Goal: Task Accomplishment & Management: Manage account settings

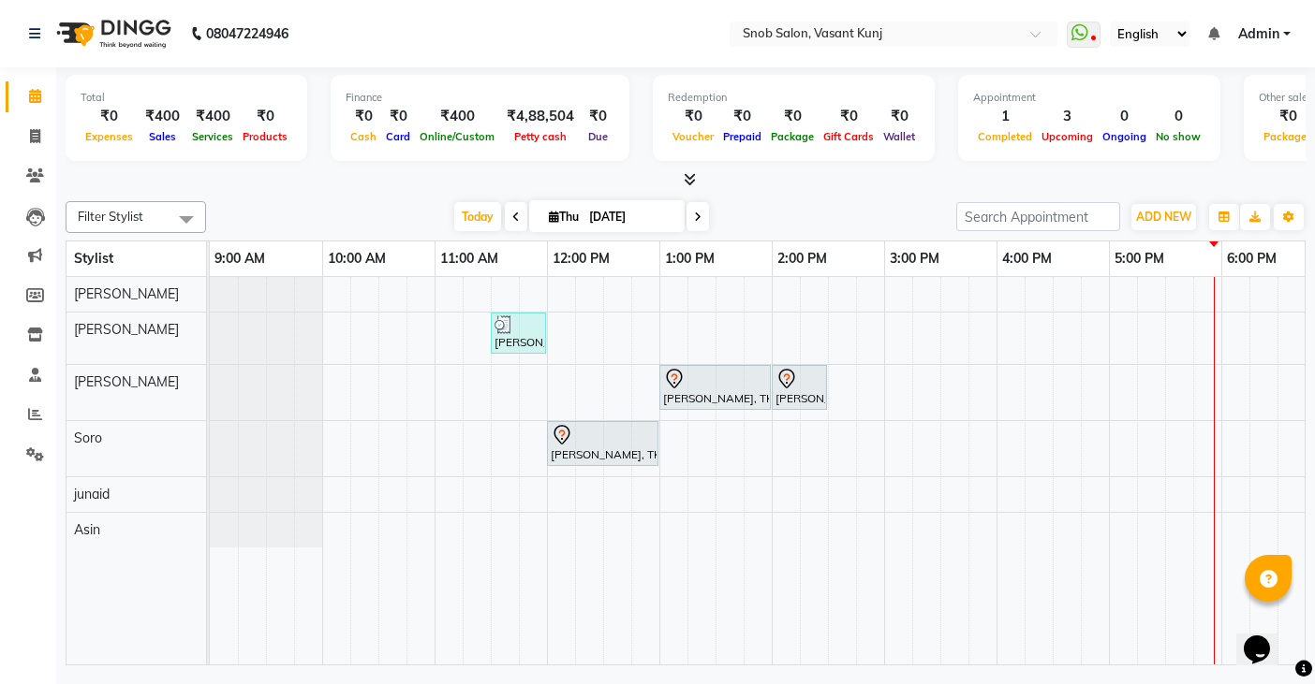
click at [793, 412] on div "[PERSON_NAME], TK02, 11:30 AM-12:00 PM, Basic Papa Pedicure [PERSON_NAME], TK01…" at bounding box center [940, 471] width 1461 height 388
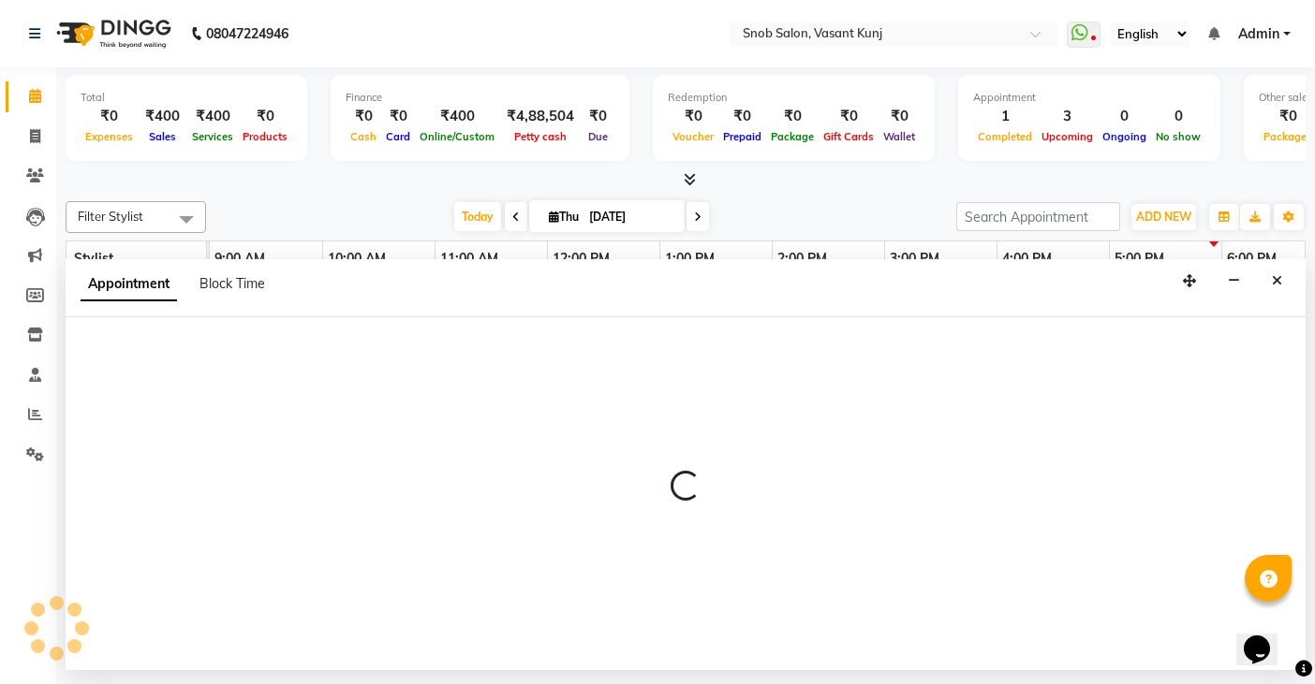
select select "62197"
select select "tentative"
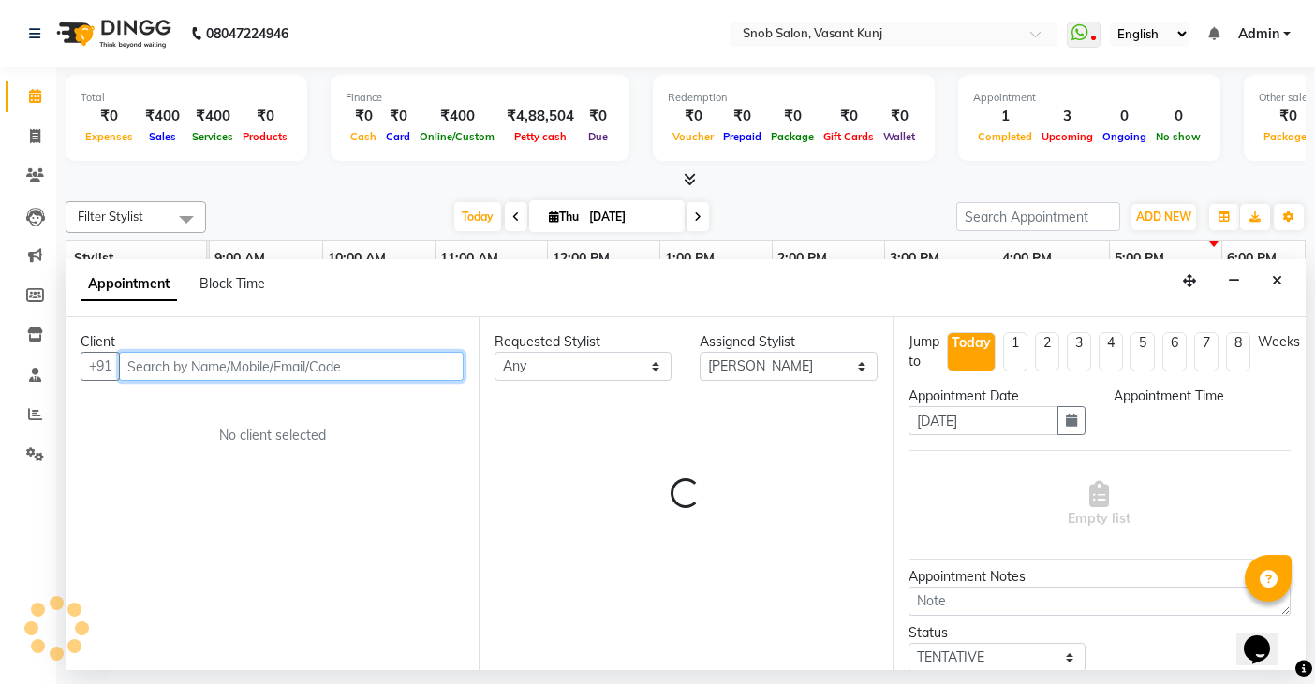
select select "840"
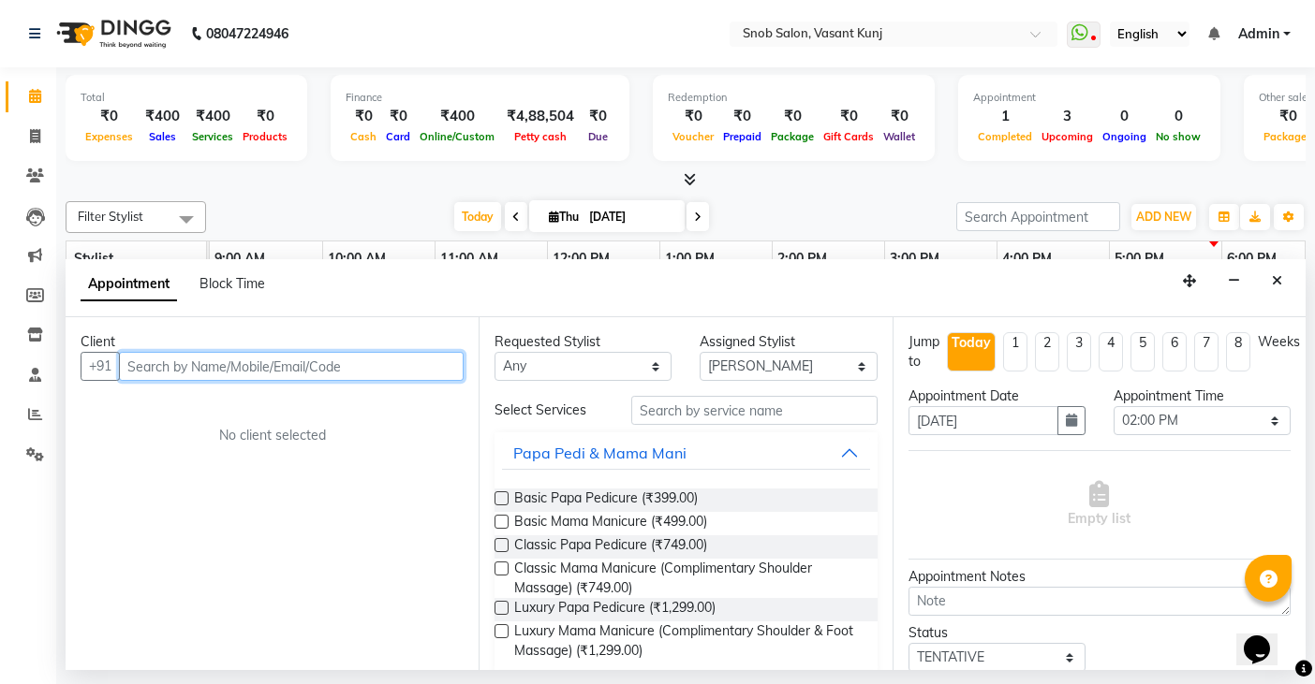
click at [297, 365] on input "text" at bounding box center [291, 366] width 345 height 29
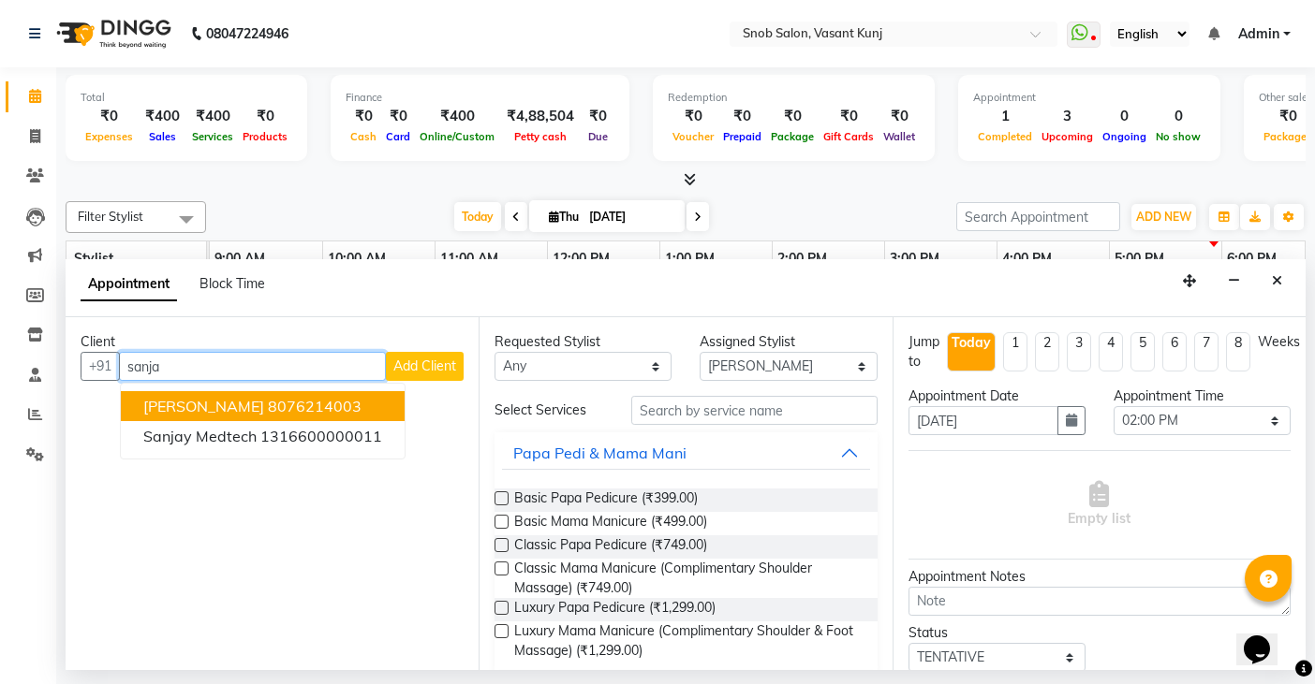
click at [268, 398] on ngb-highlight "8076214003" at bounding box center [315, 406] width 94 height 19
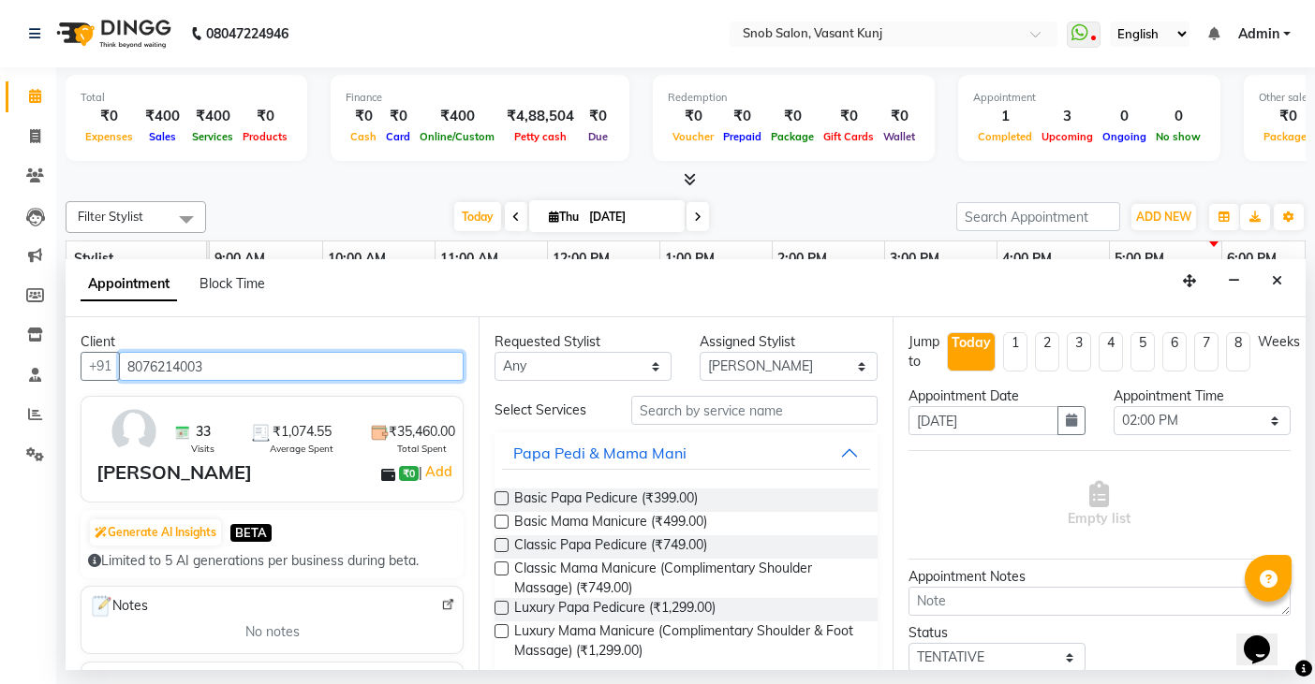
type input "8076214003"
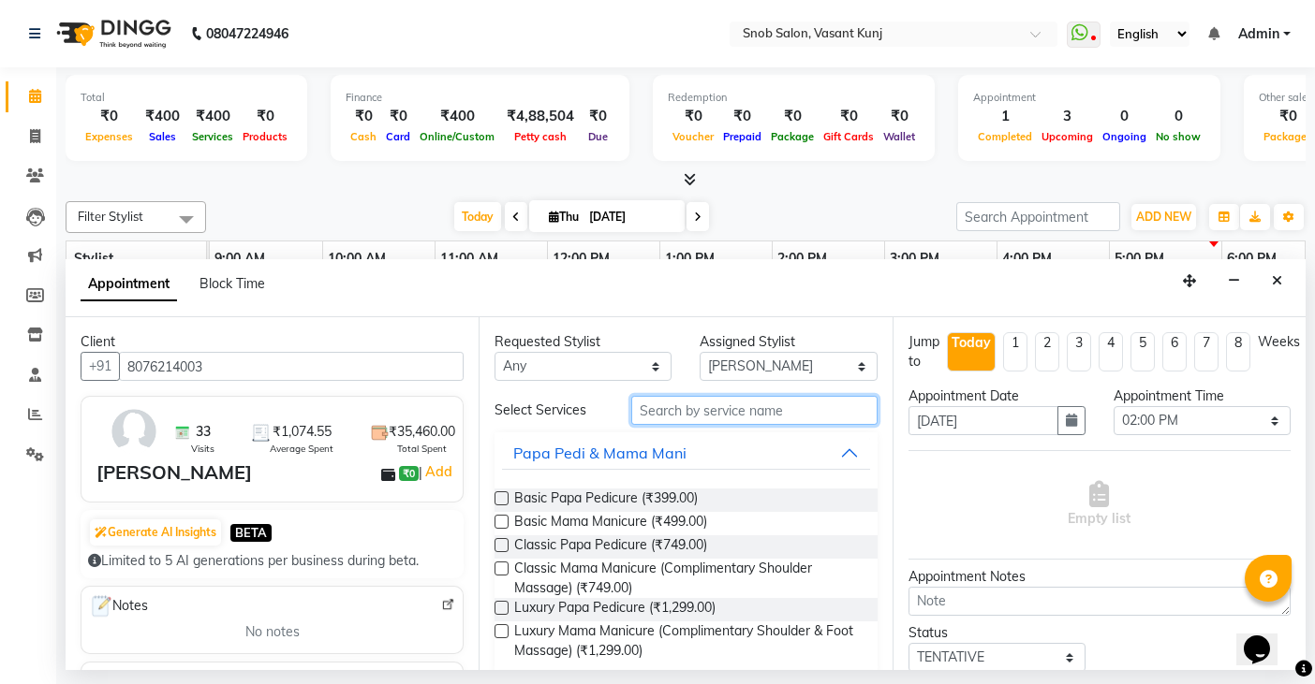
click at [777, 420] on input "text" at bounding box center [753, 410] width 245 height 29
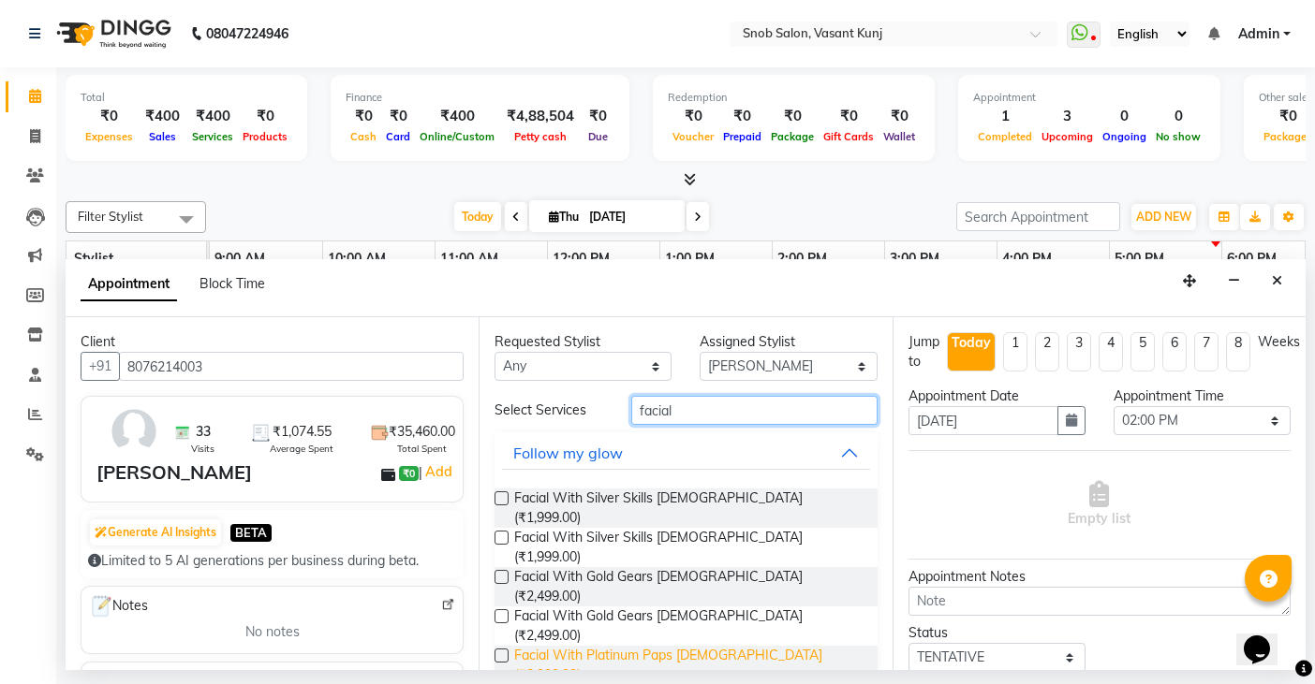
type input "facial"
click at [684, 646] on span "Facial With Platinum Paps [DEMOGRAPHIC_DATA] (₹2,999.00)" at bounding box center [687, 665] width 347 height 39
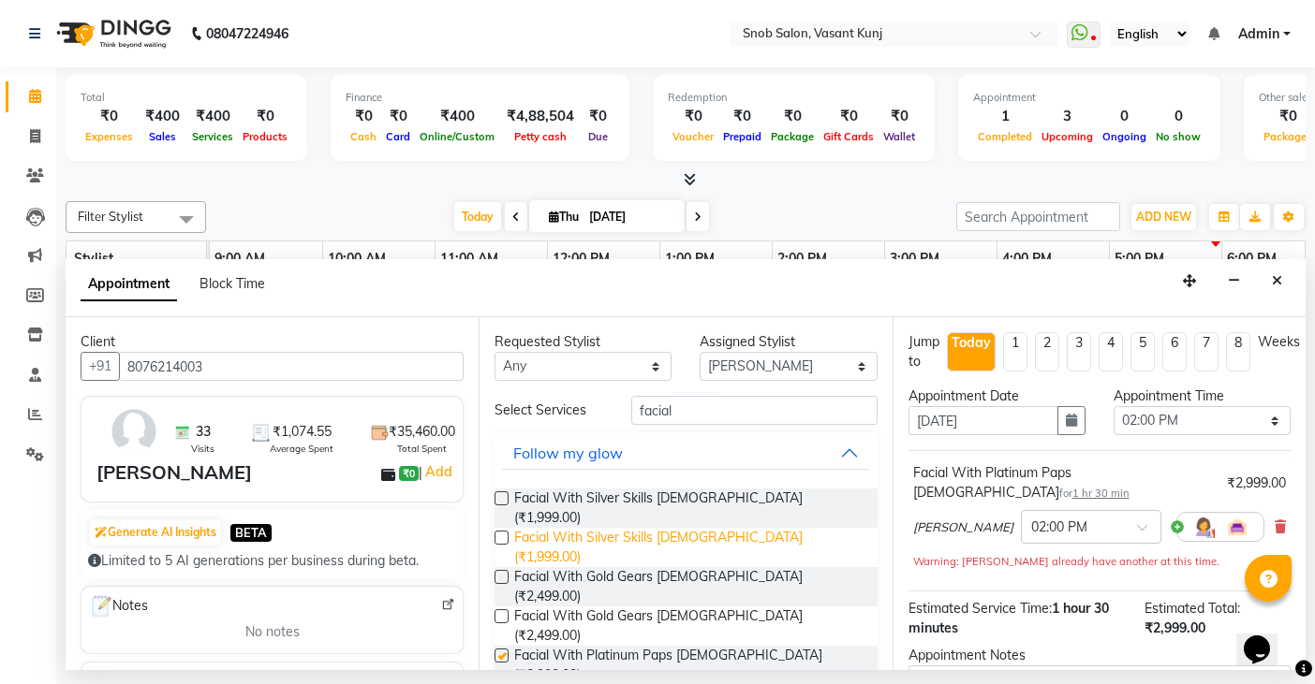
checkbox input "false"
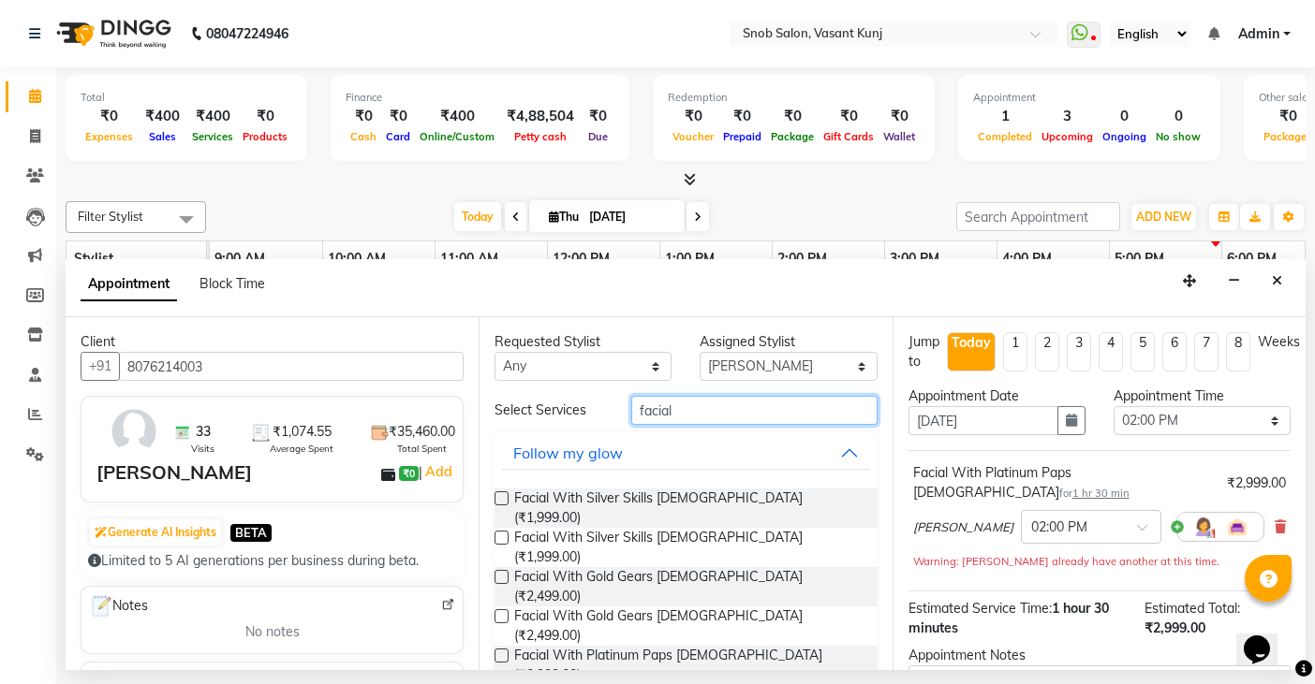
click at [728, 407] on input "facial" at bounding box center [753, 410] width 245 height 29
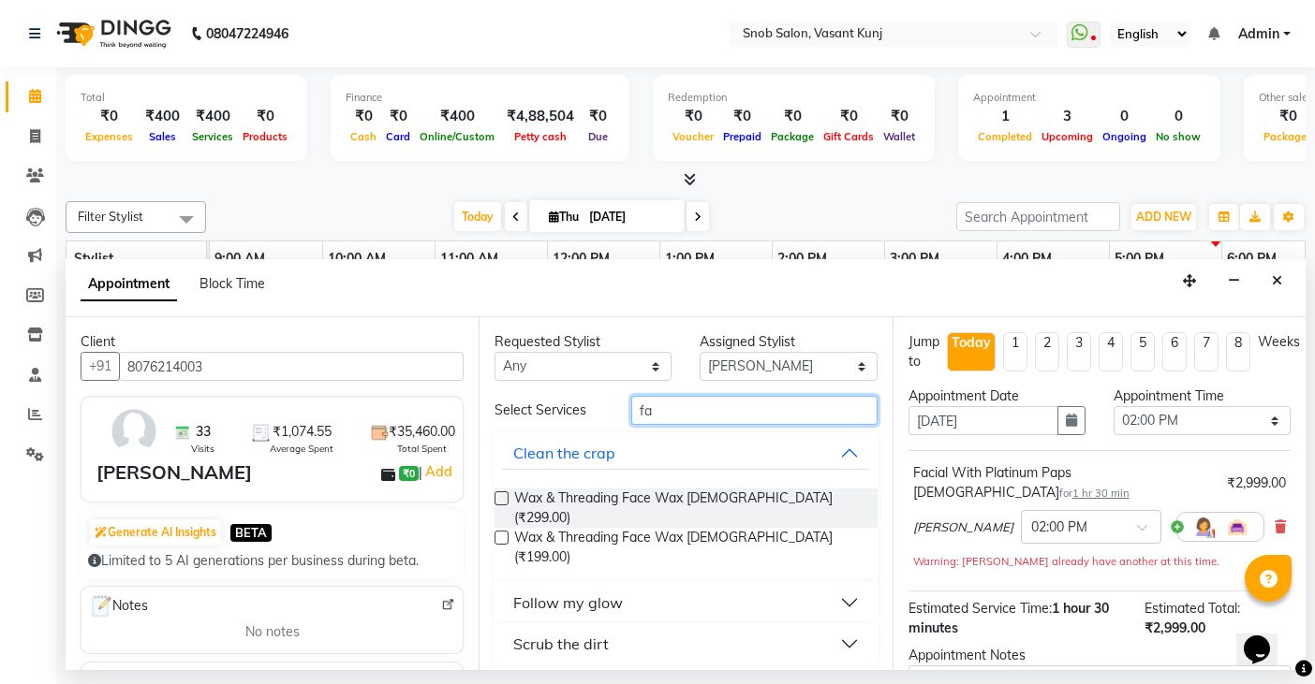
type input "f"
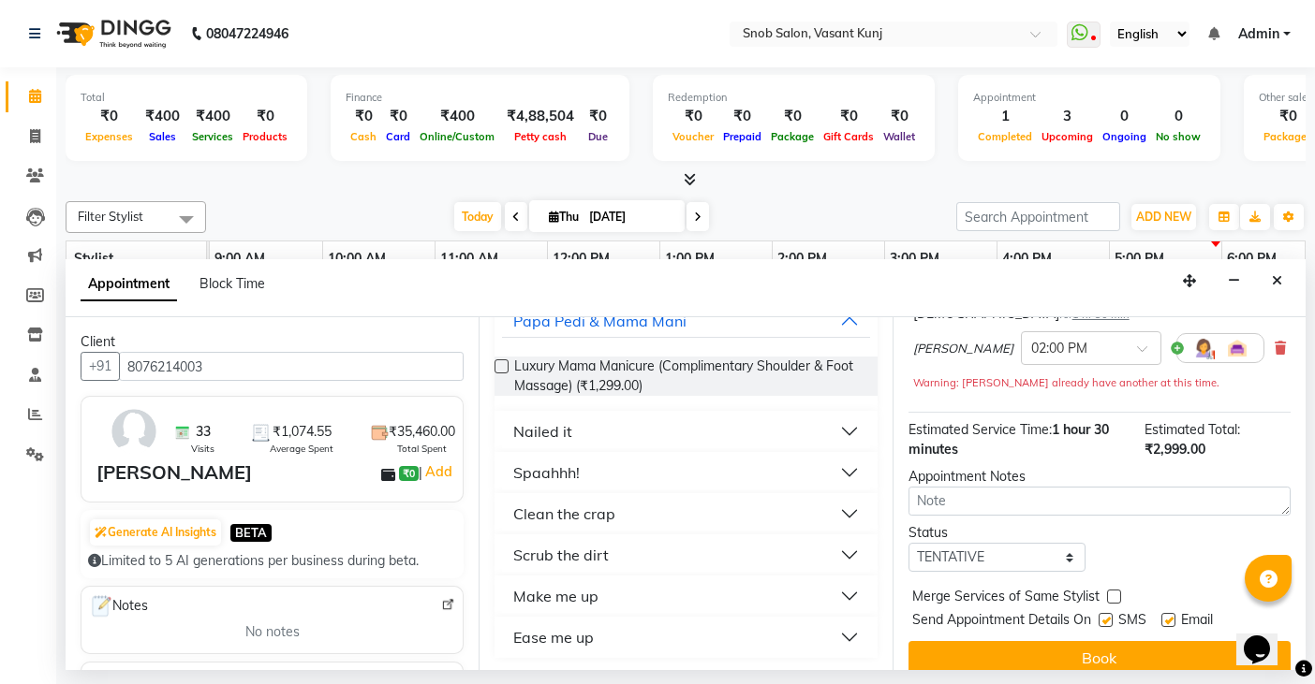
scroll to position [135, 0]
type input "d t"
click at [837, 511] on button "Clean the crap" at bounding box center [685, 511] width 367 height 34
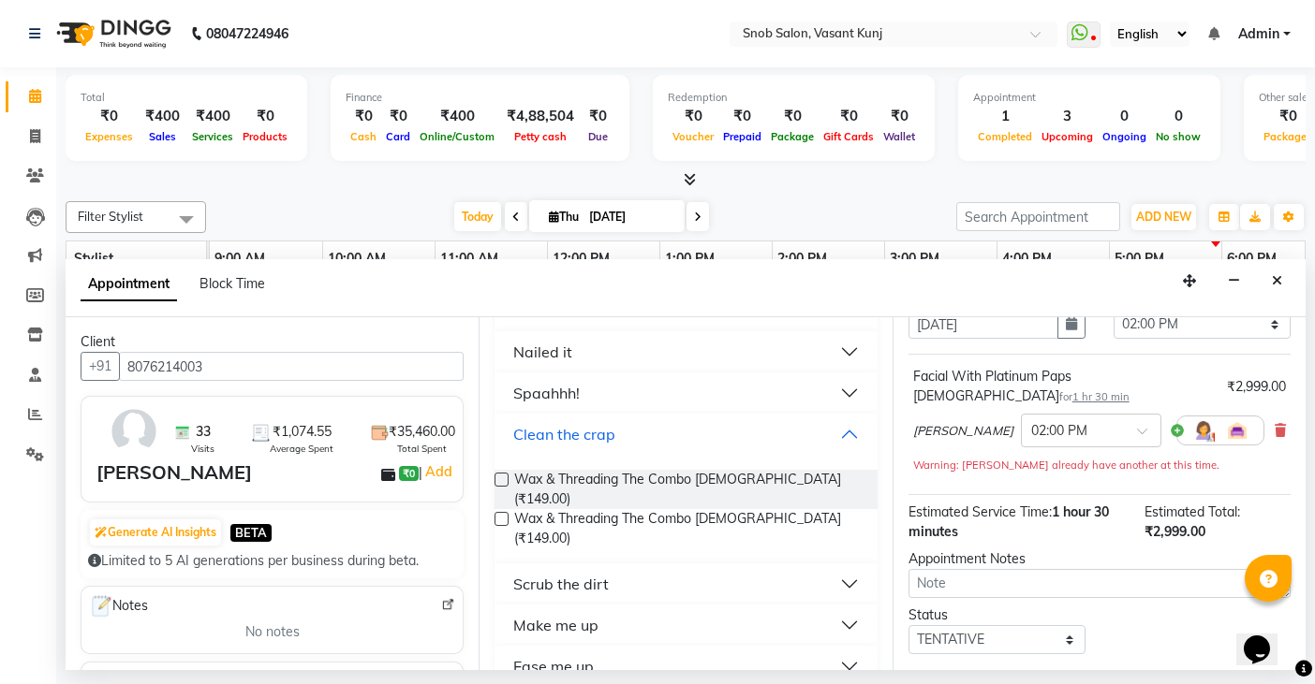
scroll to position [179, 0]
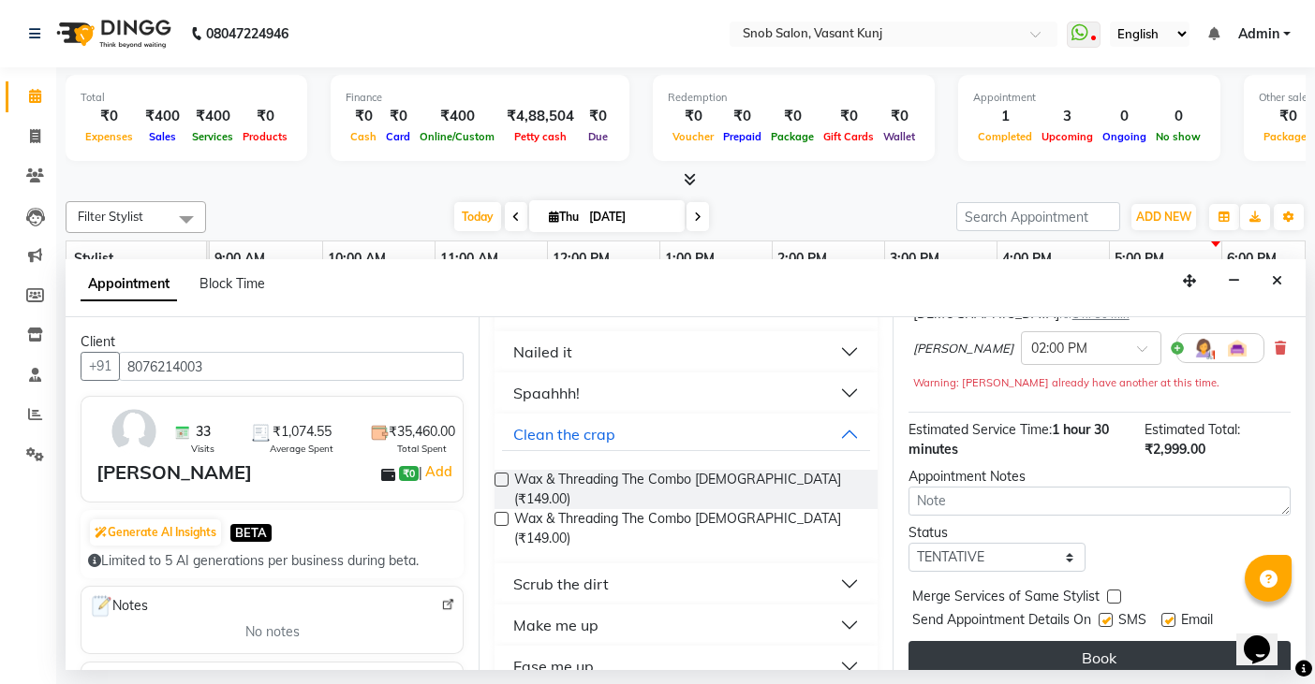
click at [1067, 641] on button "Book" at bounding box center [1099, 658] width 382 height 34
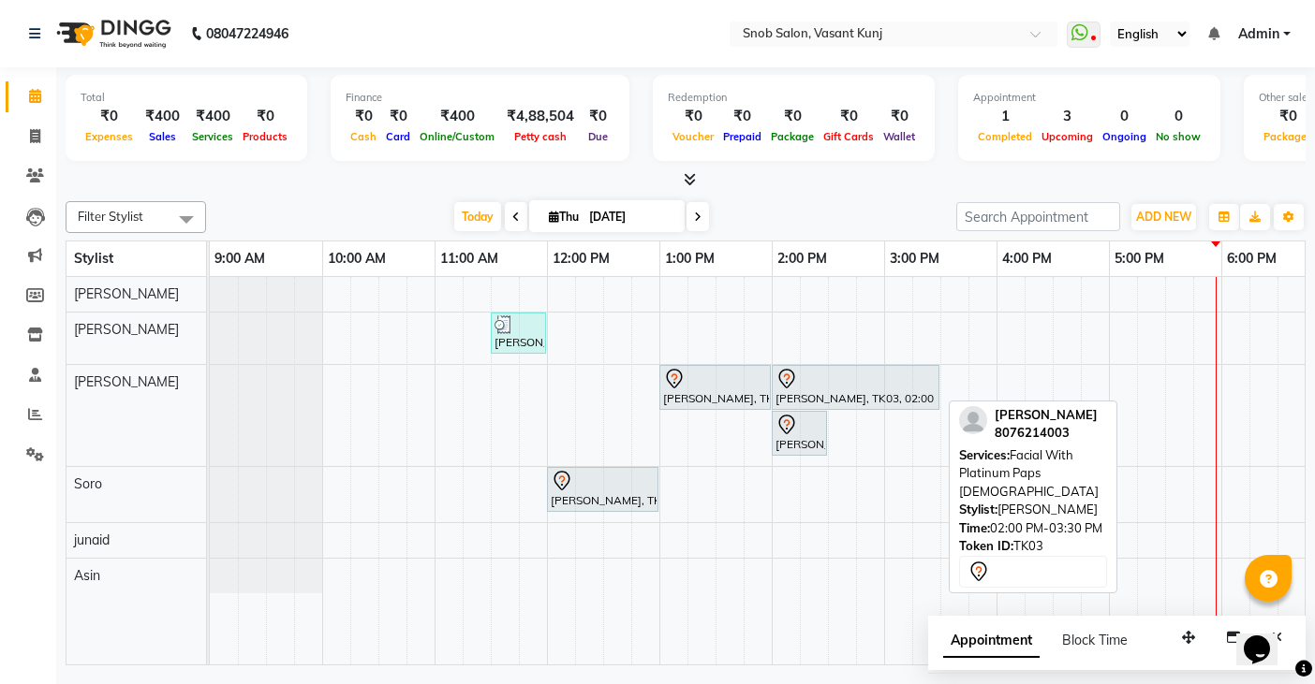
click at [791, 391] on div "[PERSON_NAME], TK03, 02:00 PM-03:30 PM, Facial With Platinum Paps [DEMOGRAPHIC_…" at bounding box center [855, 387] width 164 height 39
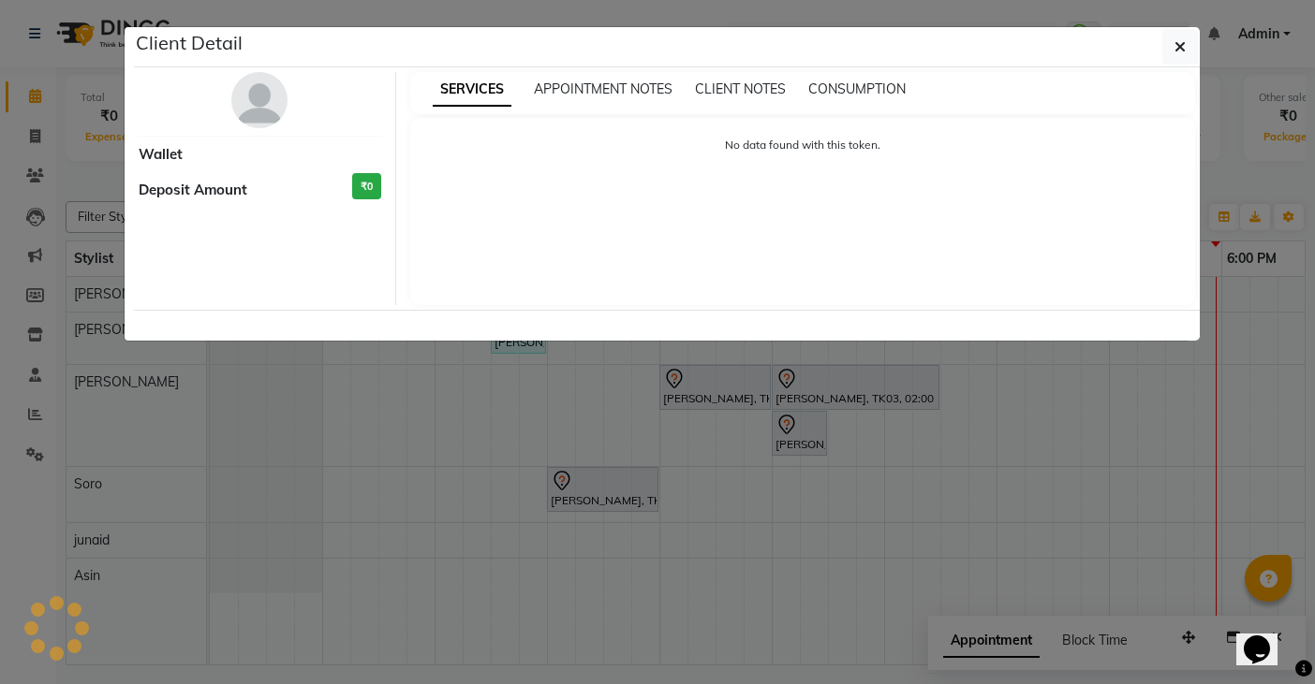
select select "7"
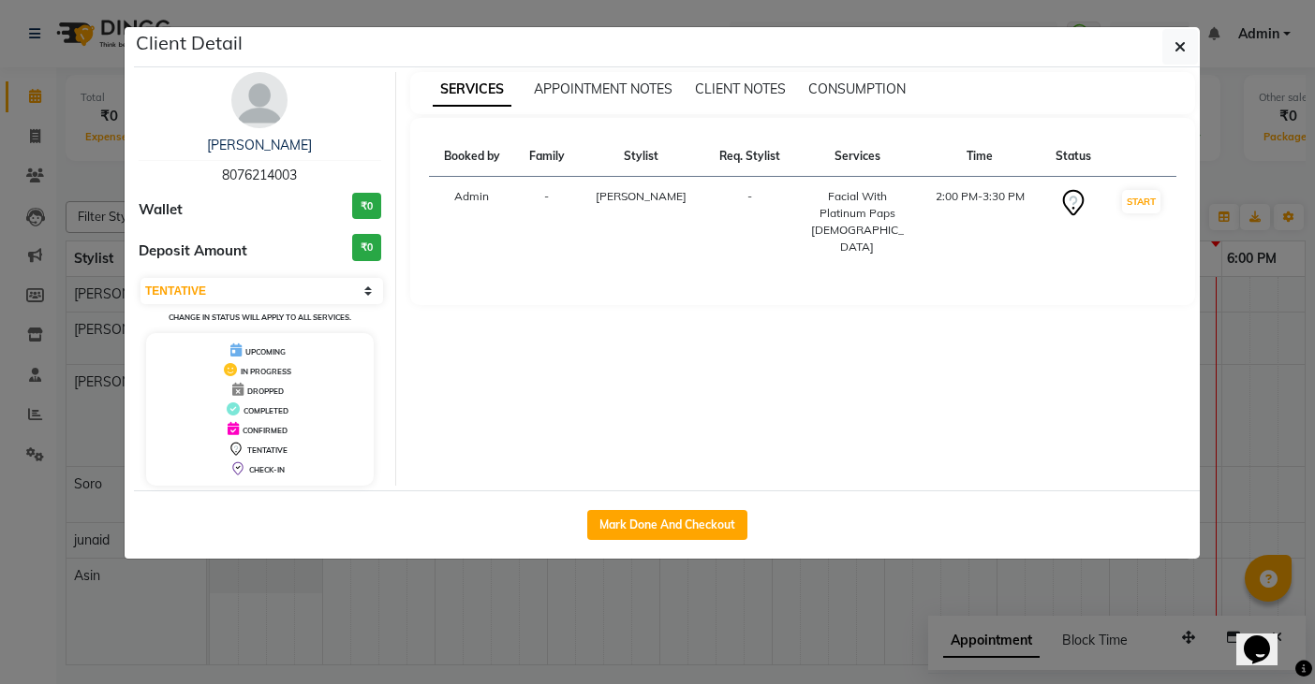
click at [839, 590] on ngb-modal-window "Client Detail [PERSON_NAME] 8076214003 Wallet ₹0 Deposit Amount ₹0 Select IN SE…" at bounding box center [657, 342] width 1315 height 684
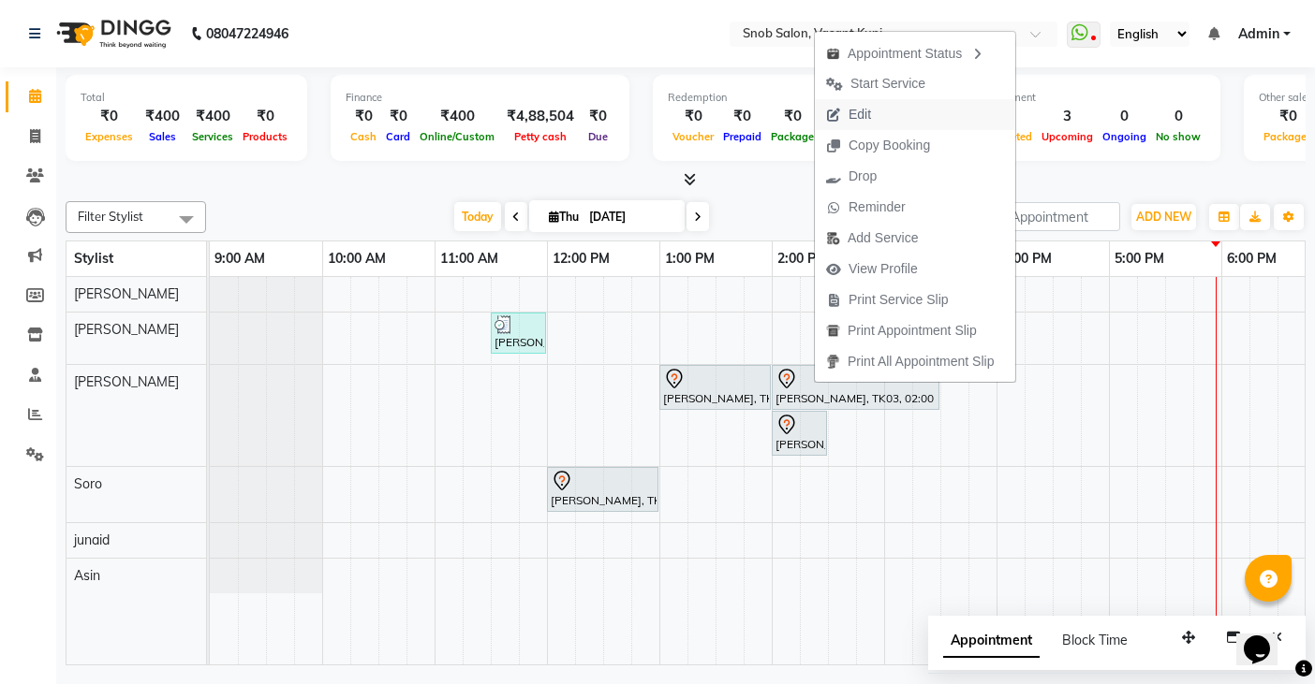
click at [867, 117] on span "Edit" at bounding box center [859, 115] width 22 height 20
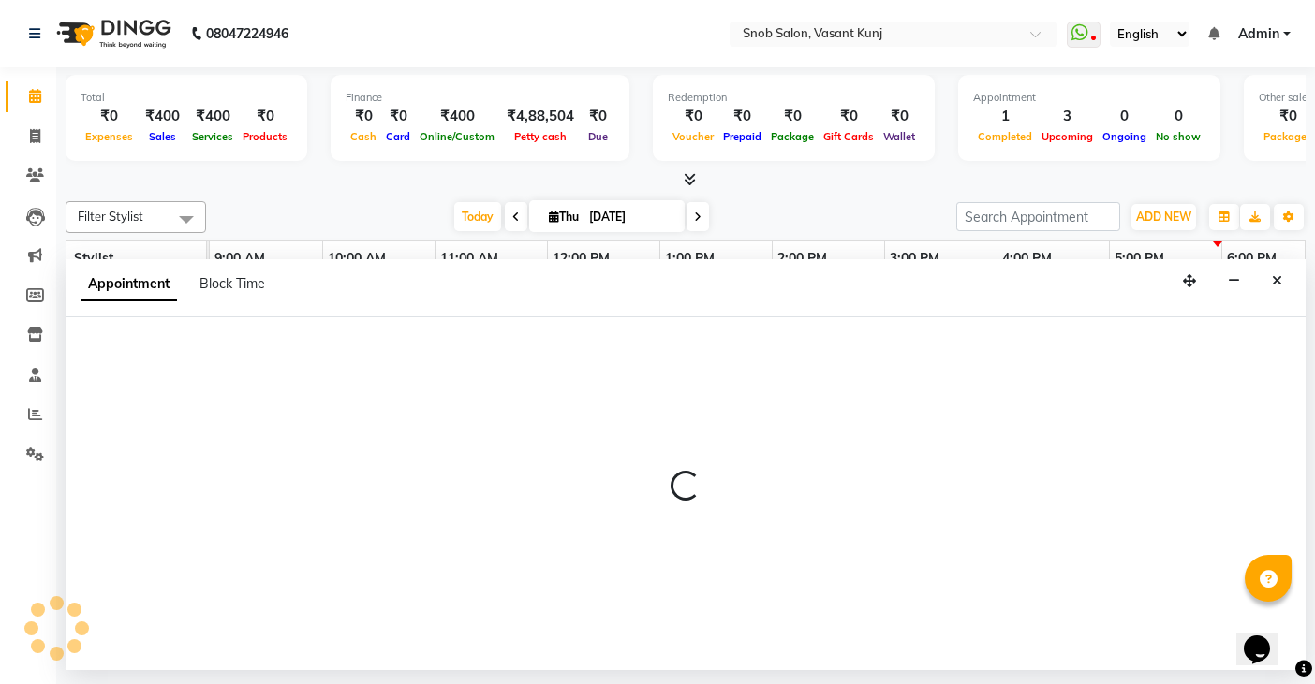
select select "tentative"
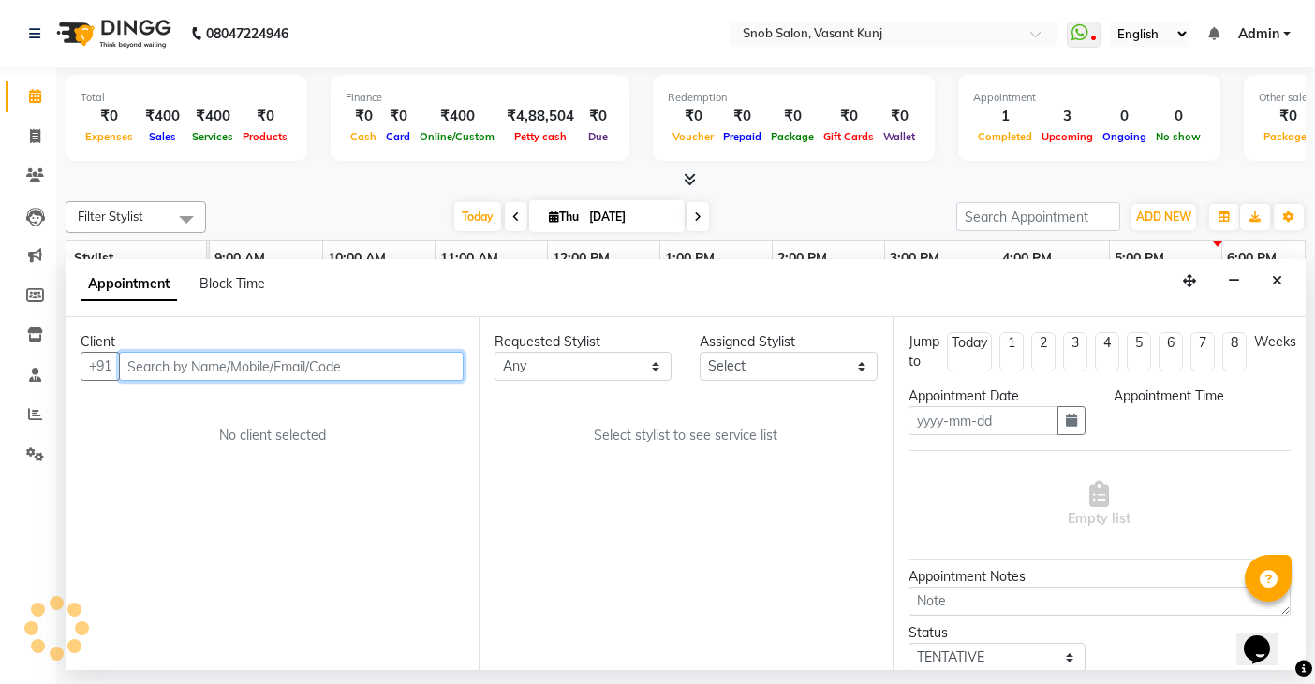
type input "[DATE]"
select select "62197"
select select "840"
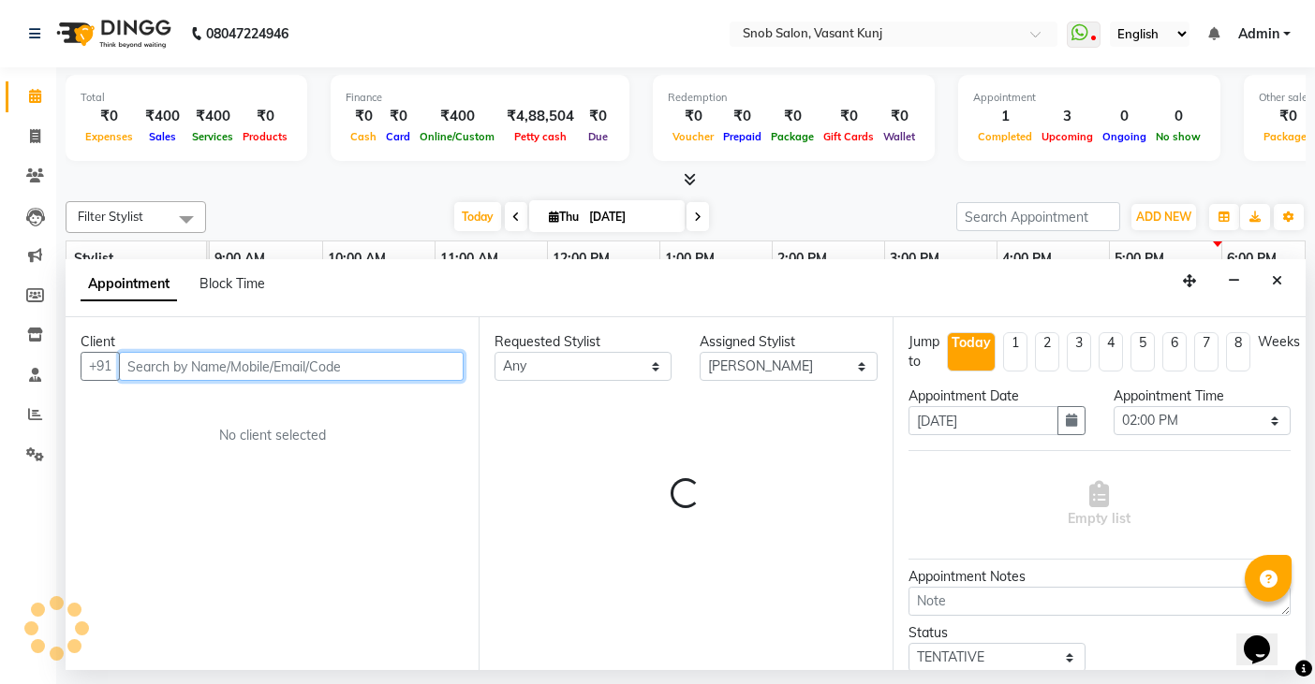
select select "3600"
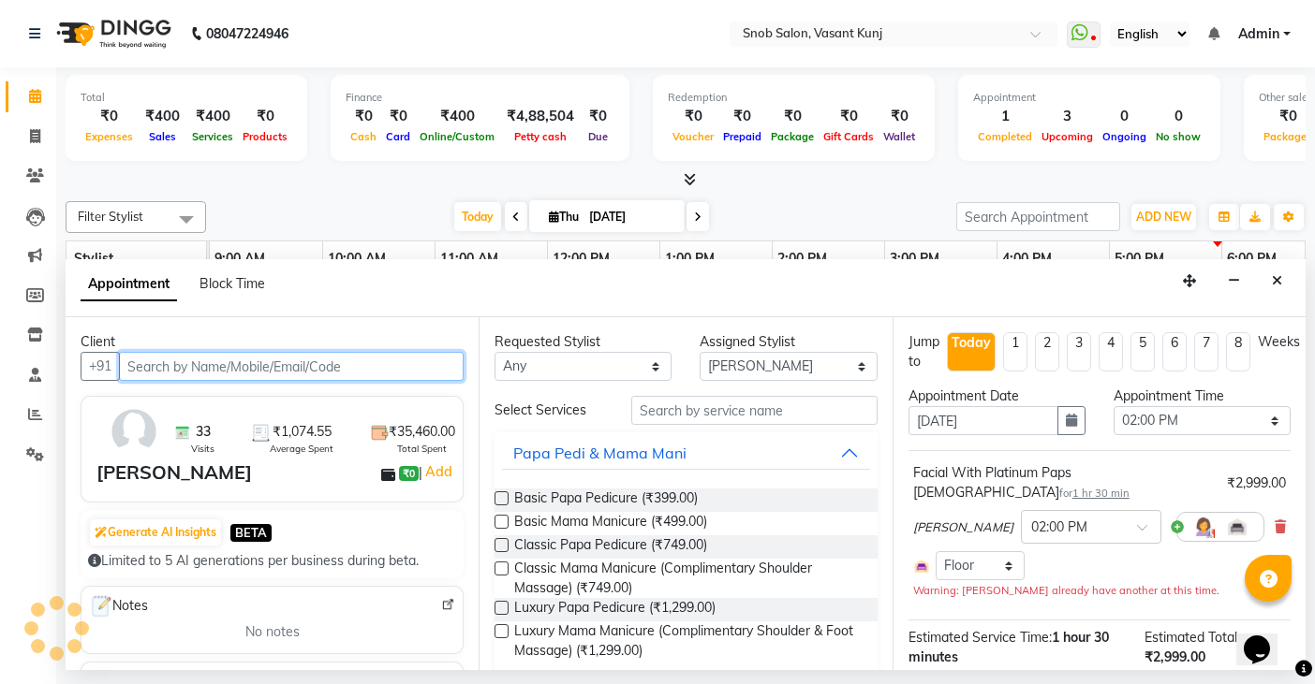
scroll to position [0, 366]
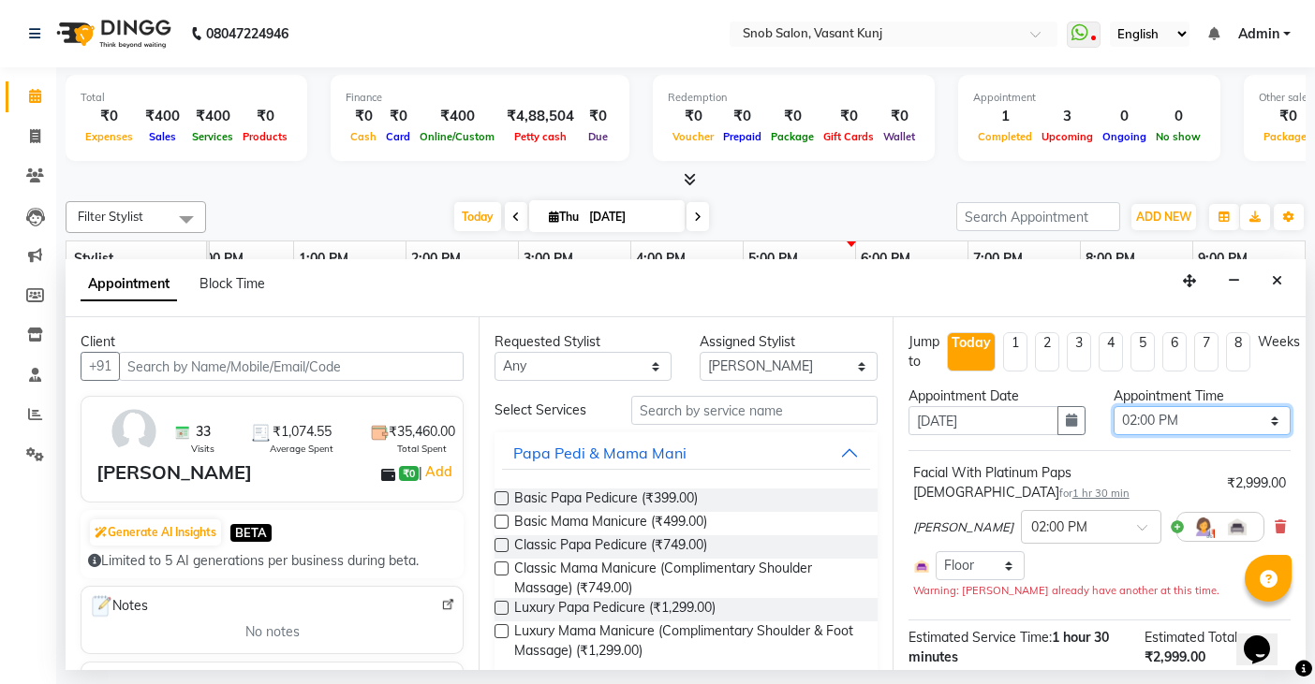
click at [1263, 425] on select "Select 10:00 AM 10:15 AM 10:30 AM 10:45 AM 11:00 AM 11:15 AM 11:30 AM 11:45 AM …" at bounding box center [1201, 420] width 177 height 29
select select "855"
click at [1113, 406] on select "Select 10:00 AM 10:15 AM 10:30 AM 10:45 AM 11:00 AM 11:15 AM 11:30 AM 11:45 AM …" at bounding box center [1201, 420] width 177 height 29
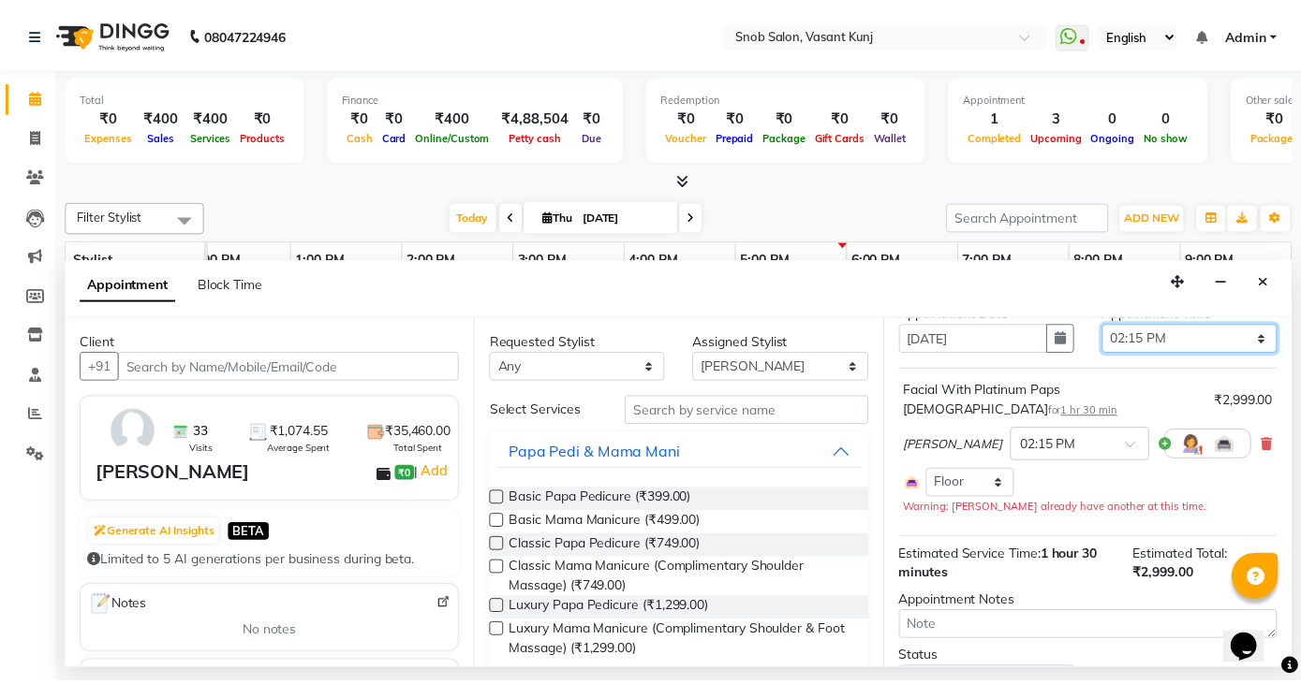
scroll to position [154, 0]
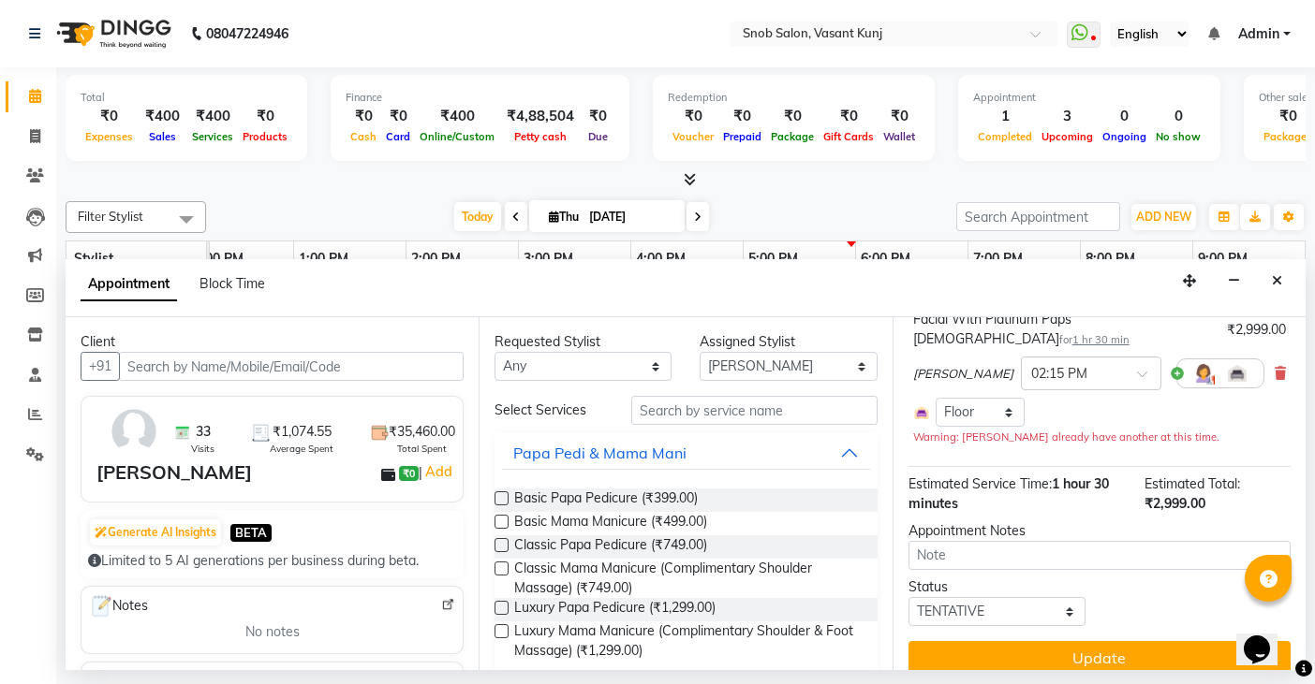
drag, startPoint x: 1095, startPoint y: 638, endPoint x: 1066, endPoint y: 611, distance: 39.1
click at [1094, 641] on button "Update" at bounding box center [1099, 658] width 382 height 34
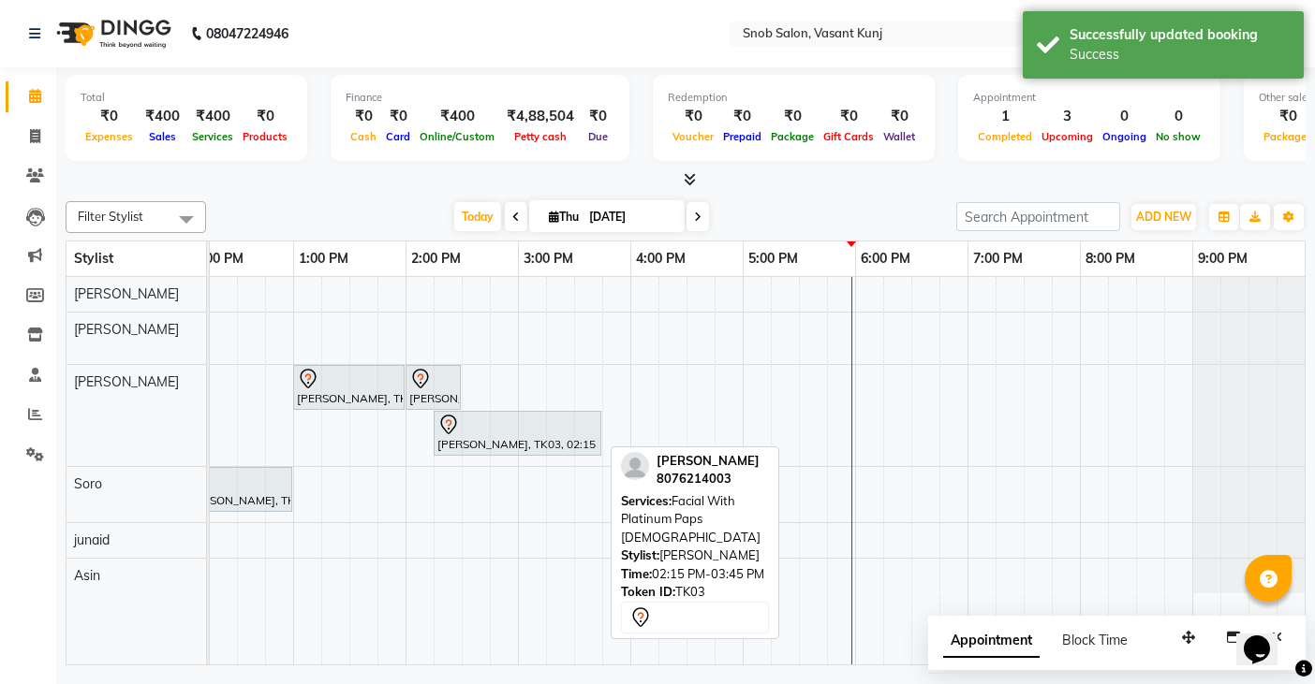
click at [475, 435] on div "[PERSON_NAME], TK03, 02:15 PM-03:45 PM, Facial With Platinum Paps [DEMOGRAPHIC_…" at bounding box center [517, 433] width 164 height 39
select select "7"
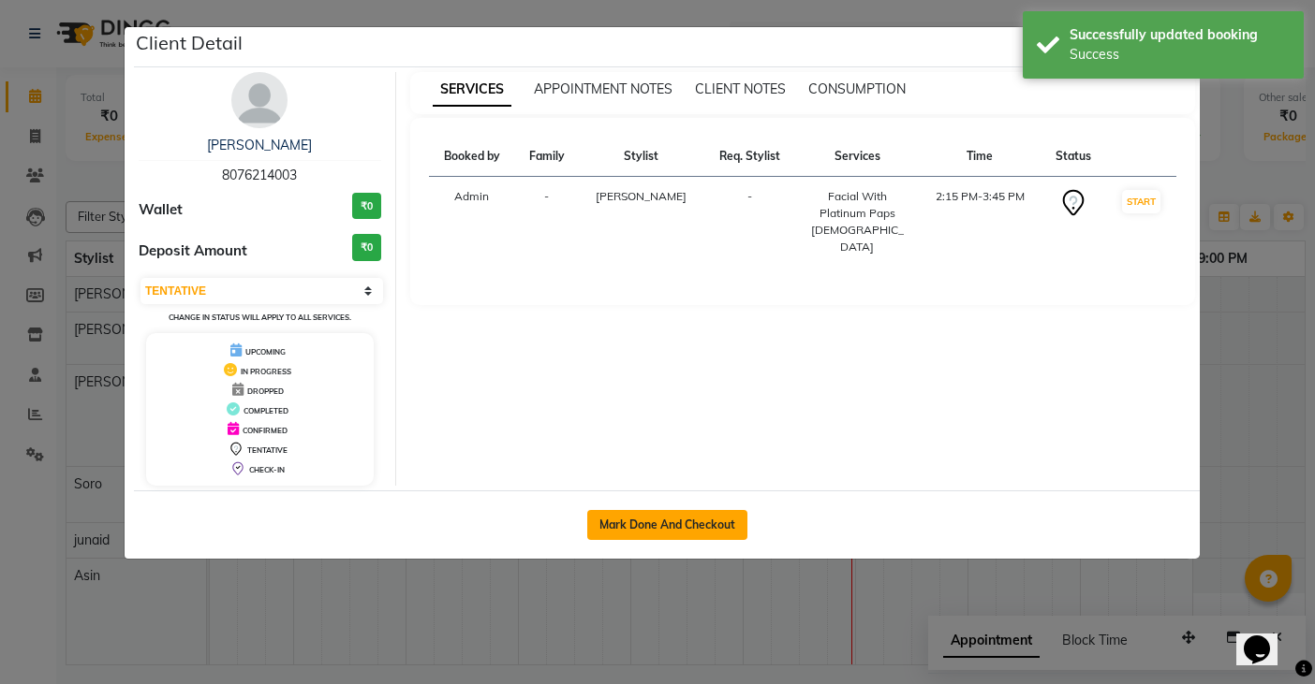
click at [616, 526] on button "Mark Done And Checkout" at bounding box center [667, 525] width 160 height 30
select select "service"
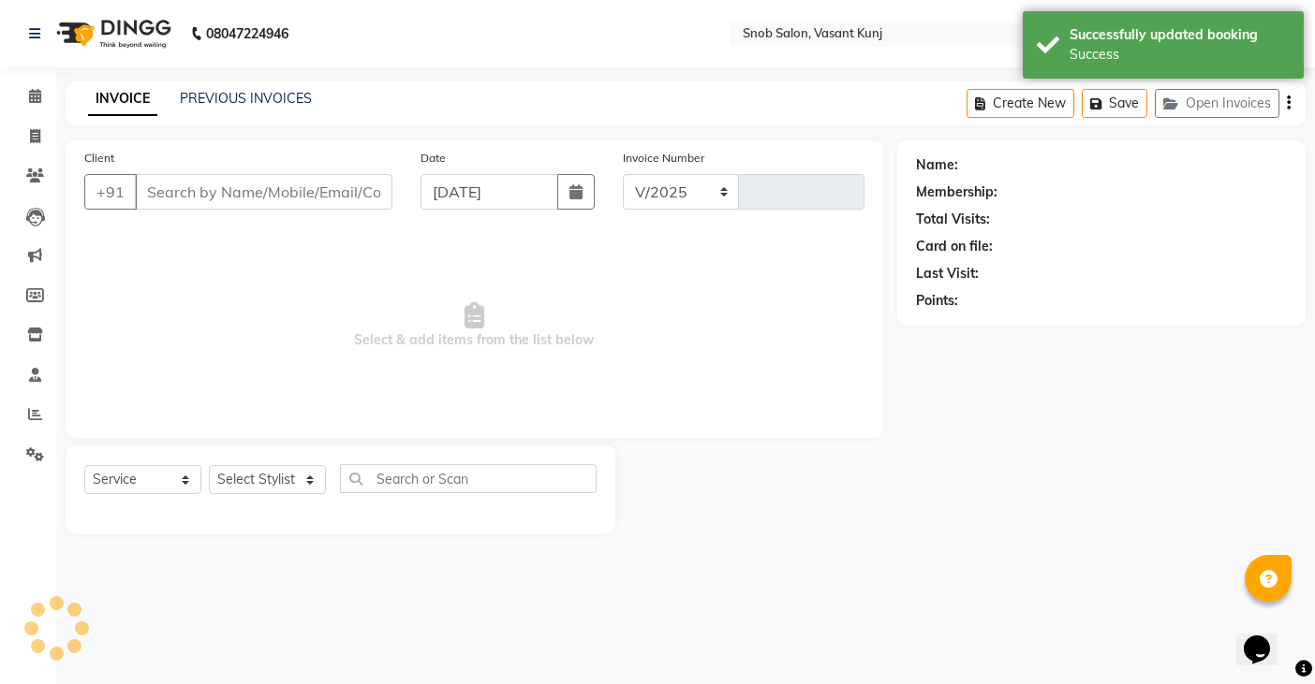
select select "7175"
type input "0701"
type input "8076214003"
select select "62197"
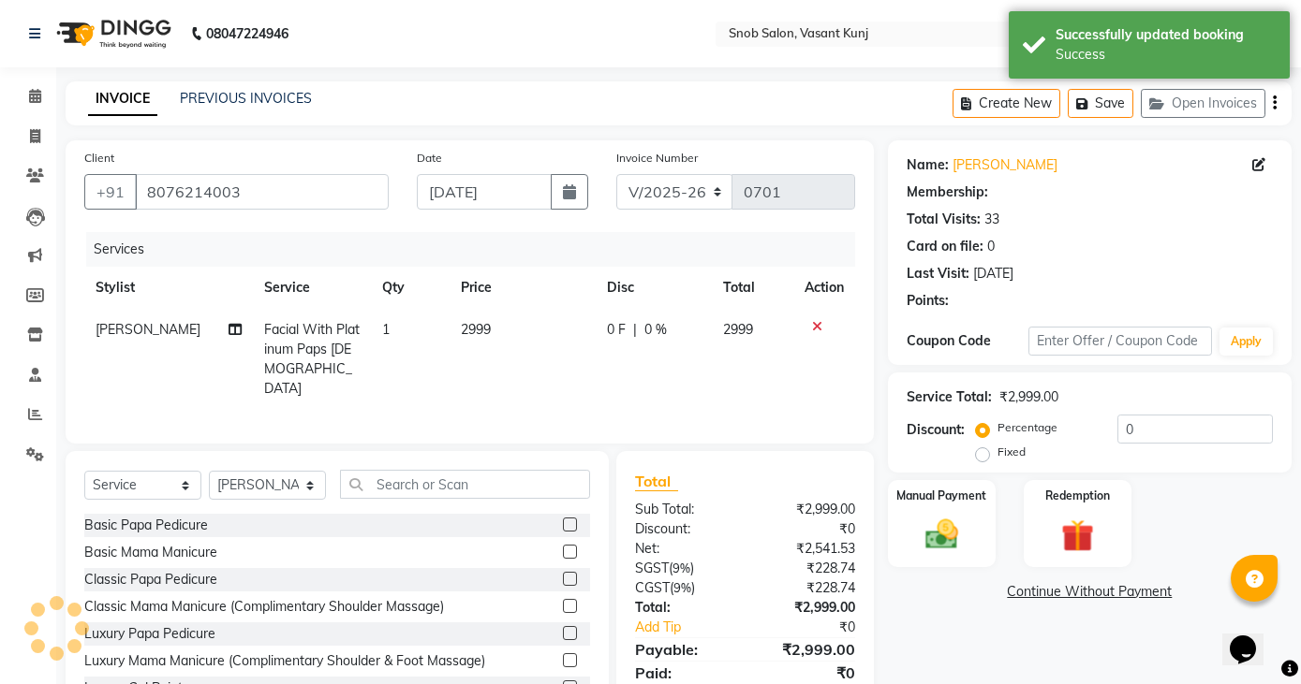
select select "1: Object"
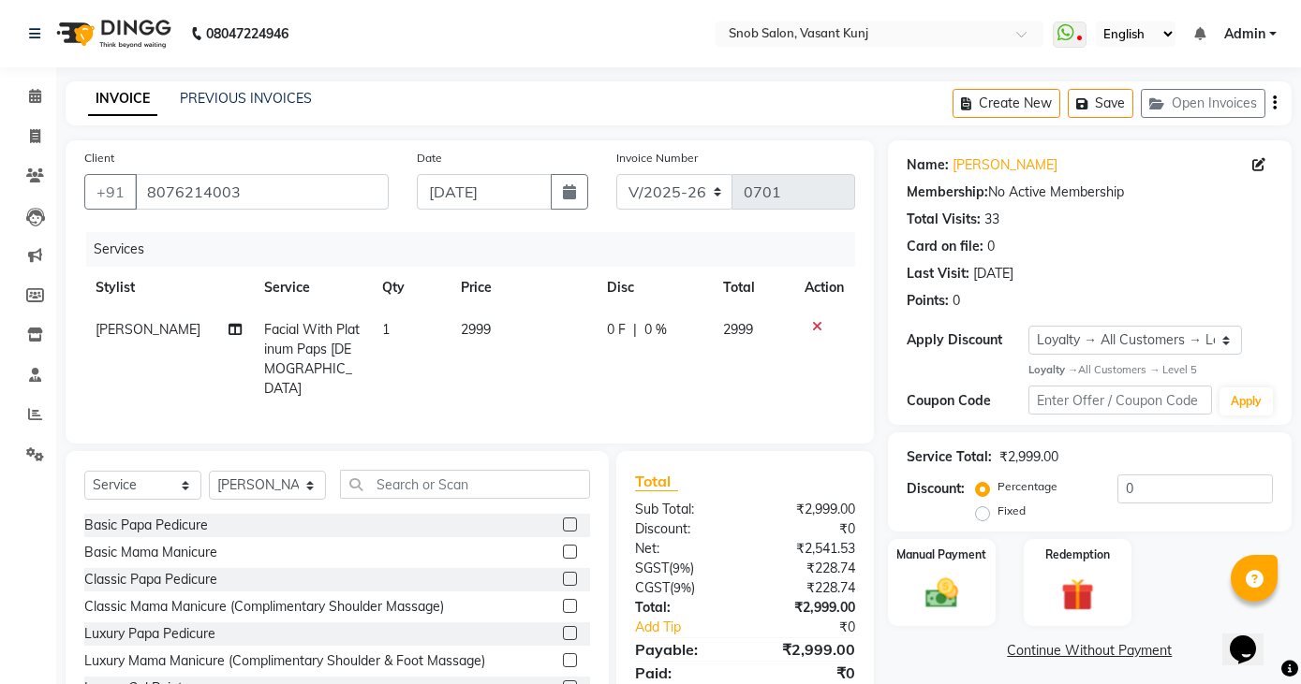
click at [486, 326] on td "2999" at bounding box center [522, 359] width 146 height 101
select select "62197"
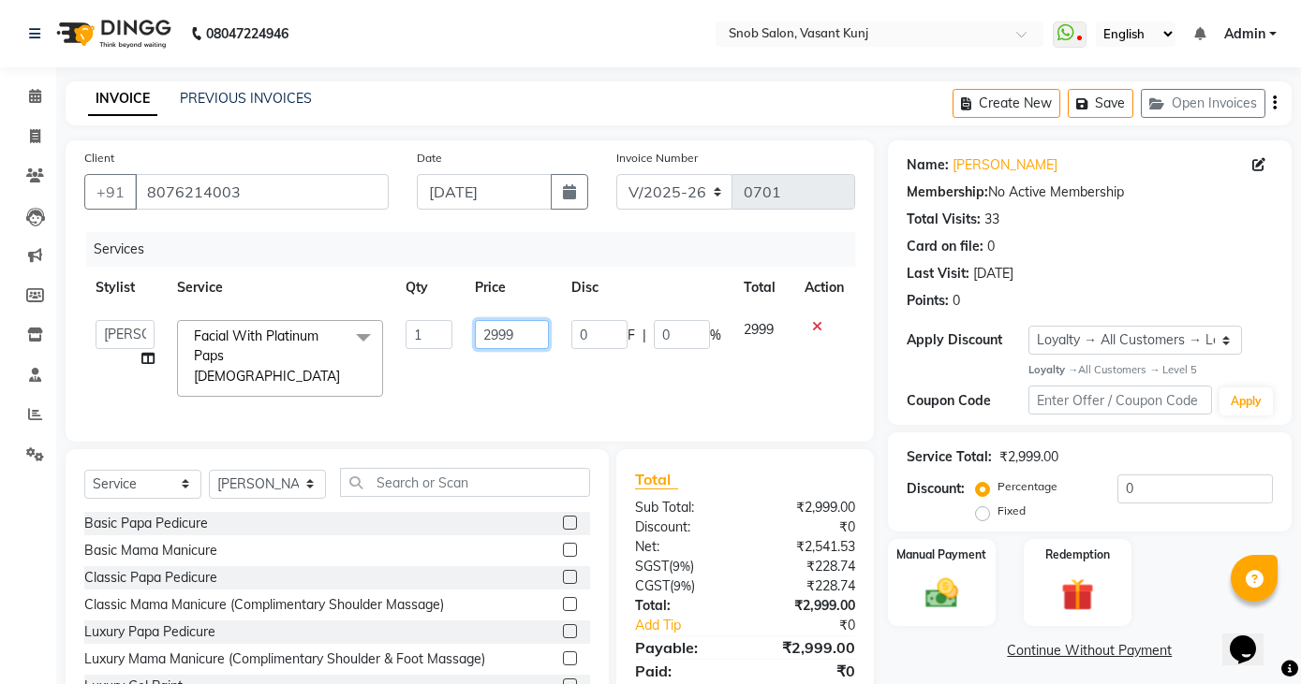
click at [526, 335] on input "2999" at bounding box center [512, 334] width 74 height 29
type input "2"
type input "3"
type input "4500"
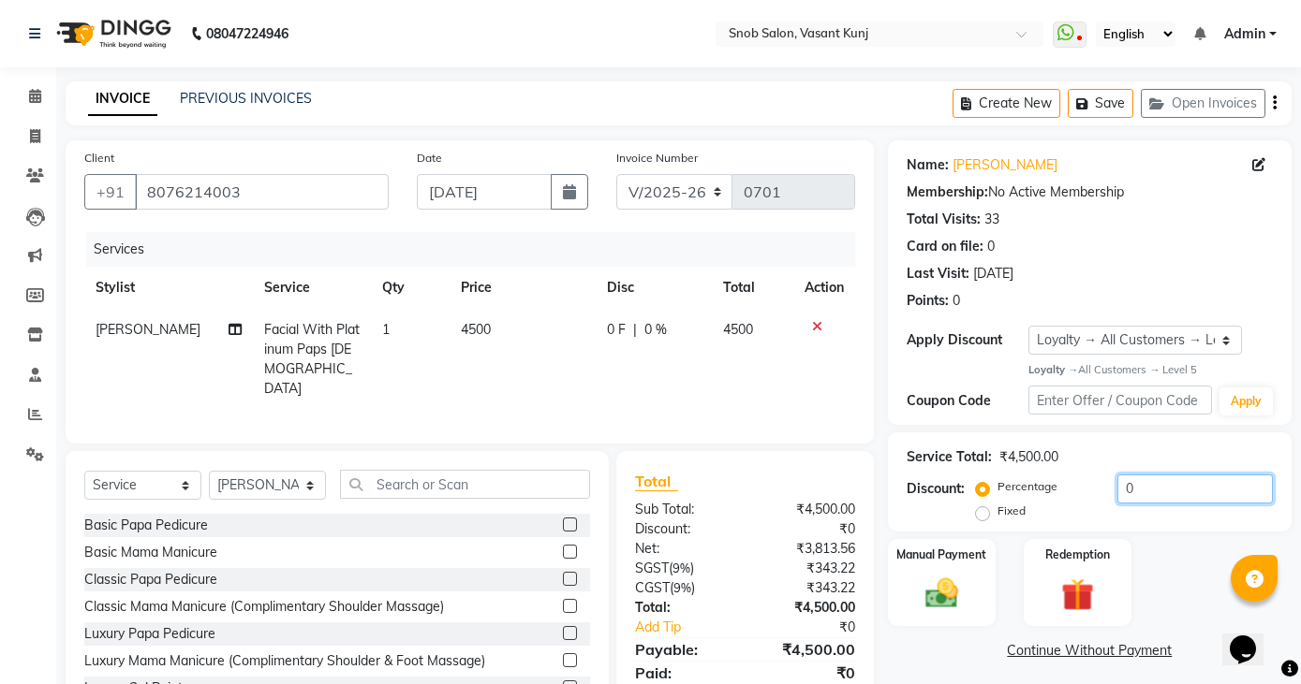
click at [1154, 493] on input "0" at bounding box center [1194, 489] width 155 height 29
click at [1154, 491] on input "0" at bounding box center [1194, 489] width 155 height 29
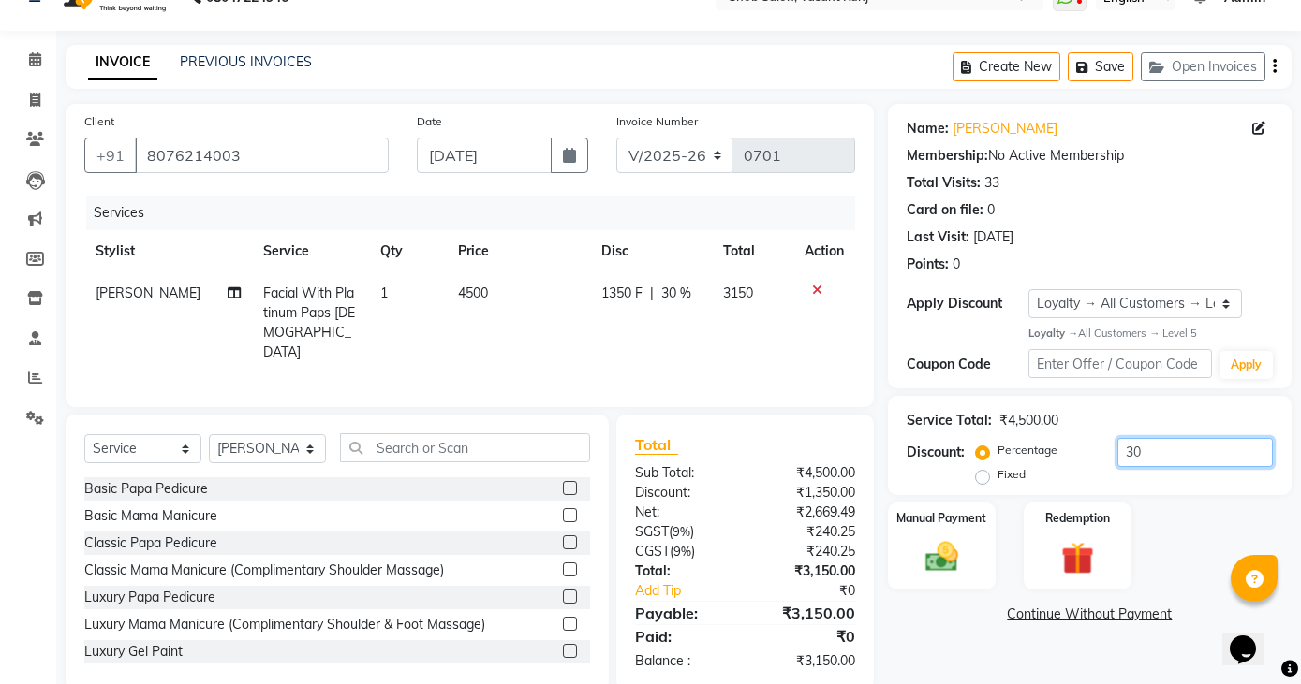
scroll to position [66, 0]
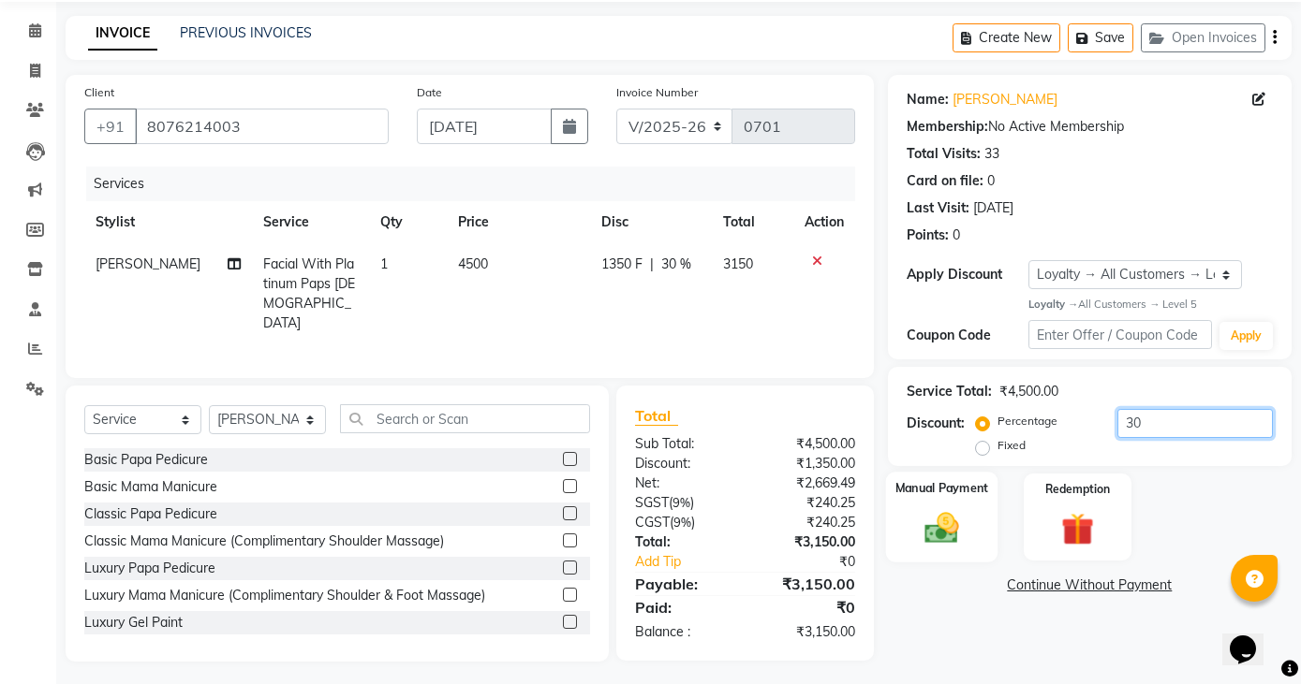
type input "30"
click at [954, 537] on img at bounding box center [941, 528] width 55 height 39
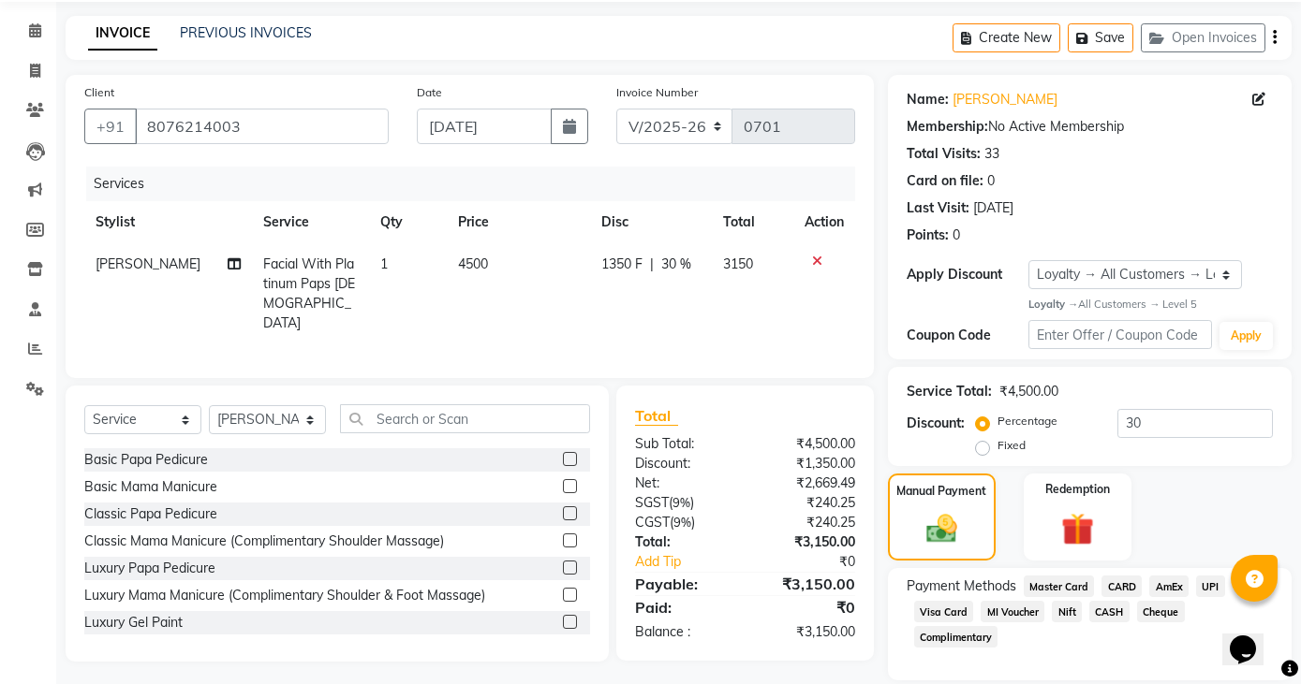
click at [1007, 614] on span "MI Voucher" at bounding box center [1012, 612] width 64 height 22
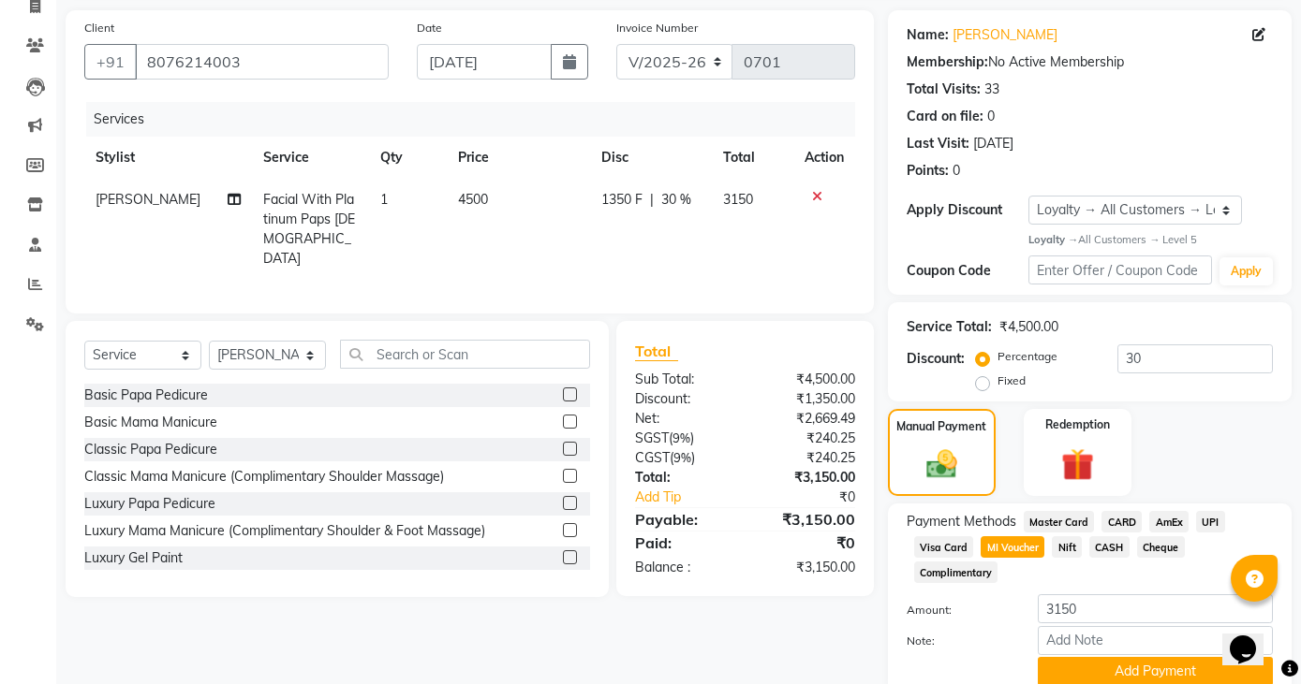
scroll to position [206, 0]
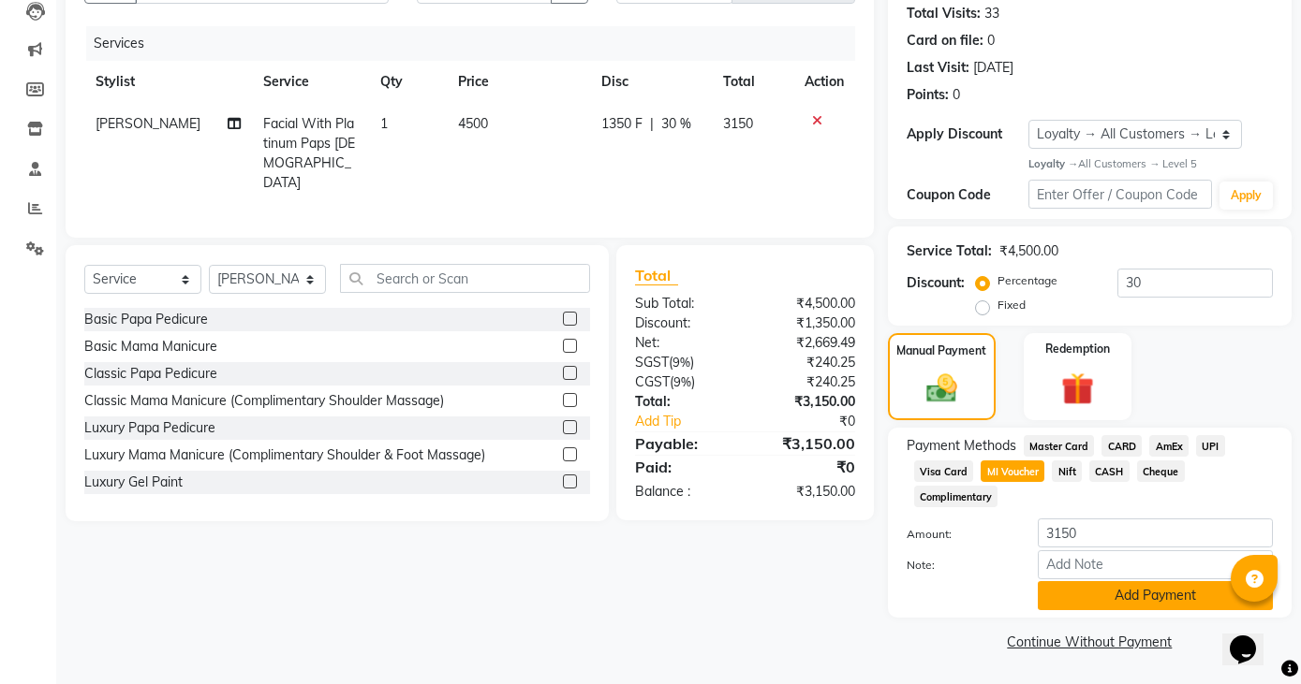
click at [1098, 598] on button "Add Payment" at bounding box center [1154, 595] width 235 height 29
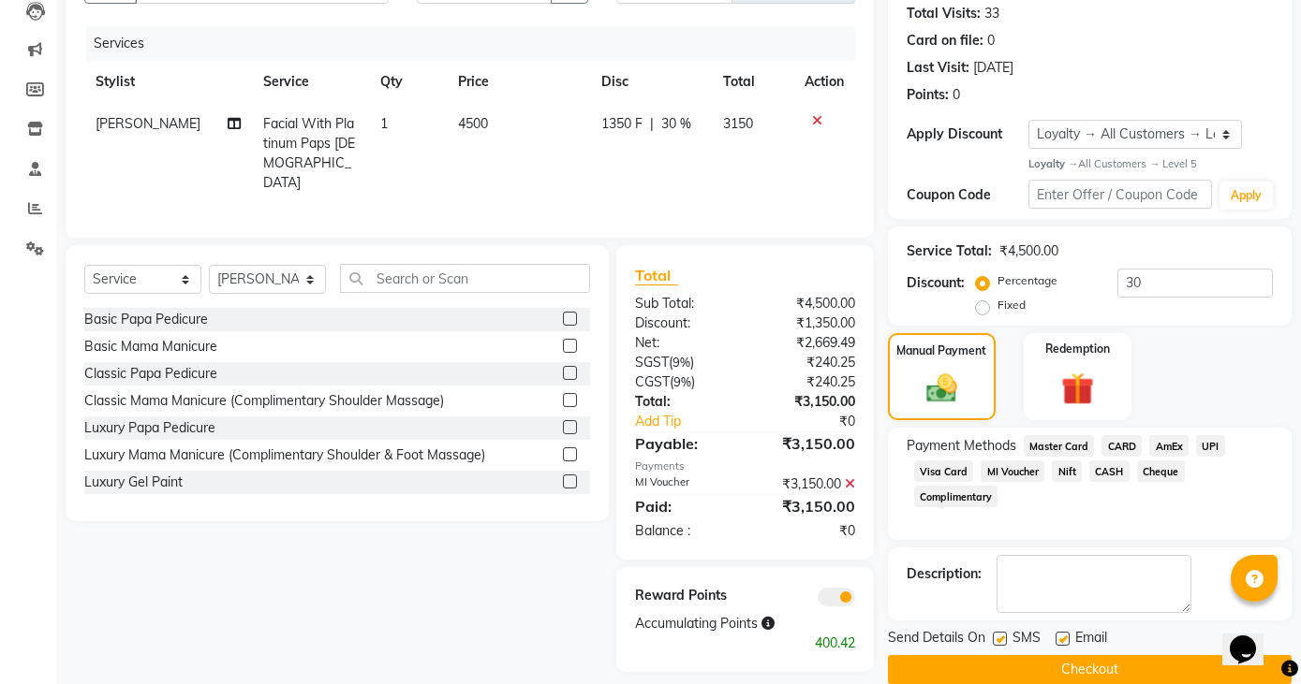
scroll to position [234, 0]
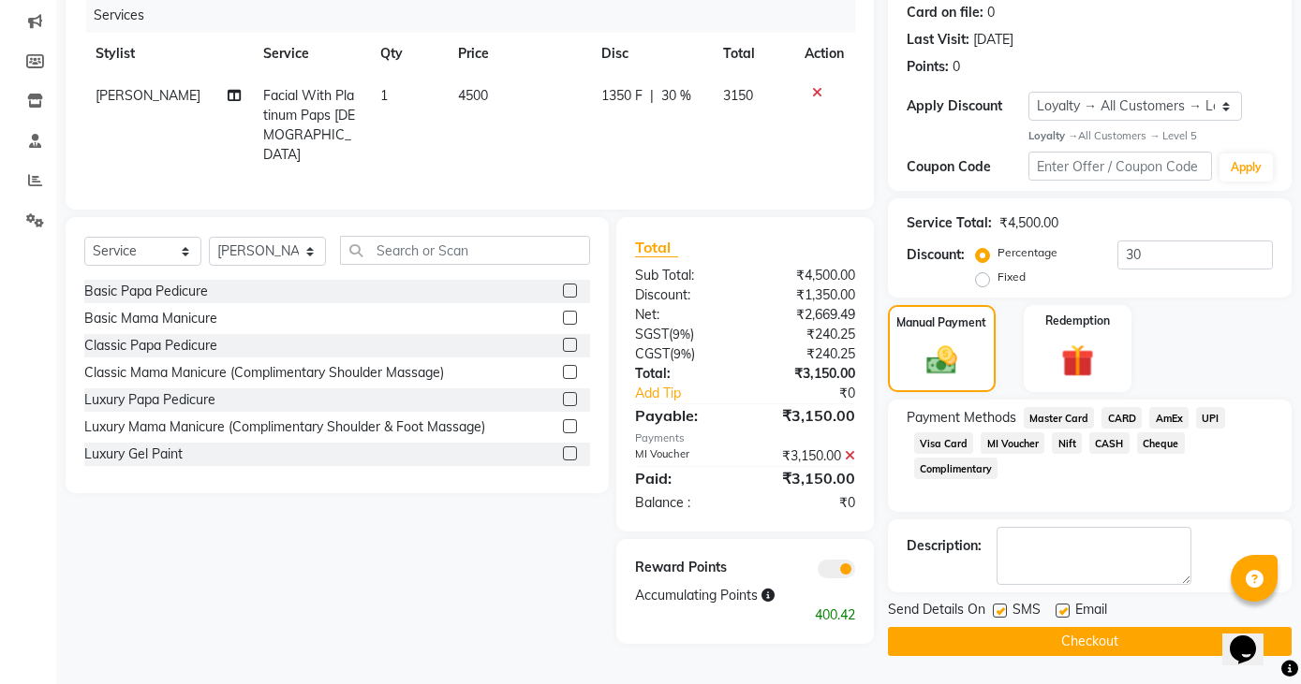
click at [1110, 639] on button "Checkout" at bounding box center [1090, 641] width 404 height 29
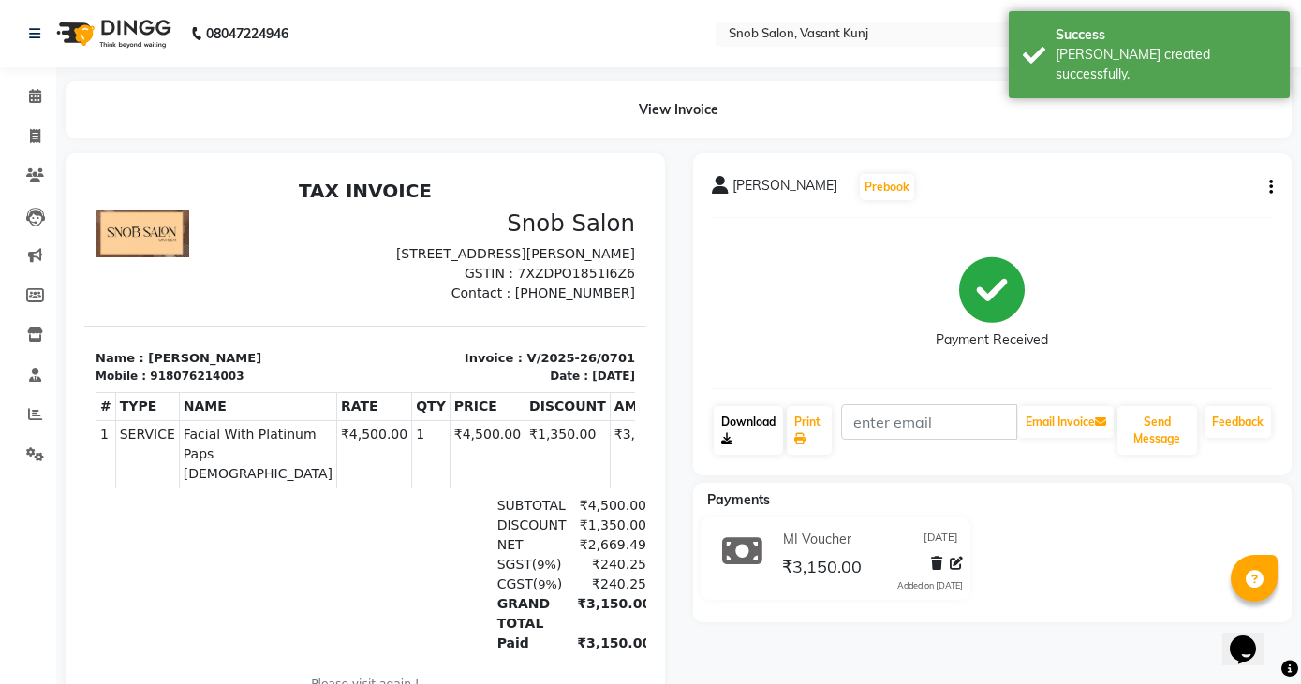
click at [766, 427] on link "Download" at bounding box center [748, 430] width 70 height 49
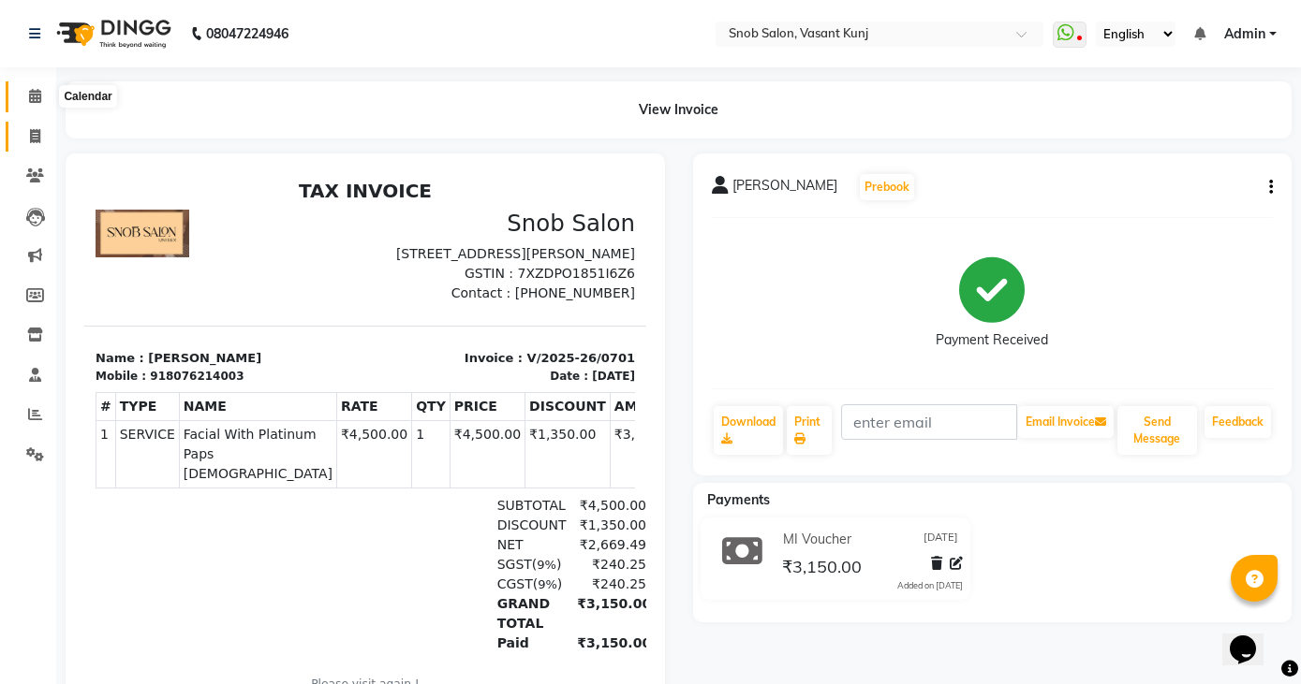
drag, startPoint x: 40, startPoint y: 100, endPoint x: 31, endPoint y: 150, distance: 50.5
click at [40, 100] on icon at bounding box center [35, 96] width 12 height 14
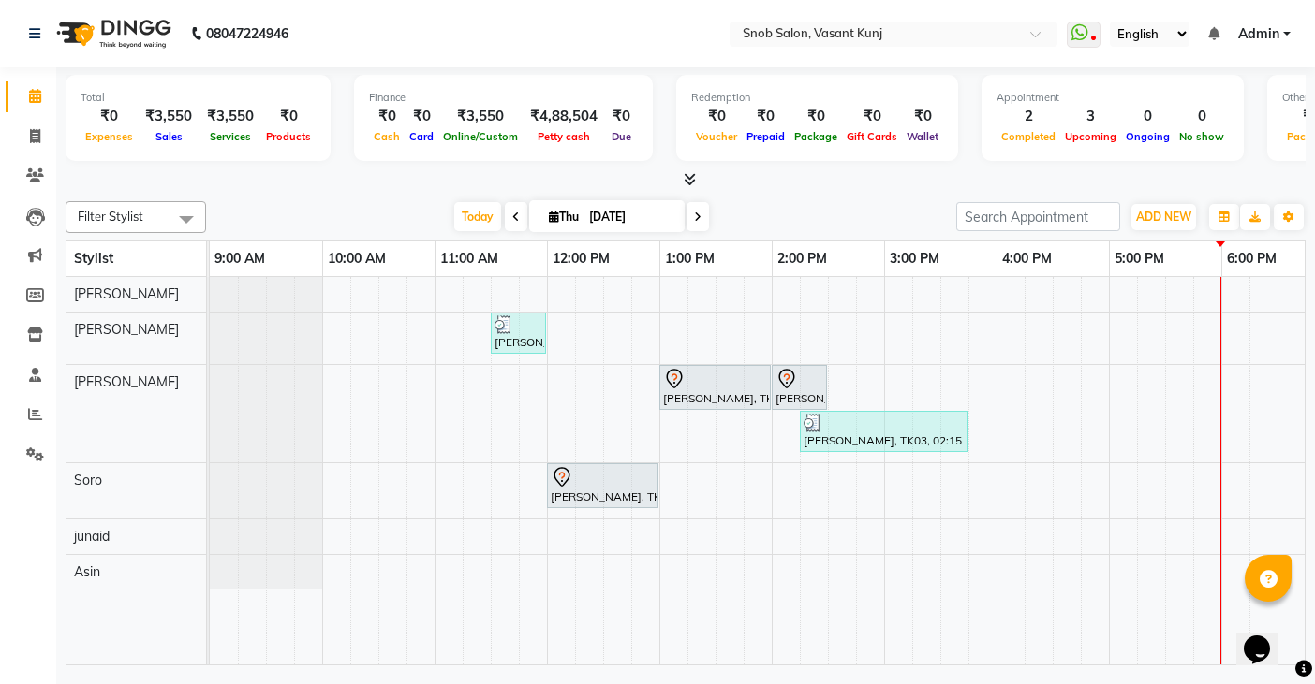
click at [732, 337] on div "[PERSON_NAME], TK02, 11:30 AM-12:00 PM, Basic Papa Pedicure [PERSON_NAME], TK01…" at bounding box center [940, 471] width 1461 height 388
select select "60451"
select select "tentative"
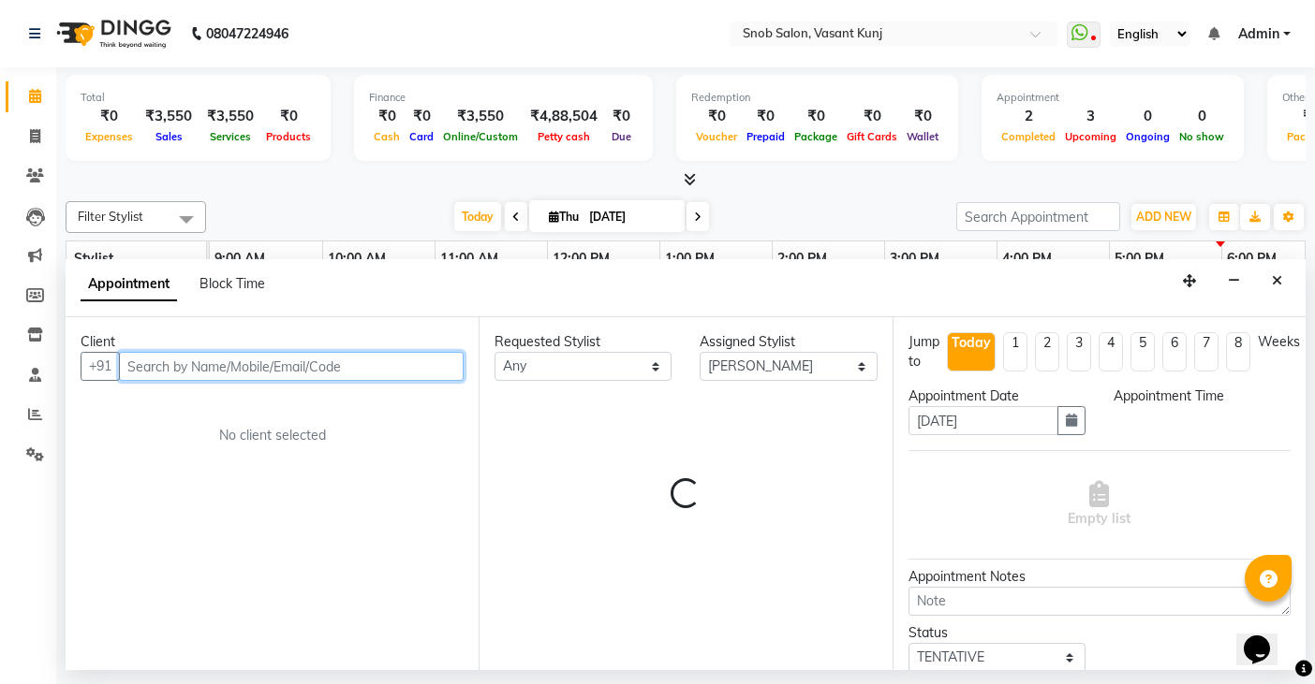
select select "810"
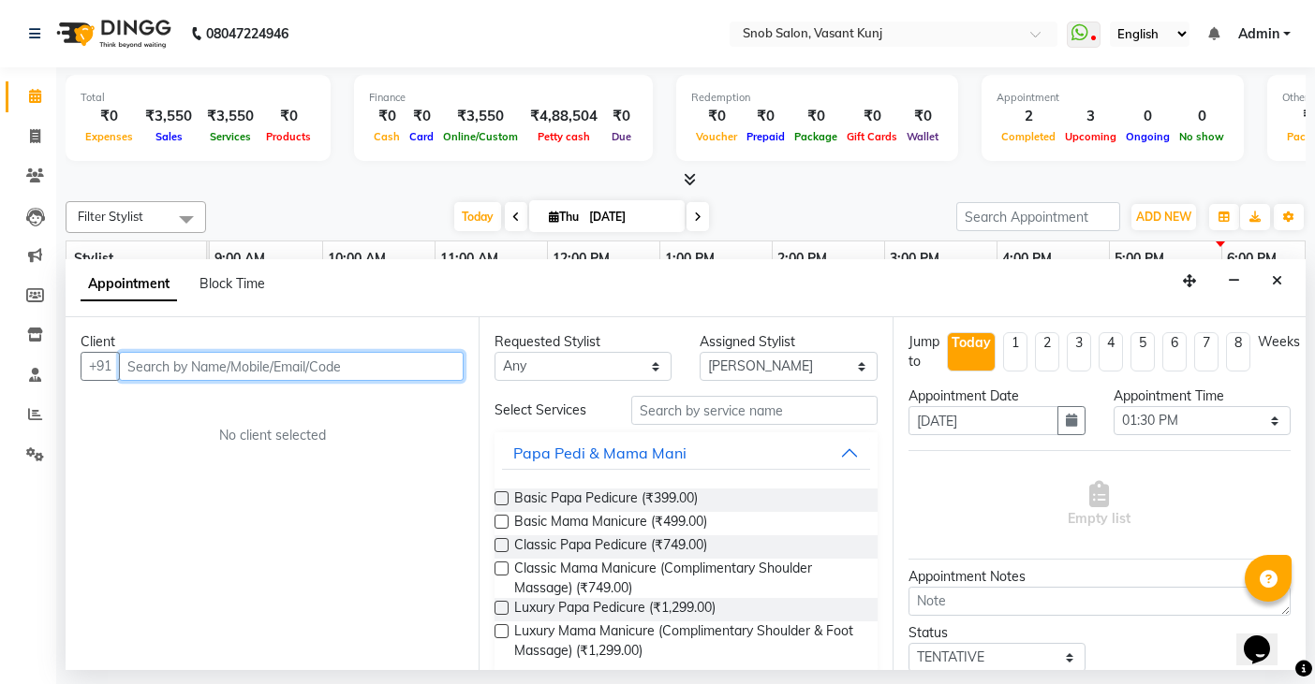
click at [379, 364] on input "text" at bounding box center [291, 366] width 345 height 29
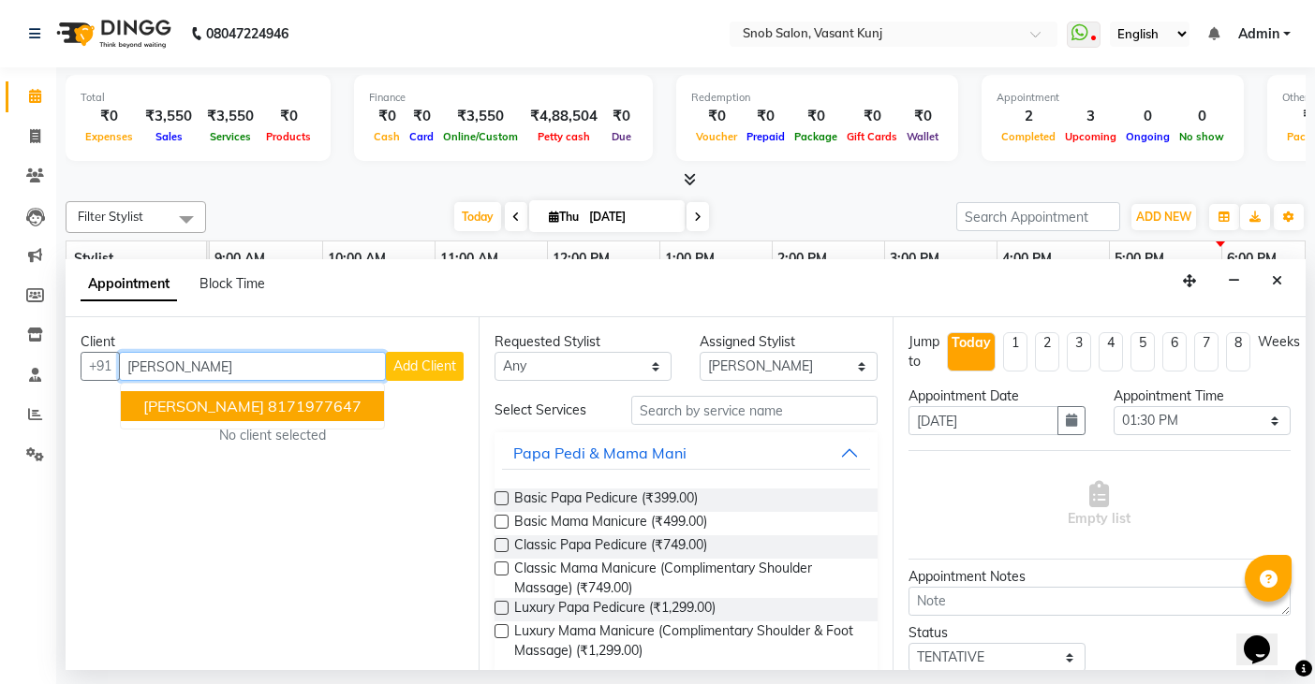
click at [268, 413] on ngb-highlight "8171977647" at bounding box center [315, 406] width 94 height 19
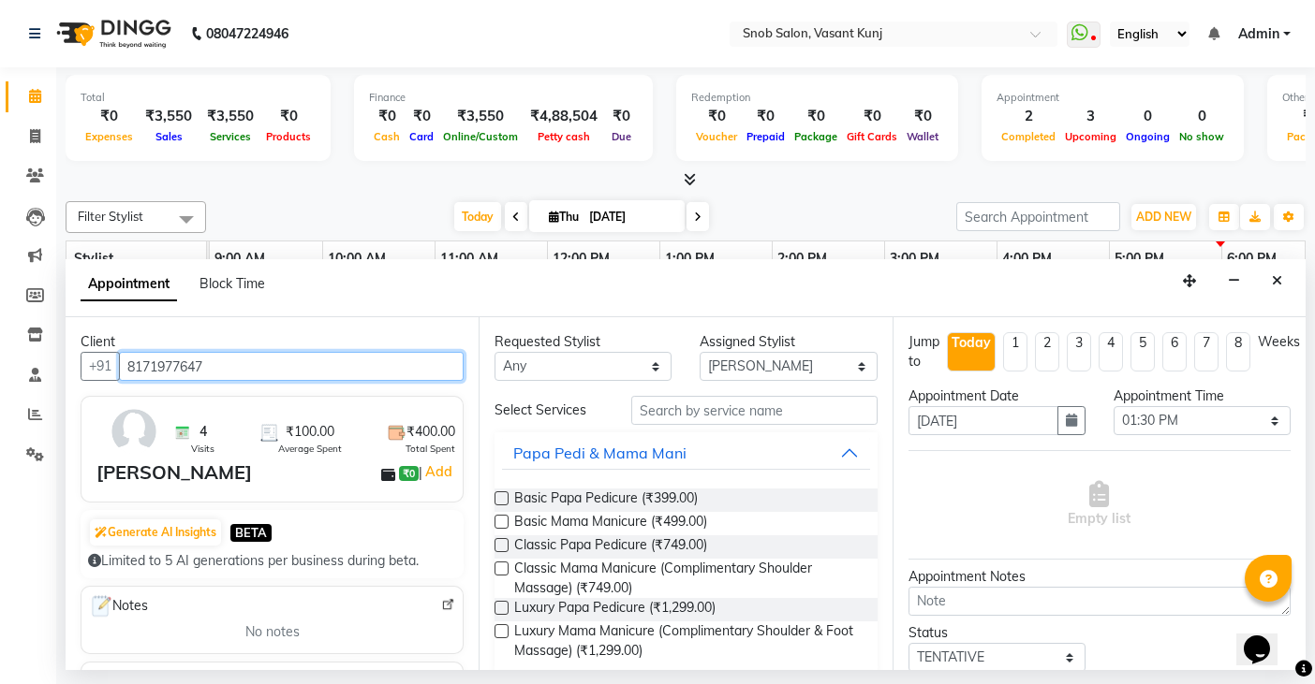
type input "8171977647"
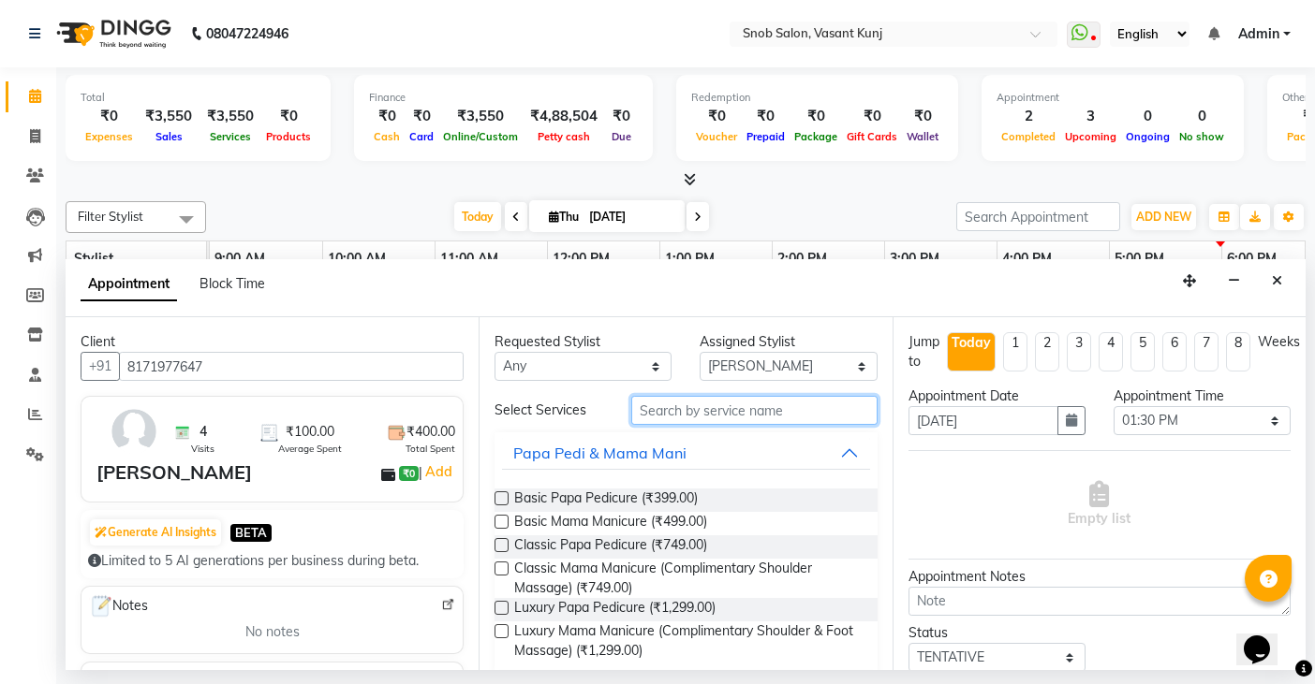
click at [738, 405] on input "text" at bounding box center [753, 410] width 245 height 29
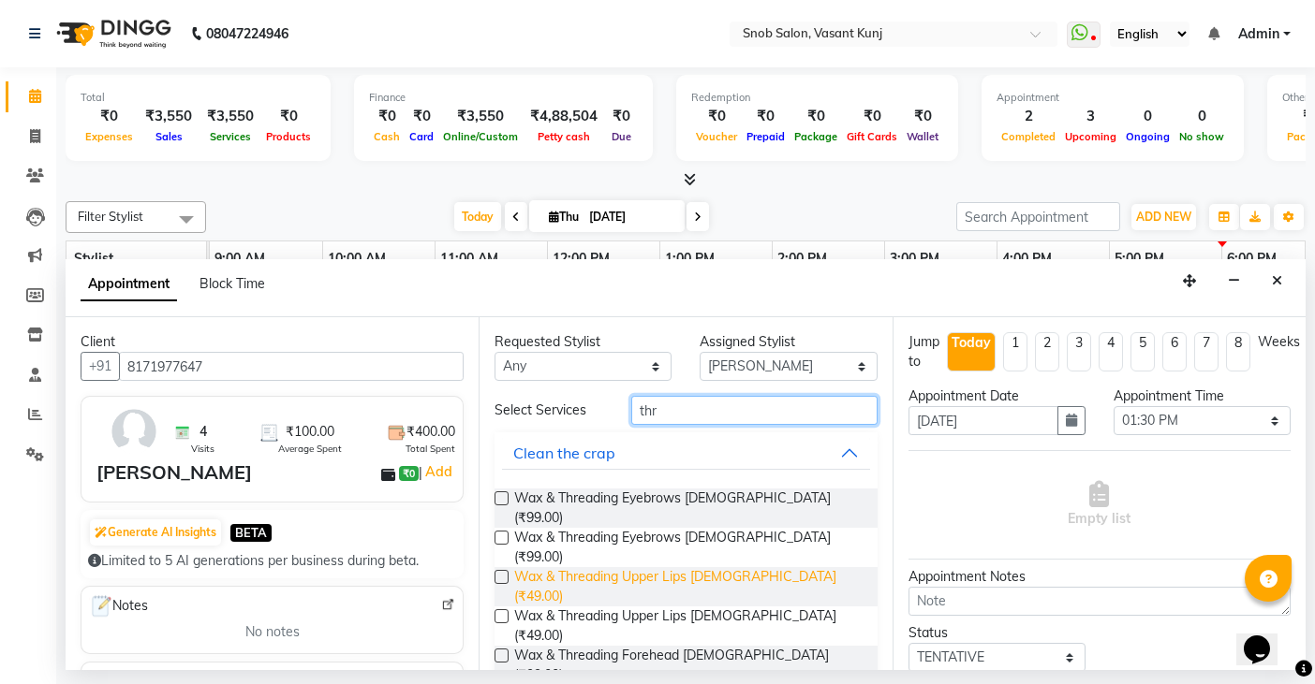
type input "thr"
click at [693, 567] on span "Wax & Threading Upper Lips [DEMOGRAPHIC_DATA] (₹49.00)" at bounding box center [687, 586] width 347 height 39
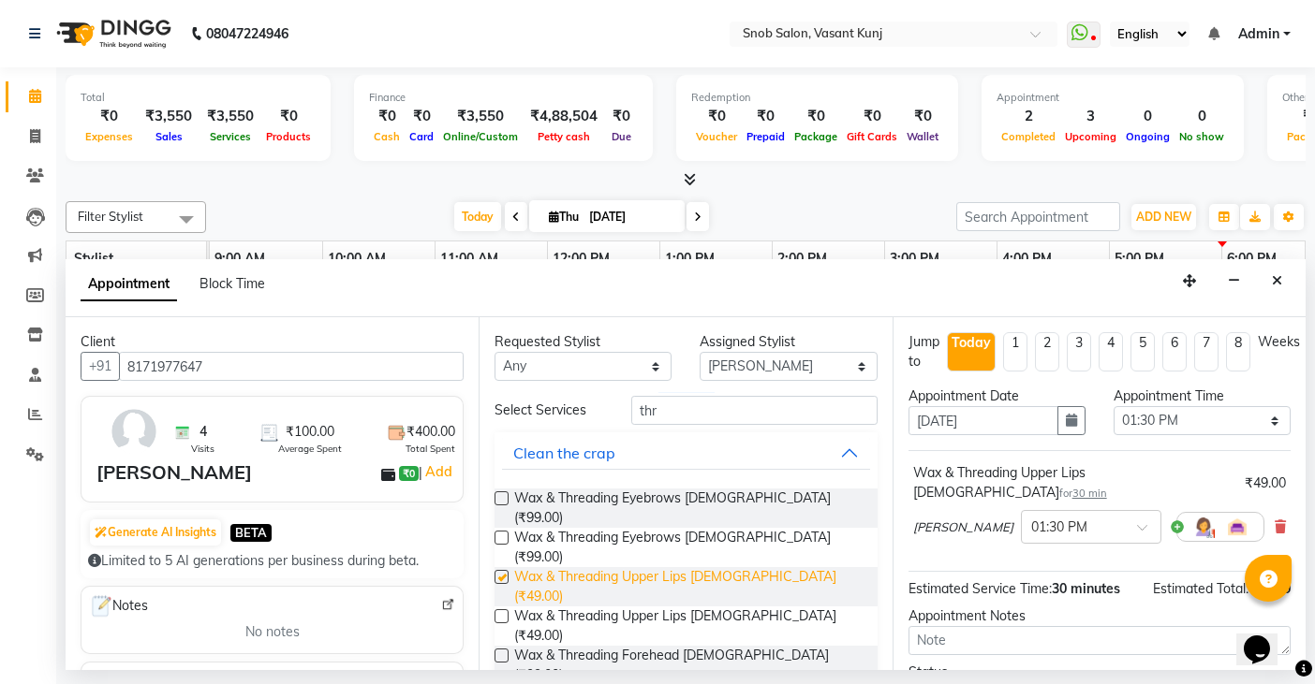
checkbox input "false"
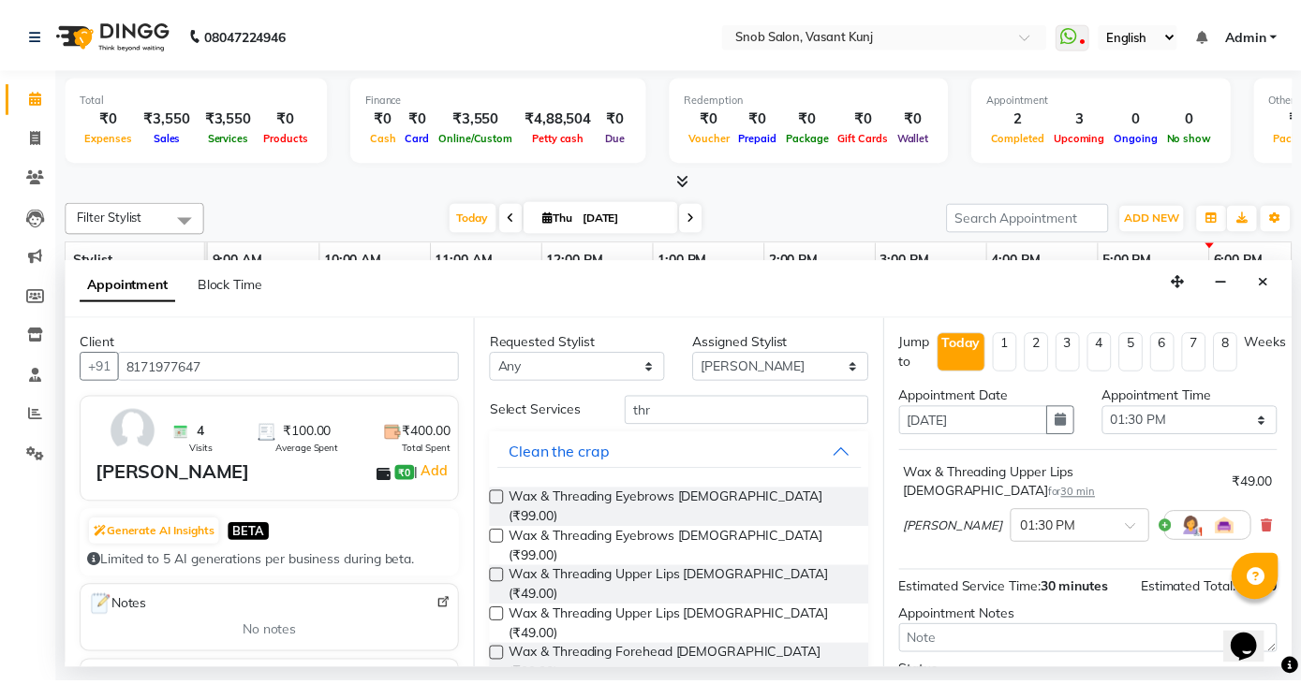
scroll to position [142, 0]
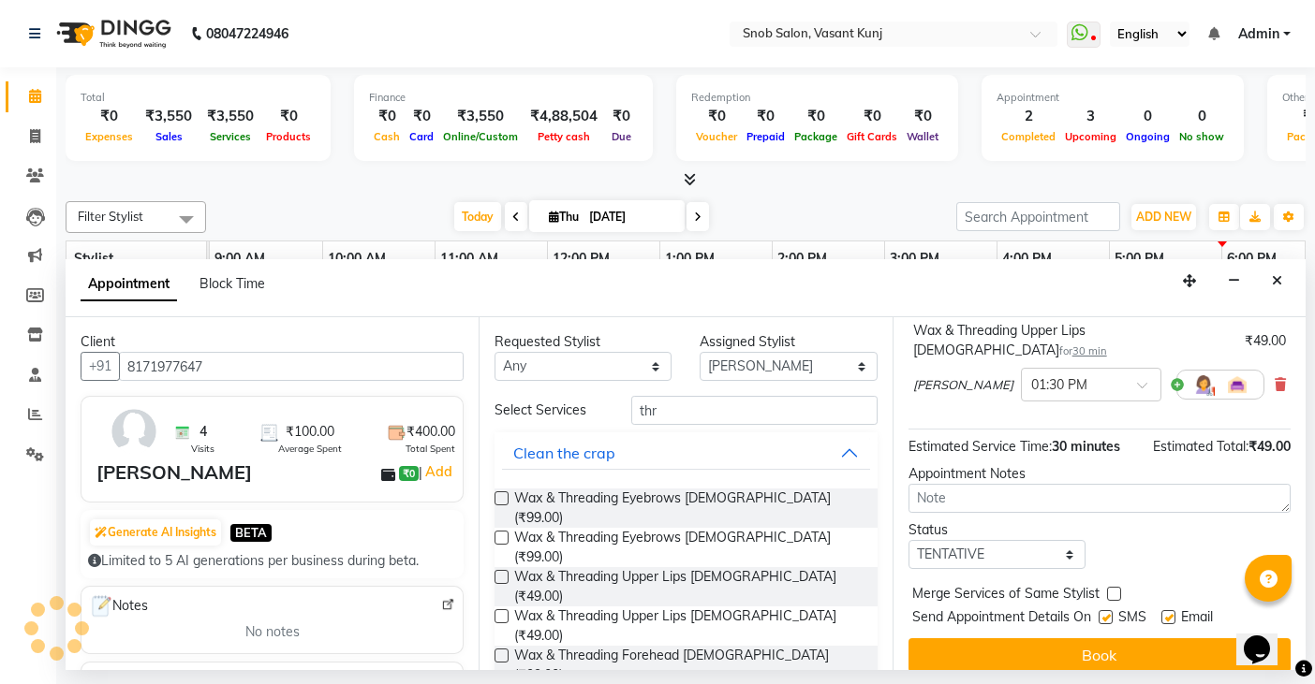
drag, startPoint x: 1111, startPoint y: 633, endPoint x: 1100, endPoint y: 607, distance: 28.5
click at [1105, 613] on div "Jump to [DATE] 1 2 3 4 5 6 7 8 Weeks Appointment Date [DATE] Appointment Time S…" at bounding box center [1098, 493] width 413 height 353
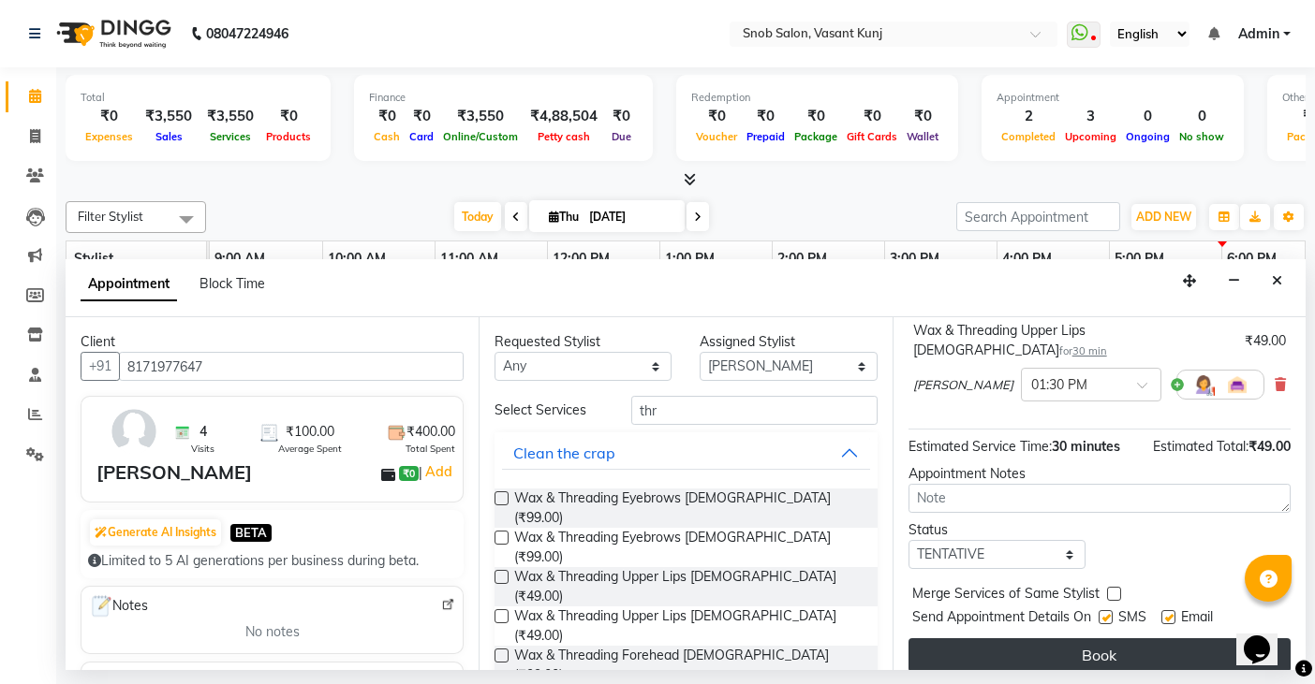
click at [1011, 646] on button "Book" at bounding box center [1099, 656] width 382 height 34
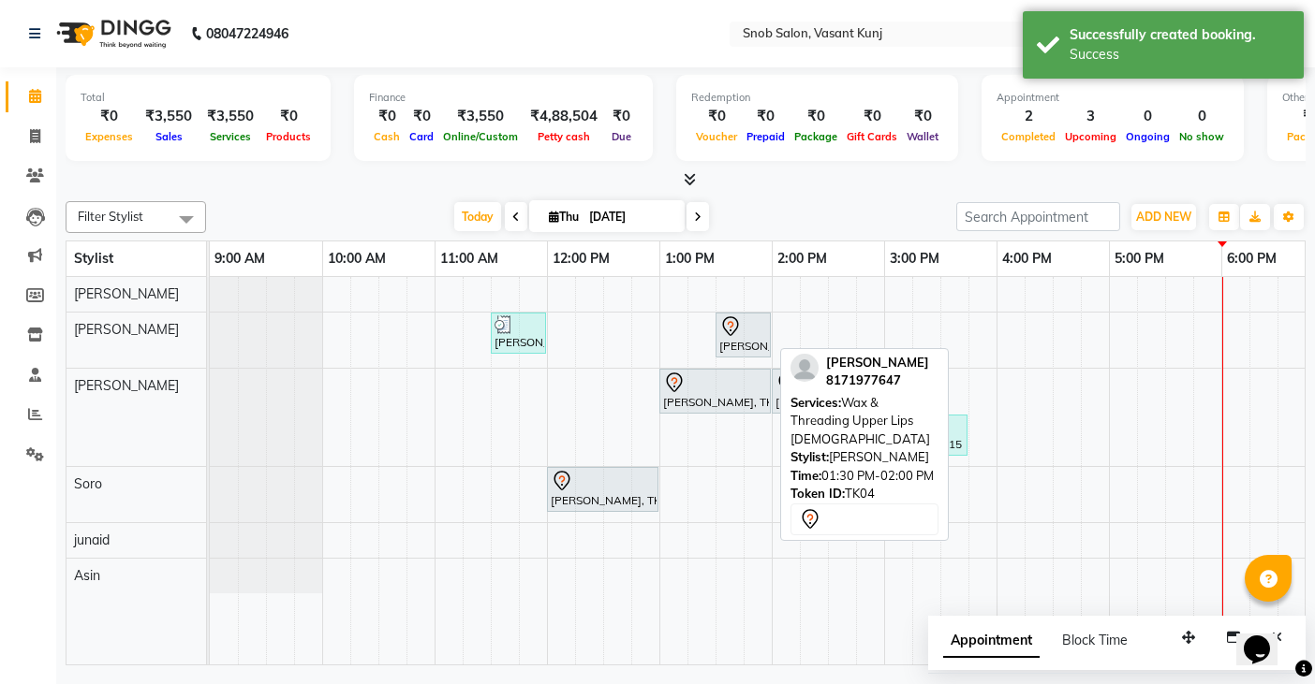
click at [731, 345] on div "[PERSON_NAME], TK04, 01:30 PM-02:00 PM, Wax & Threading Upper Lips [DEMOGRAPHIC…" at bounding box center [742, 335] width 51 height 39
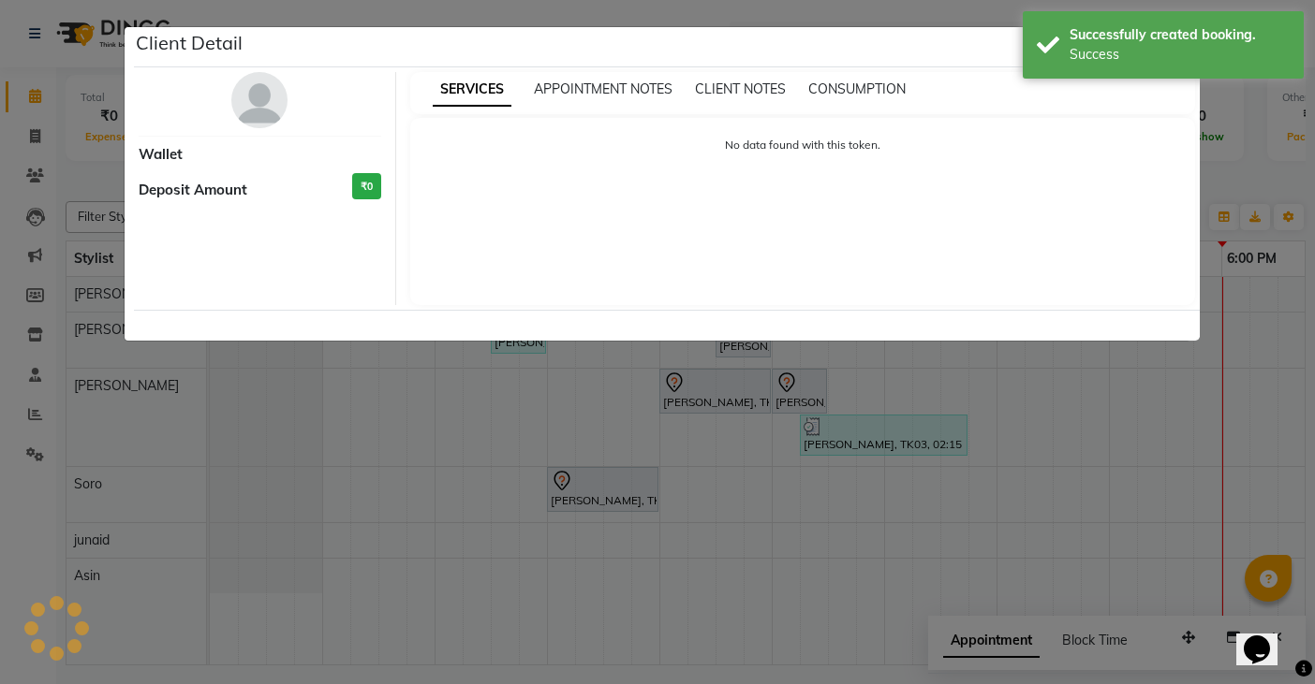
select select "7"
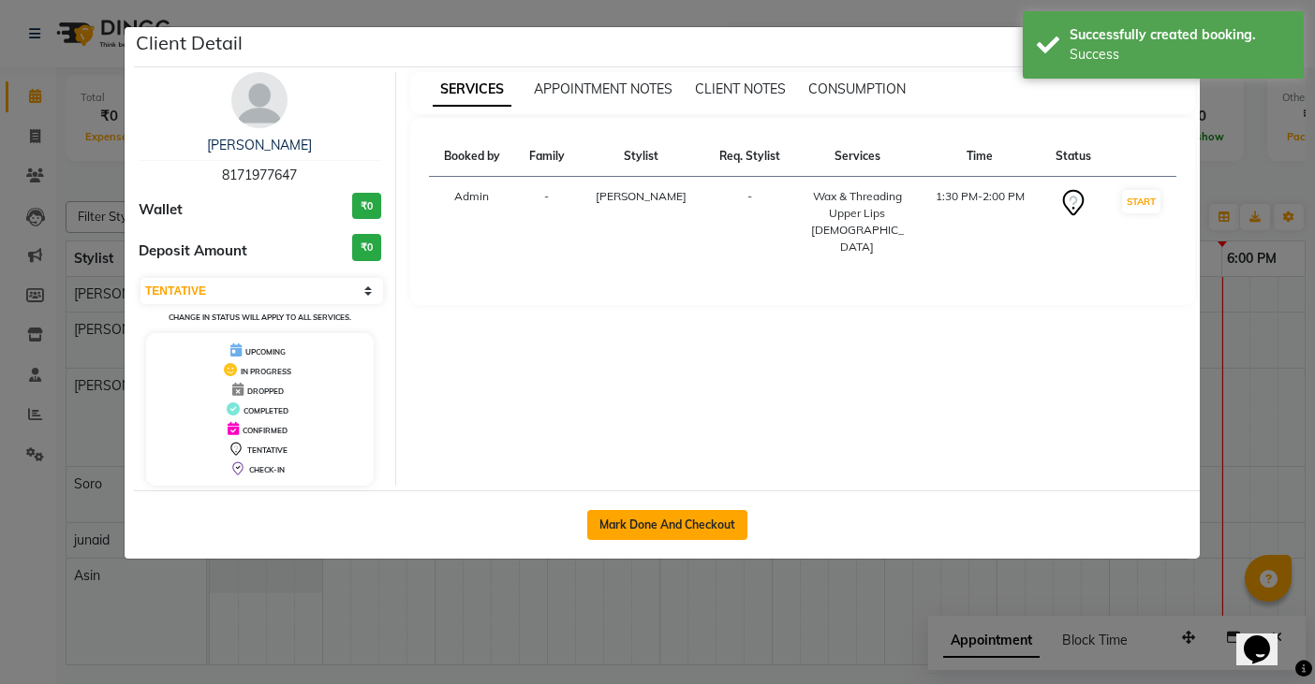
click at [716, 527] on button "Mark Done And Checkout" at bounding box center [667, 525] width 160 height 30
select select "service"
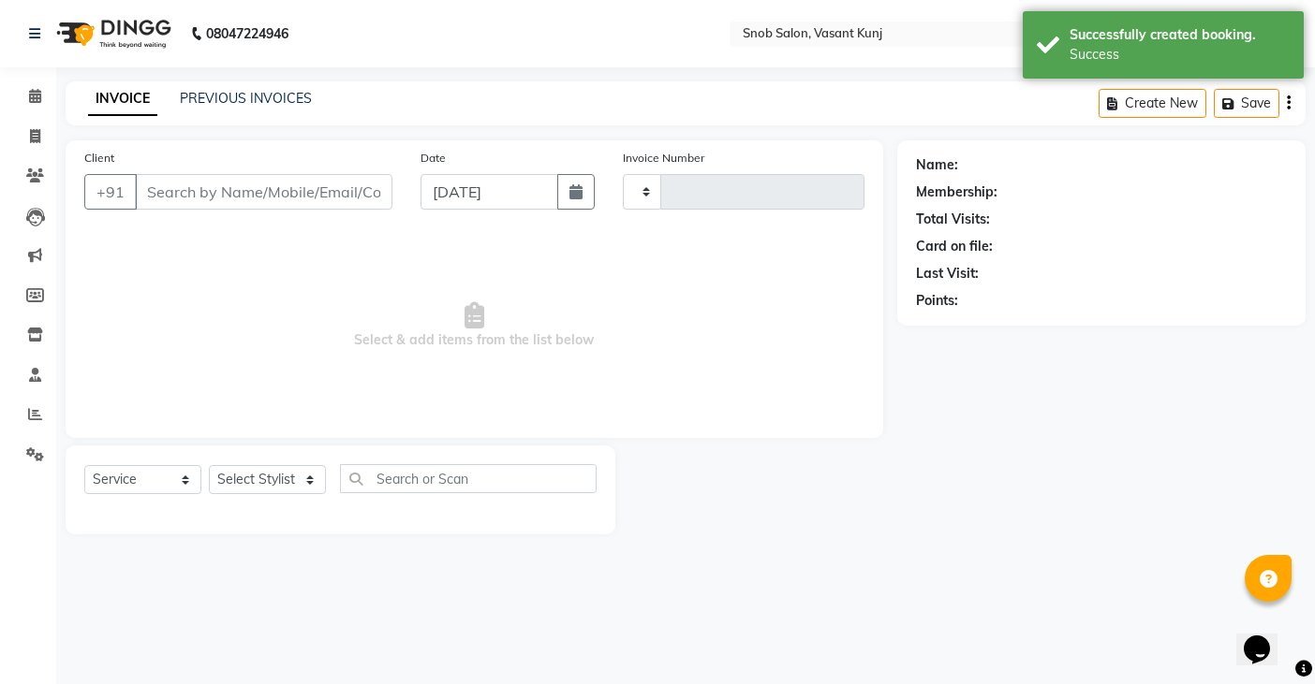
type input "0702"
select select "7175"
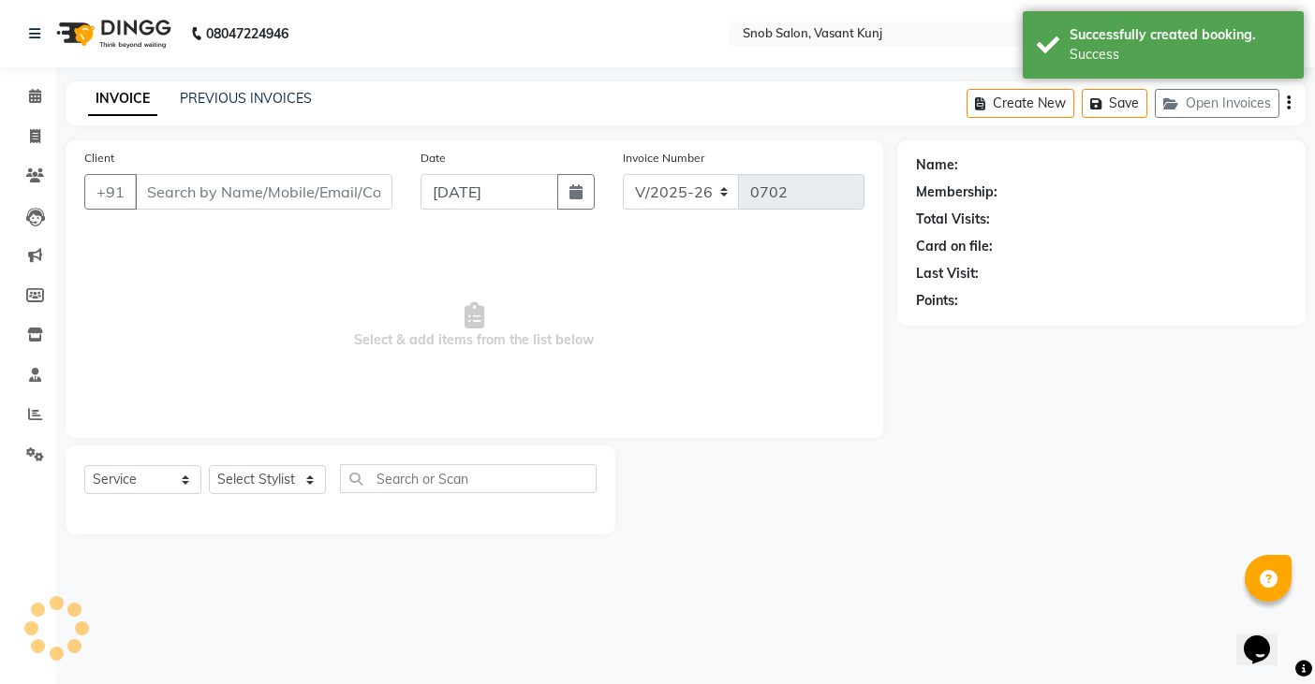
type input "8171977647"
select select "60451"
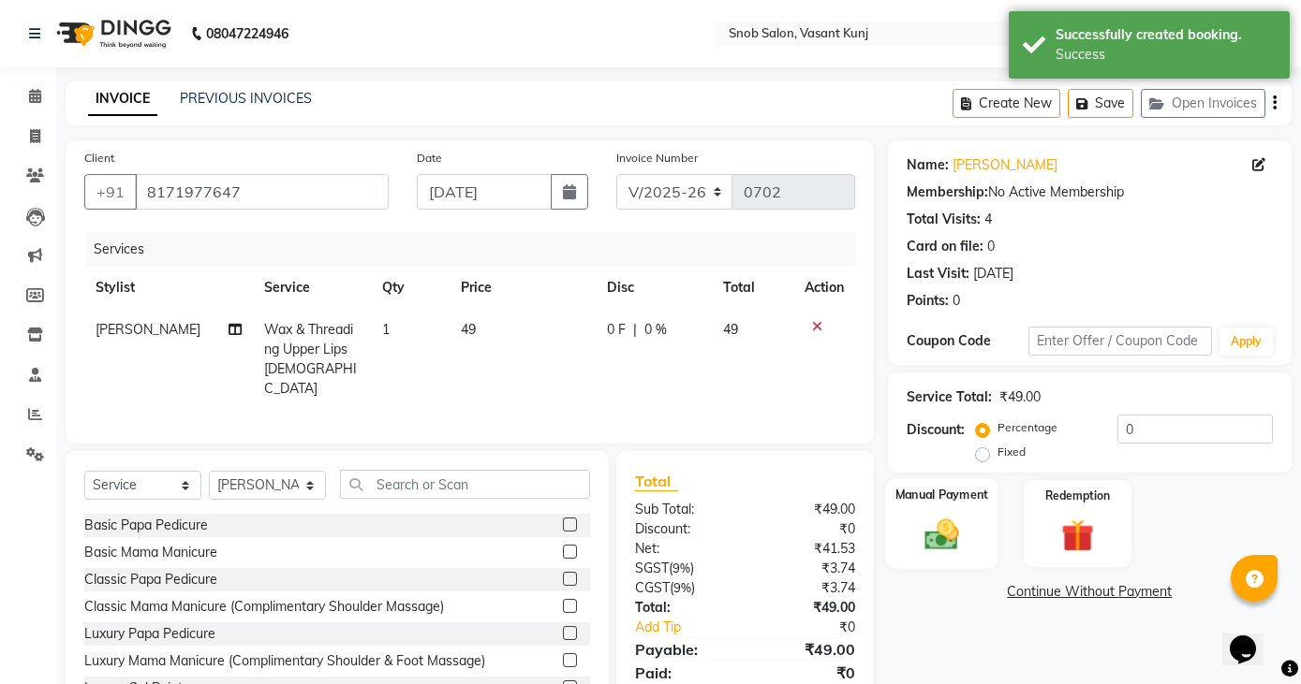
click at [952, 537] on img at bounding box center [941, 534] width 55 height 39
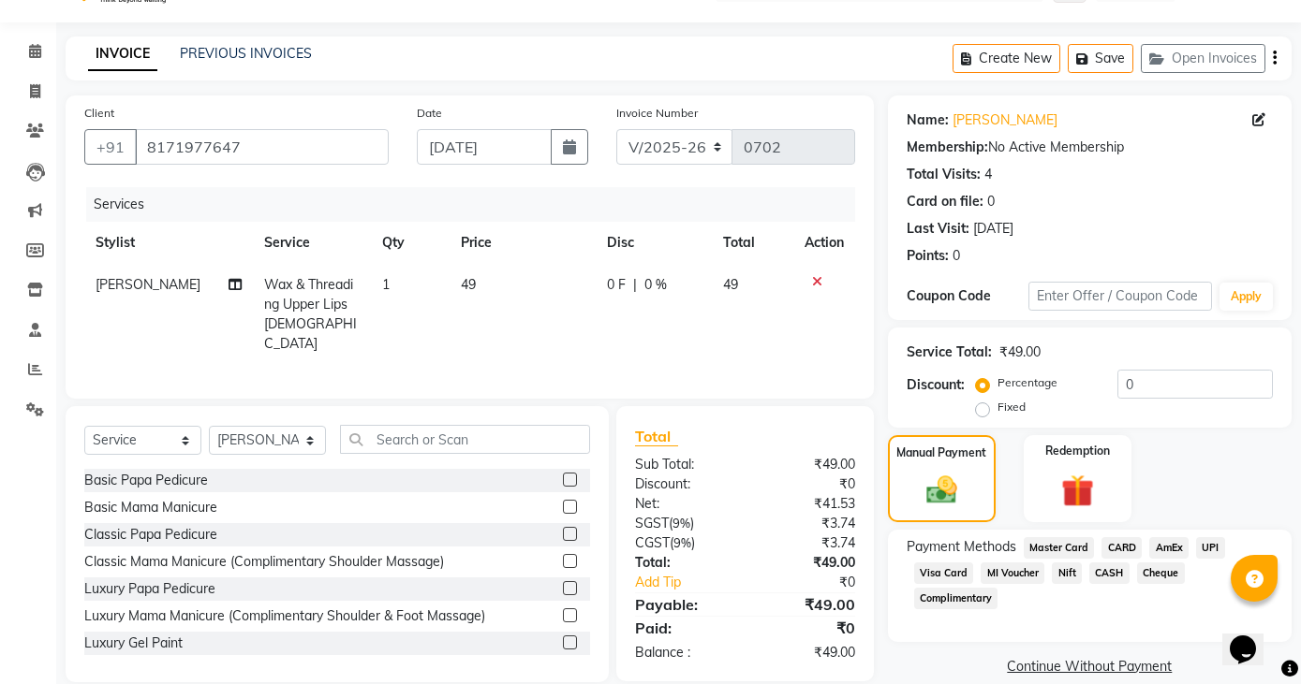
scroll to position [69, 0]
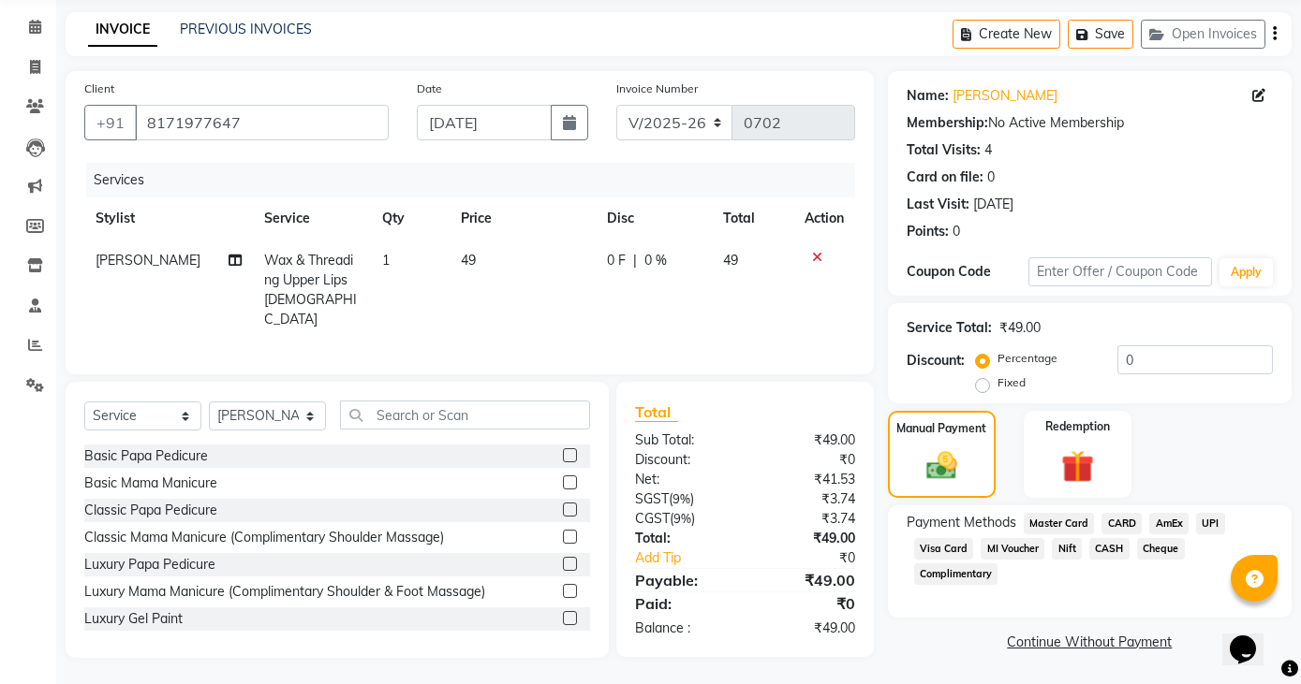
click at [1204, 522] on span "UPI" at bounding box center [1210, 524] width 29 height 22
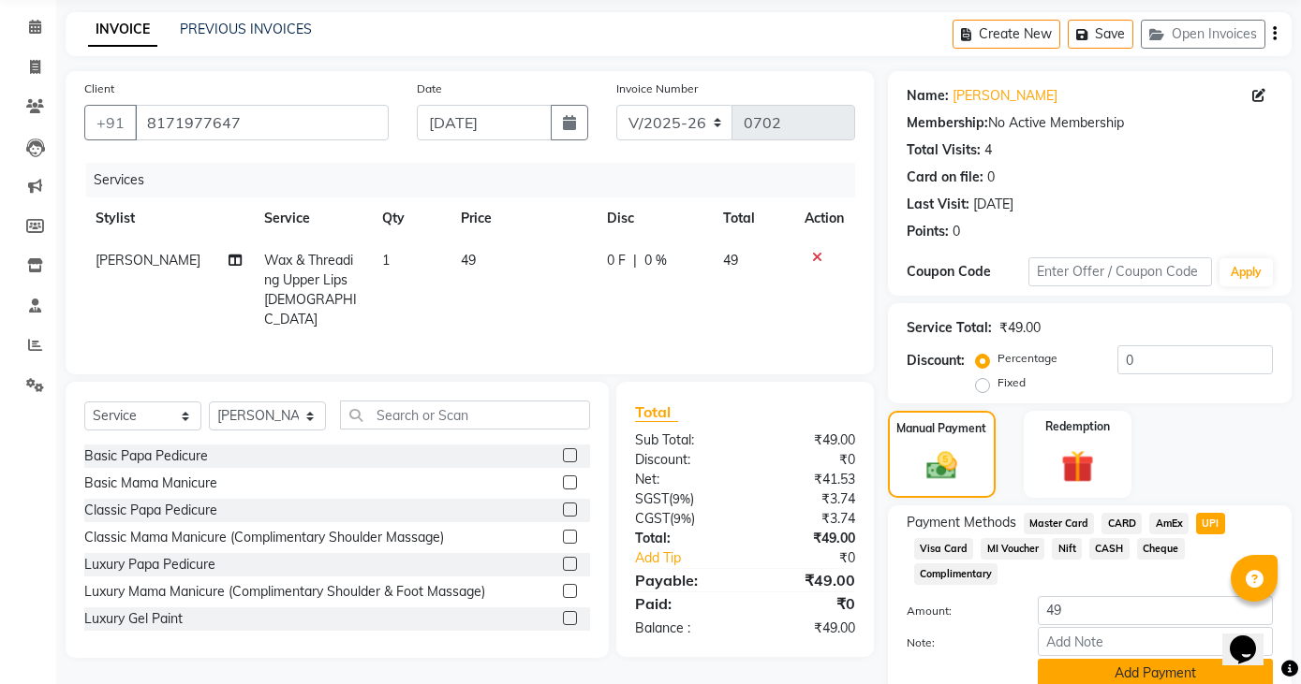
click at [1139, 673] on button "Add Payment" at bounding box center [1154, 673] width 235 height 29
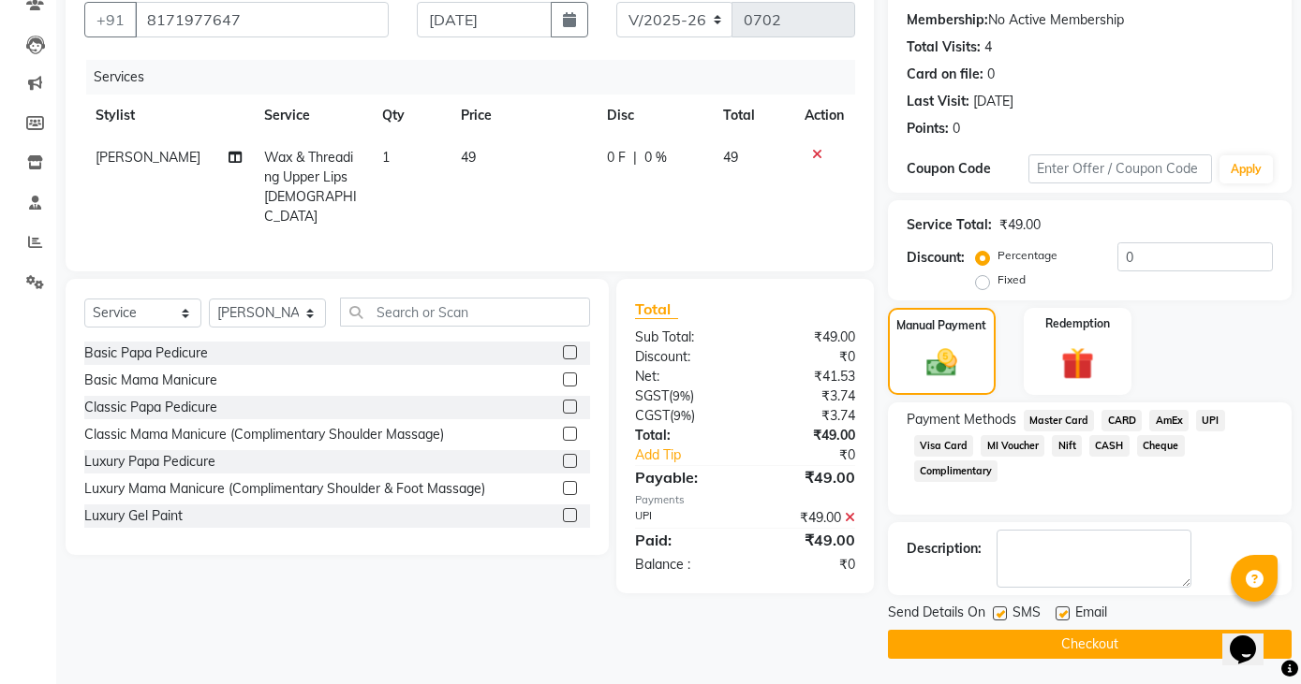
scroll to position [175, 0]
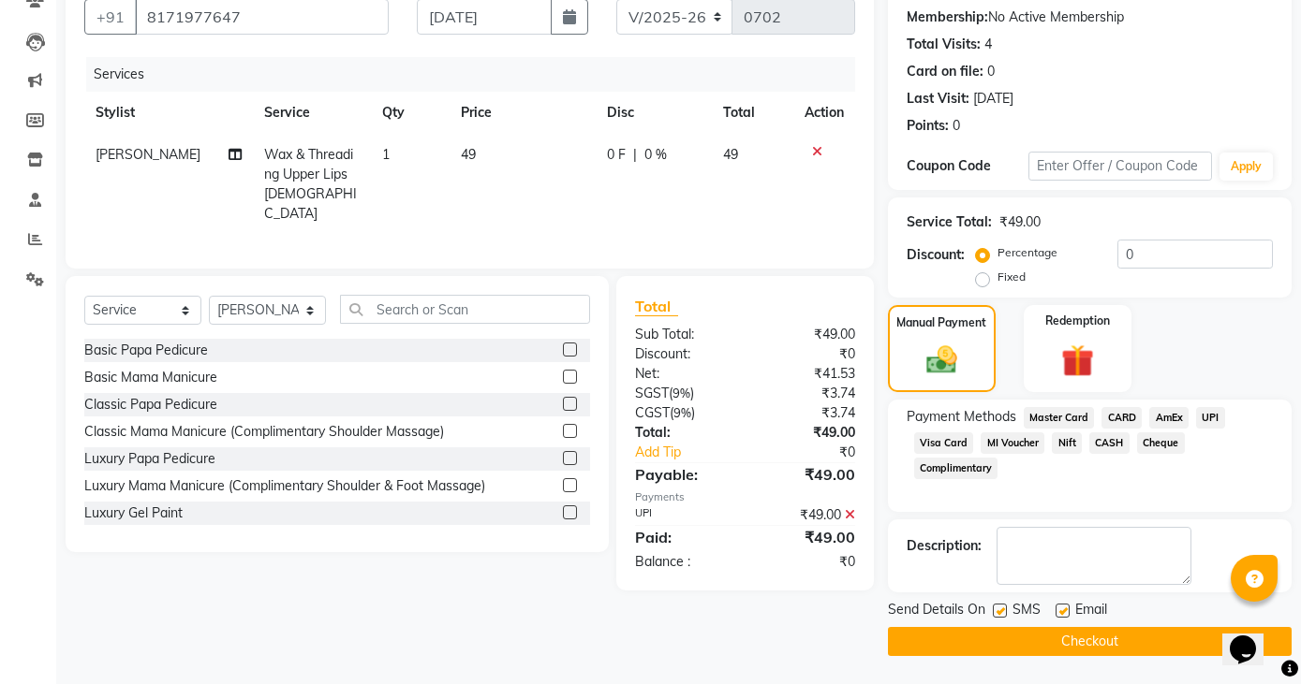
click at [1135, 647] on button "Checkout" at bounding box center [1090, 641] width 404 height 29
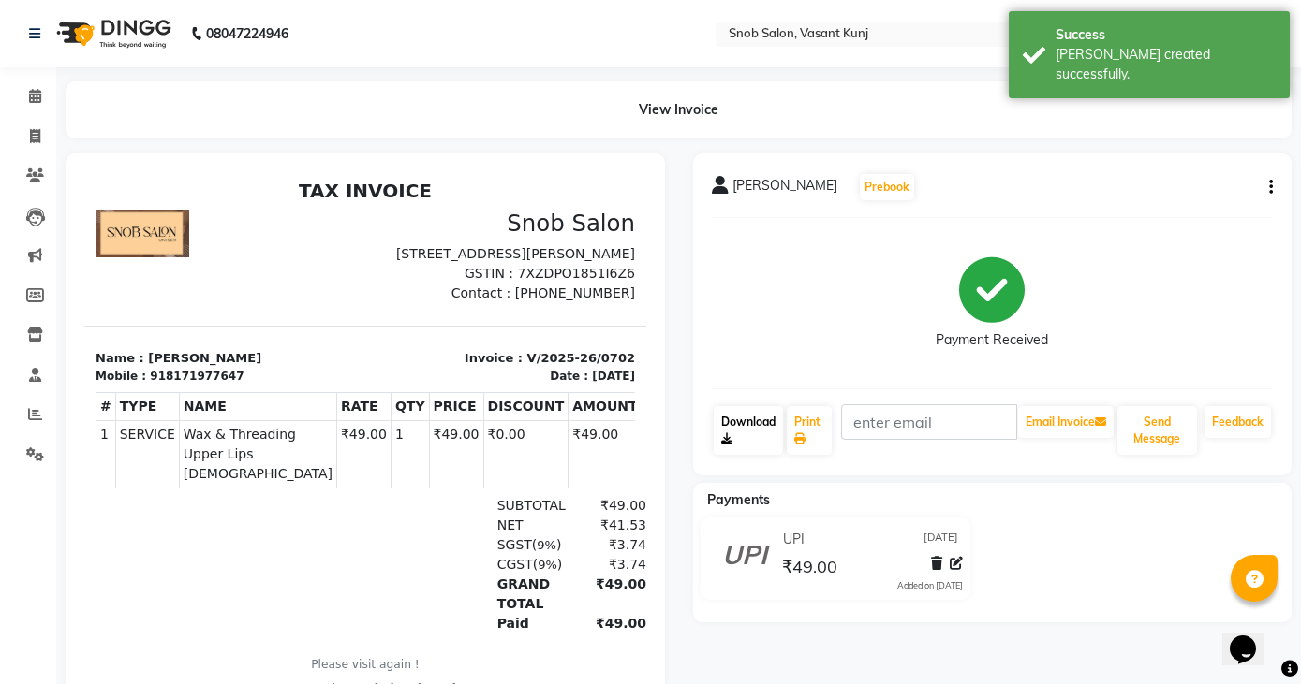
click at [753, 426] on link "Download" at bounding box center [748, 430] width 70 height 49
click at [35, 96] on icon at bounding box center [35, 96] width 12 height 14
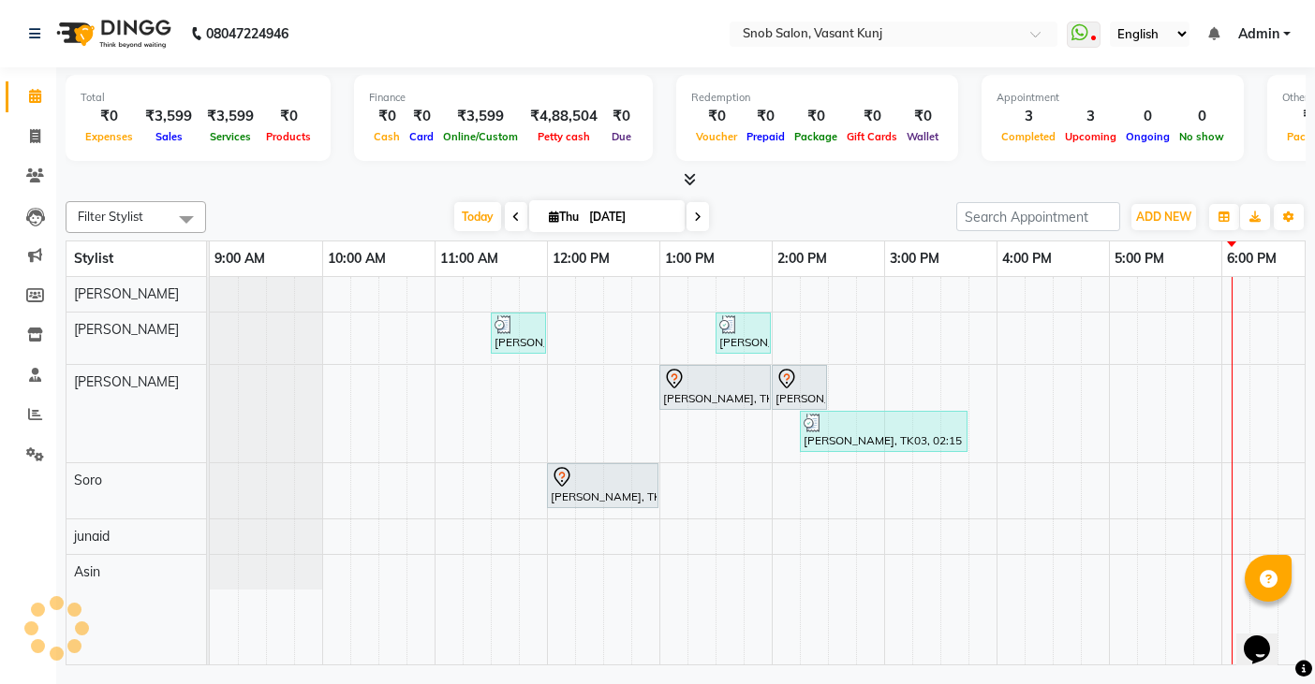
click at [514, 223] on span at bounding box center [516, 216] width 22 height 29
type input "[DATE]"
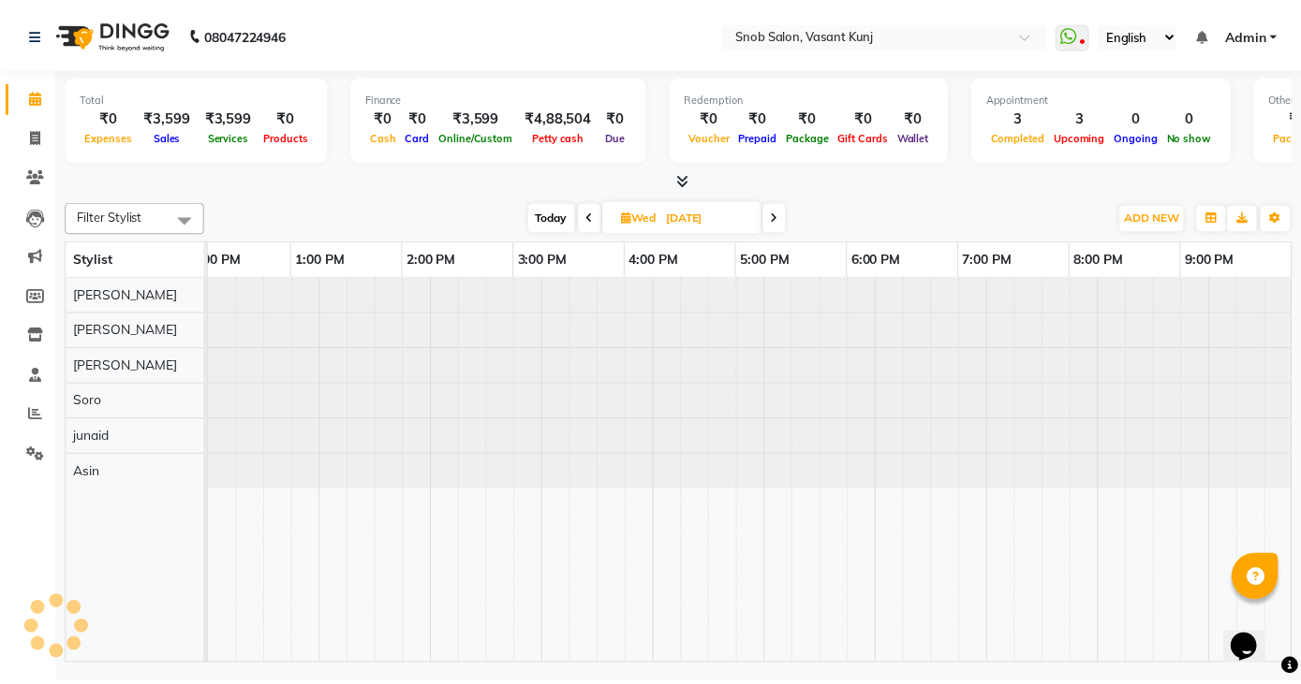
scroll to position [0, 366]
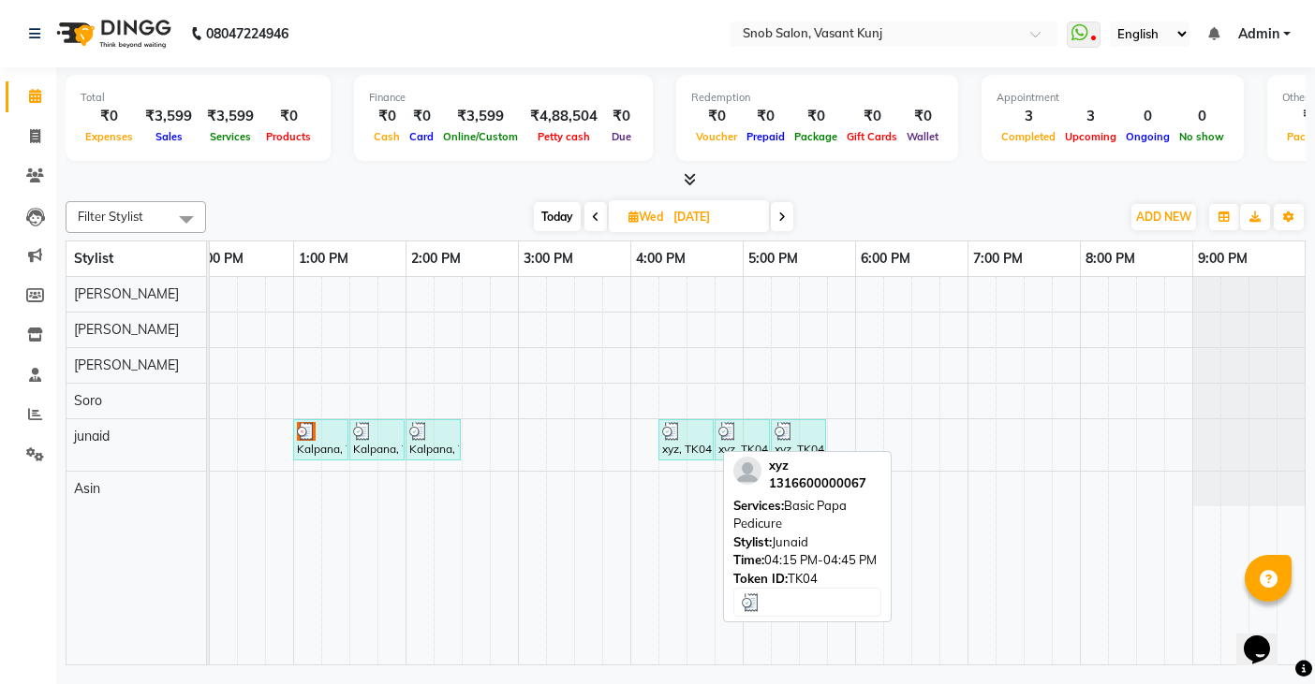
click at [699, 456] on div "xyz, TK04, 04:15 PM-04:45 PM, Basic Papa Pedicure" at bounding box center [685, 440] width 51 height 36
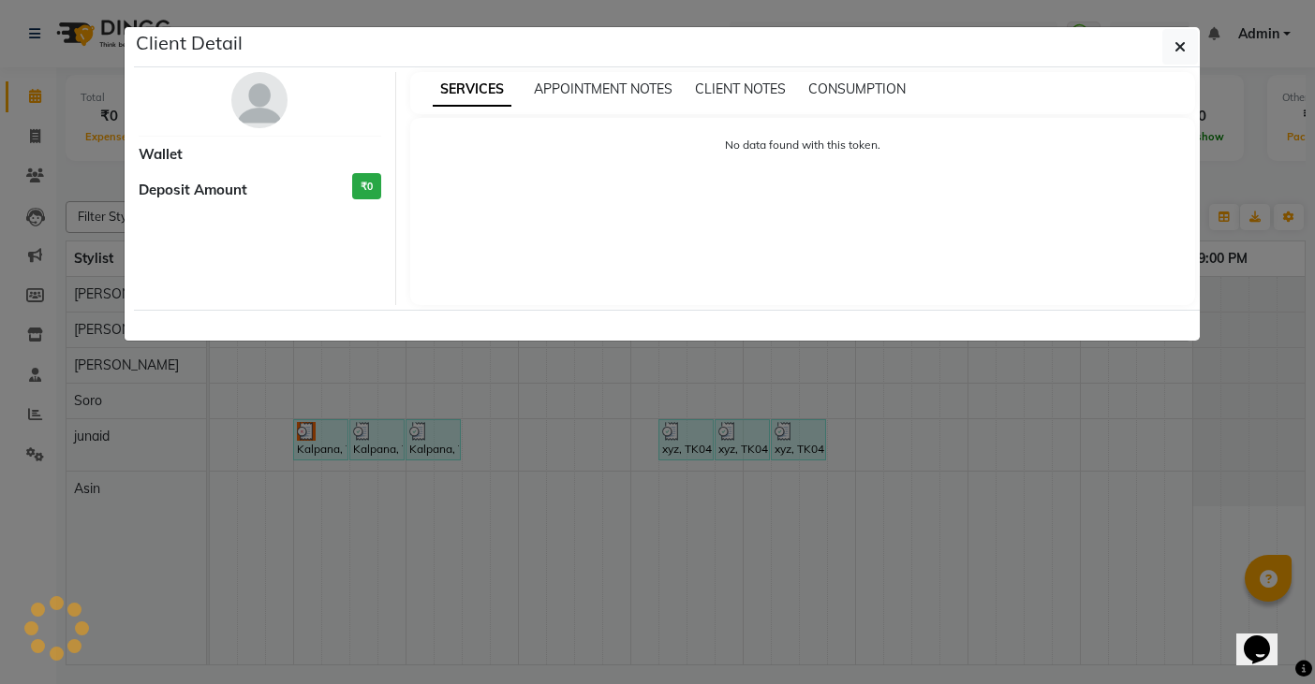
select select "3"
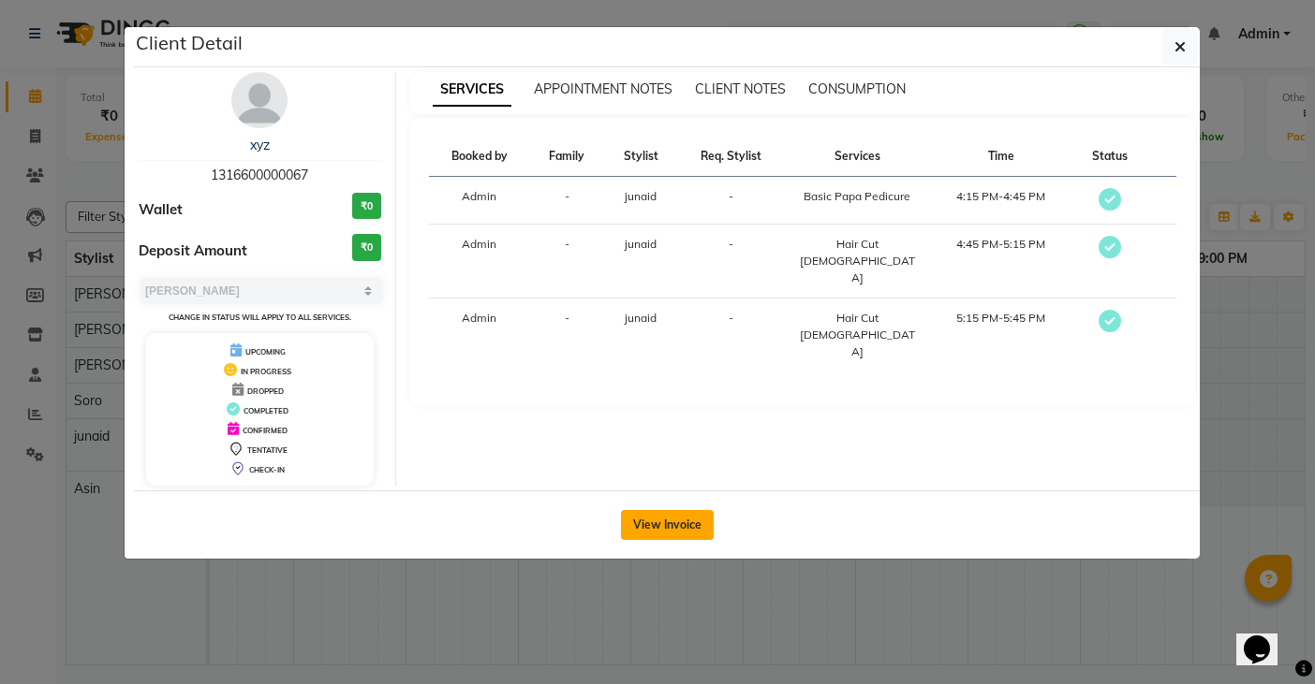
click at [674, 526] on button "View Invoice" at bounding box center [667, 525] width 93 height 30
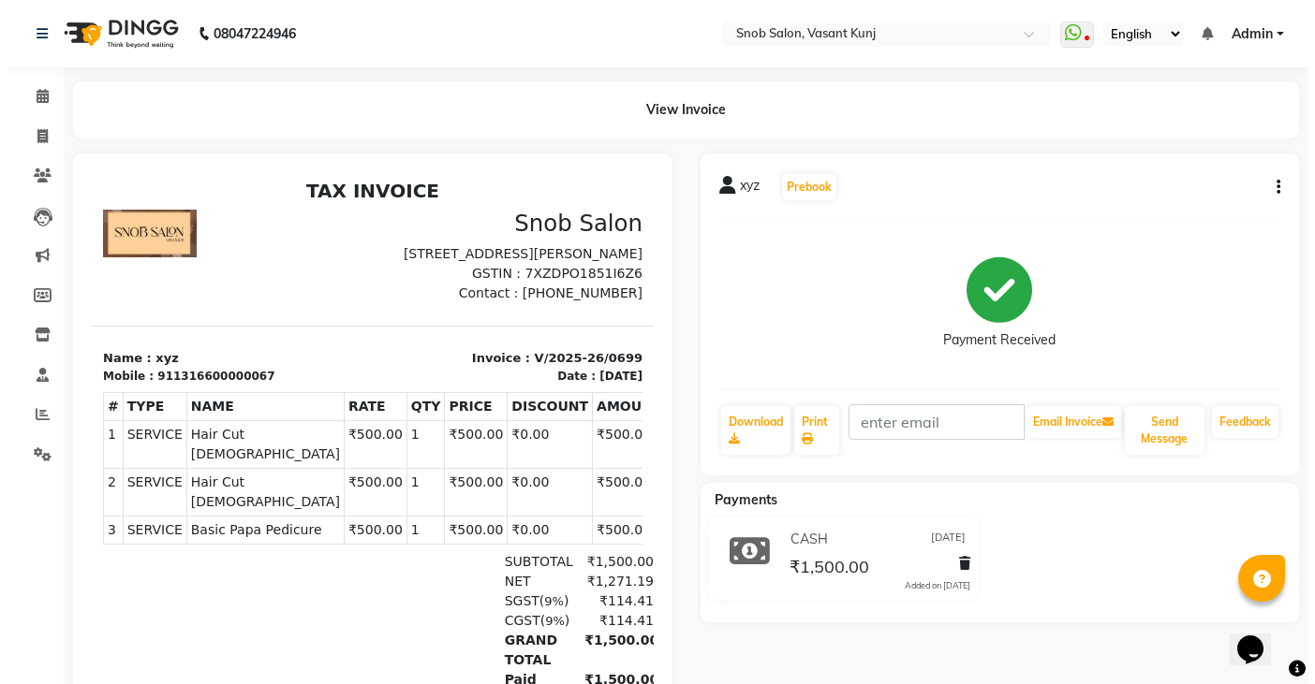
scroll to position [15, 0]
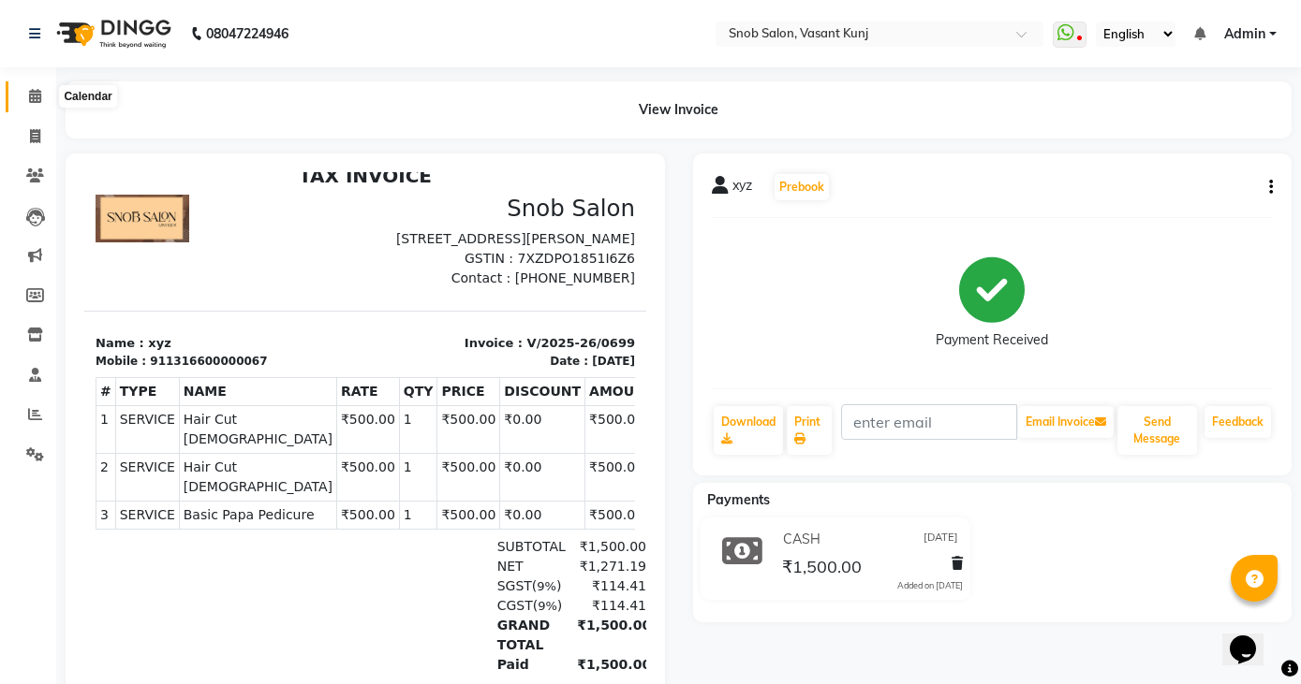
click at [25, 96] on span at bounding box center [35, 97] width 33 height 22
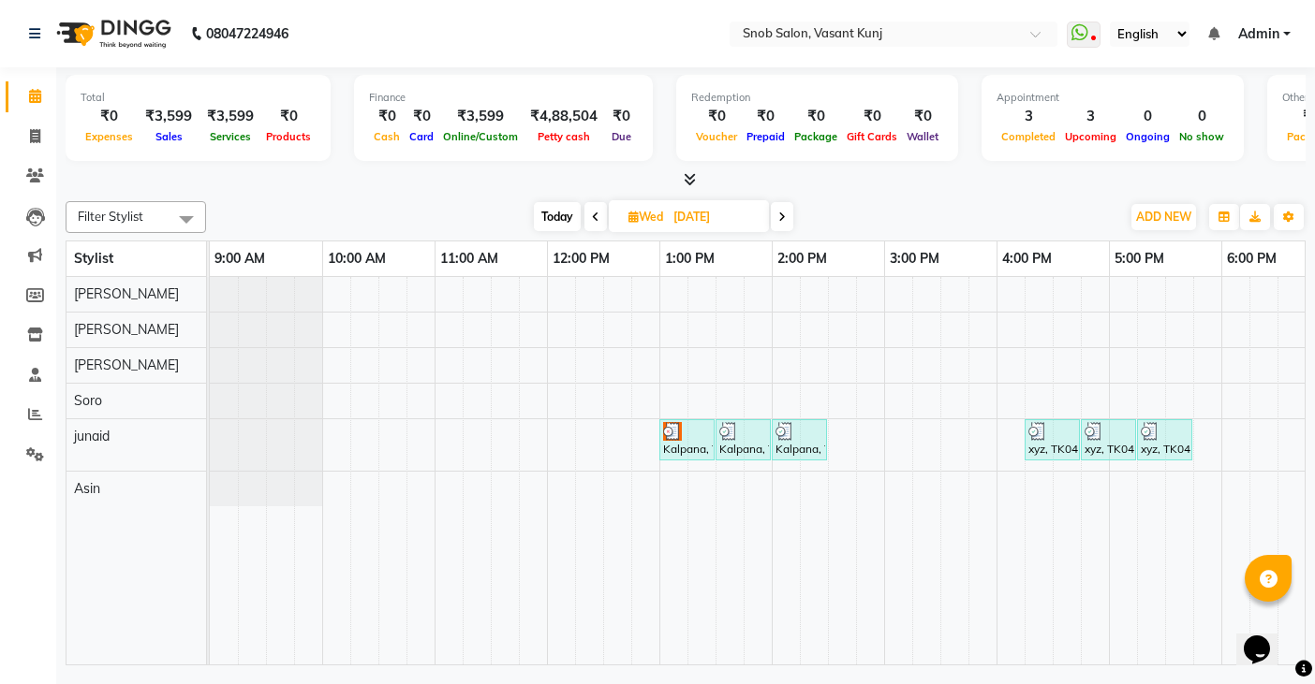
click at [780, 222] on icon at bounding box center [781, 217] width 7 height 11
type input "[DATE]"
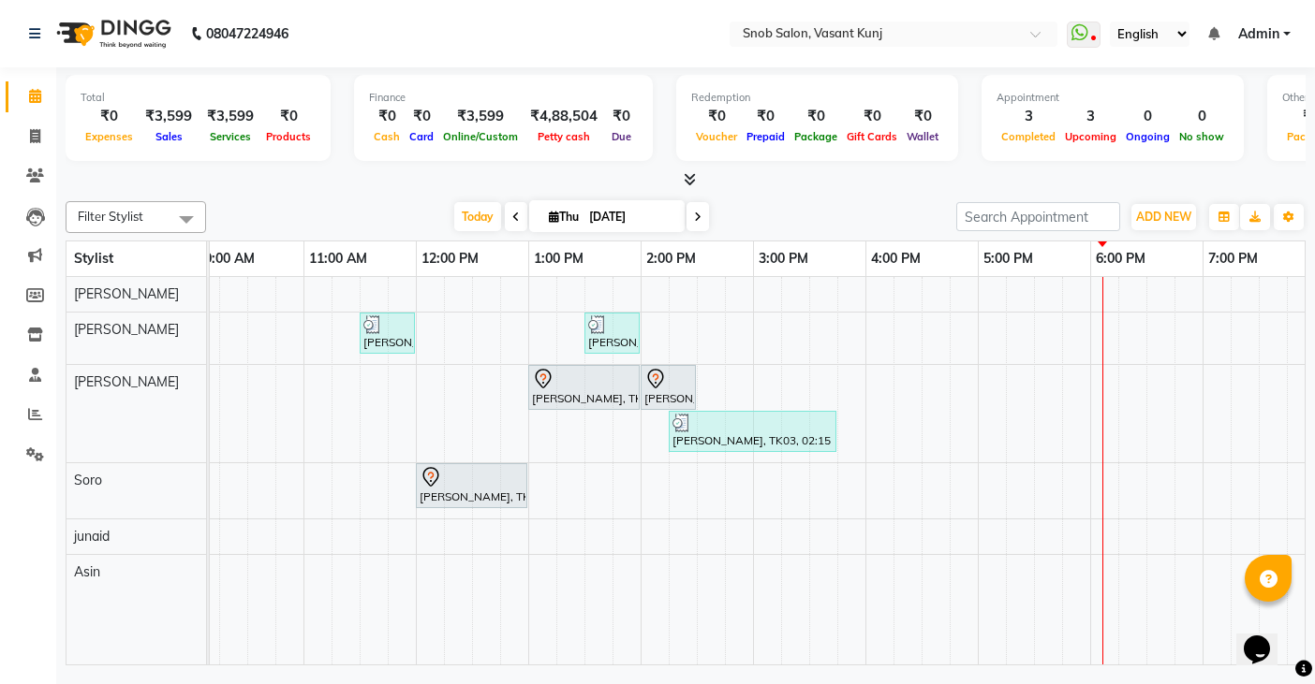
scroll to position [0, 107]
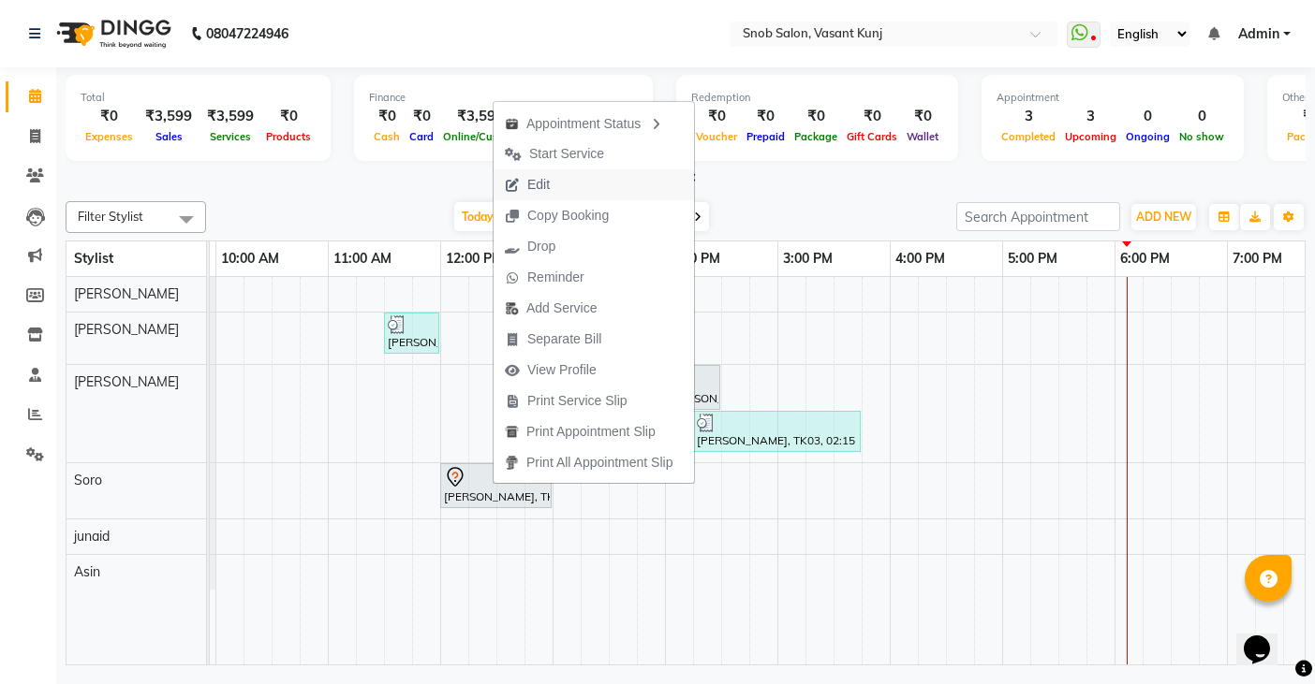
click at [532, 192] on span "Edit" at bounding box center [538, 185] width 22 height 20
select select "tentative"
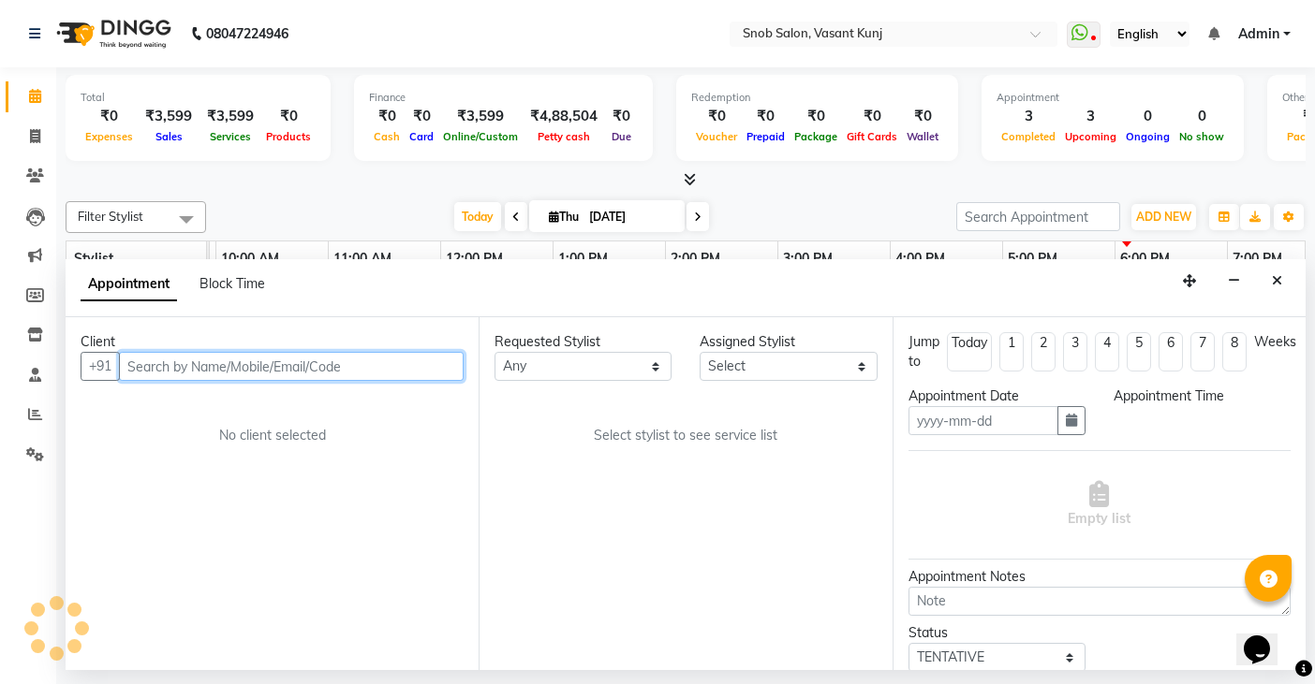
type input "[DATE]"
select select "720"
select select "62197"
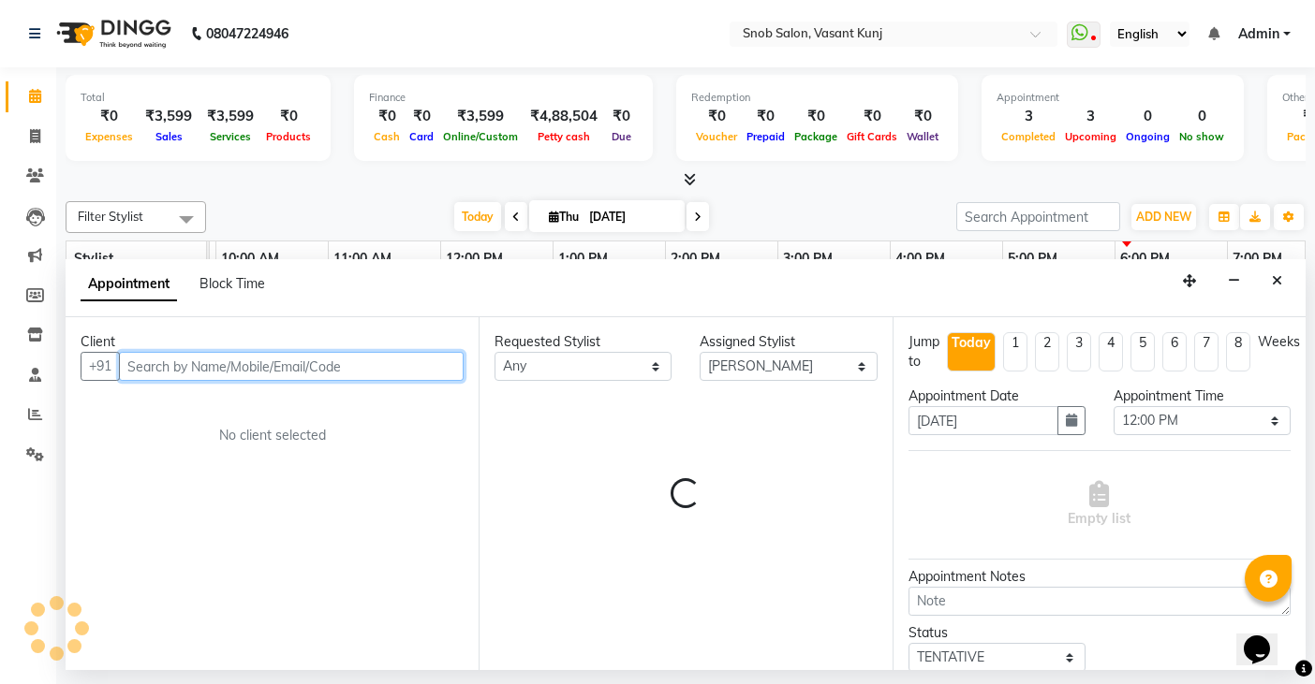
scroll to position [0, 366]
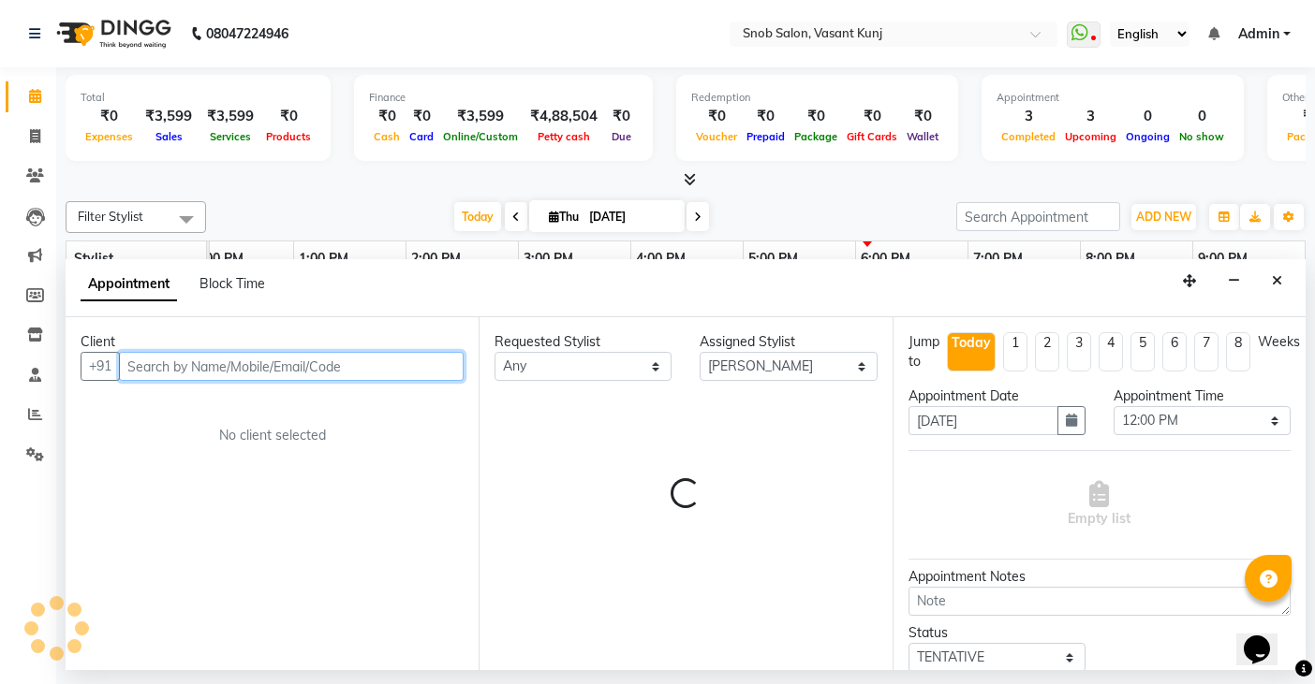
select select "3600"
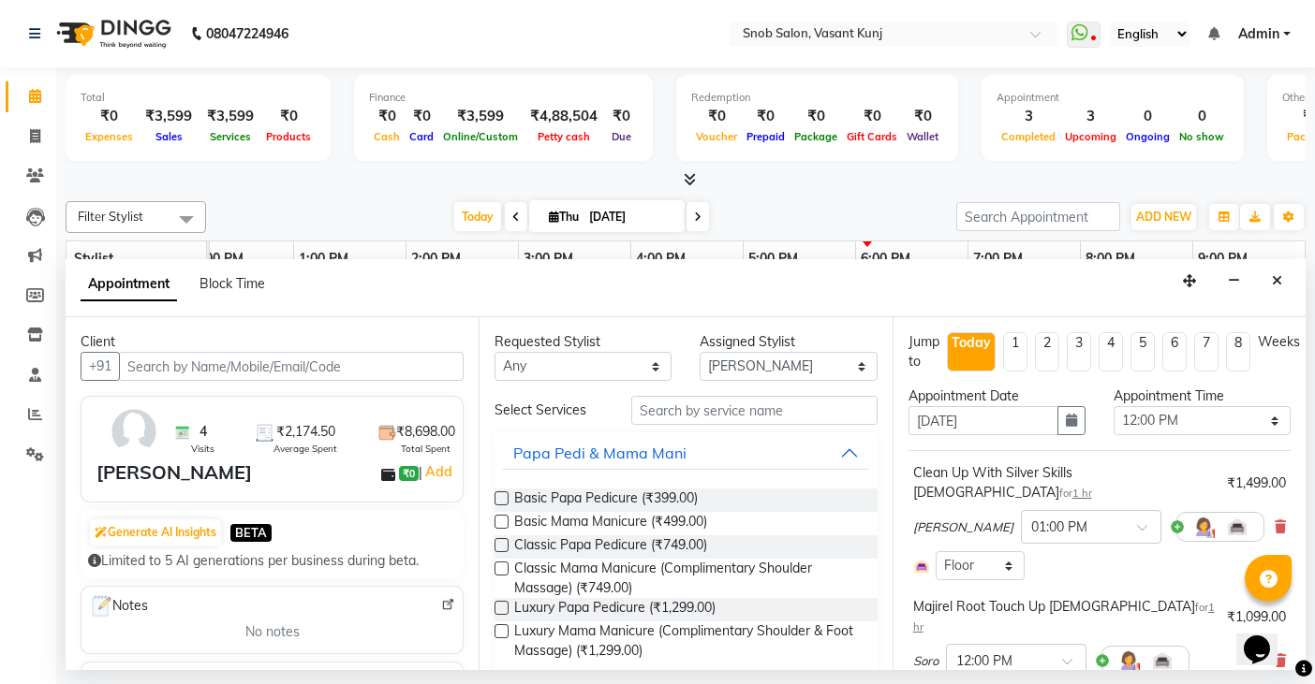
click at [1141, 351] on li "5" at bounding box center [1142, 351] width 24 height 39
type input "[DATE]"
select select "720"
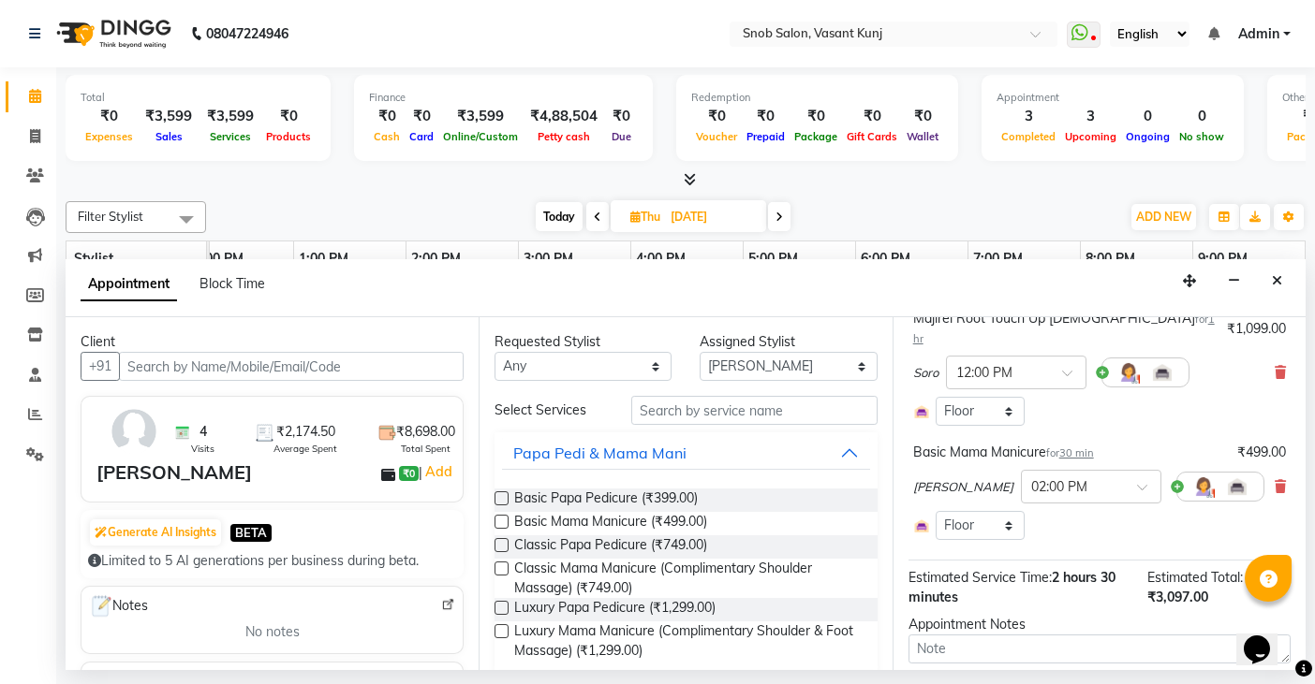
scroll to position [362, 0]
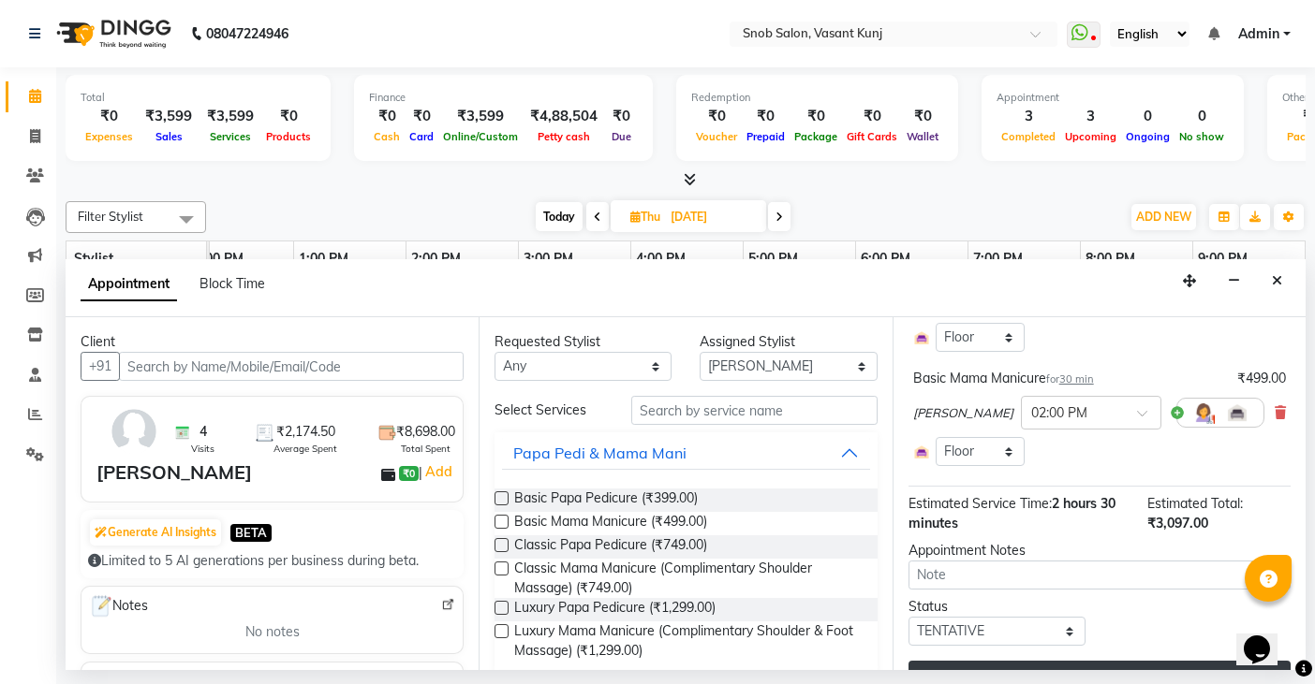
drag, startPoint x: 1104, startPoint y: 643, endPoint x: 1098, endPoint y: 619, distance: 25.0
click at [1104, 661] on button "Update" at bounding box center [1099, 678] width 382 height 34
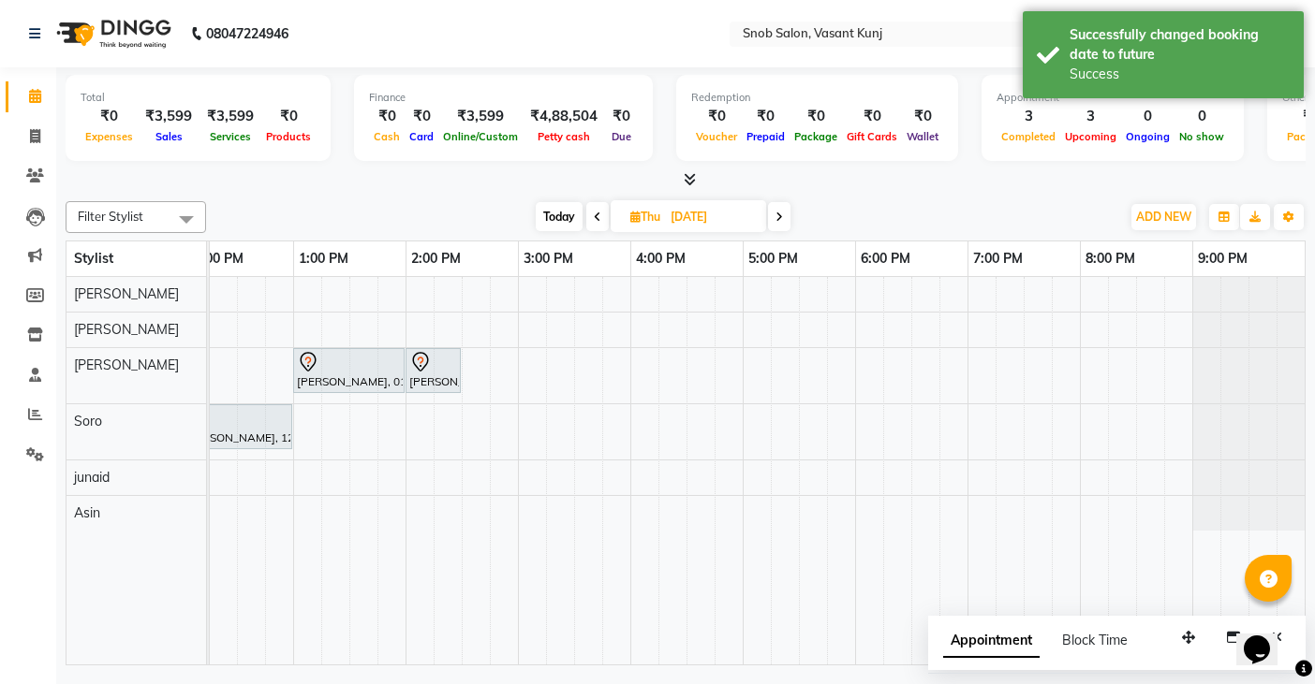
click at [594, 222] on icon at bounding box center [597, 217] width 7 height 11
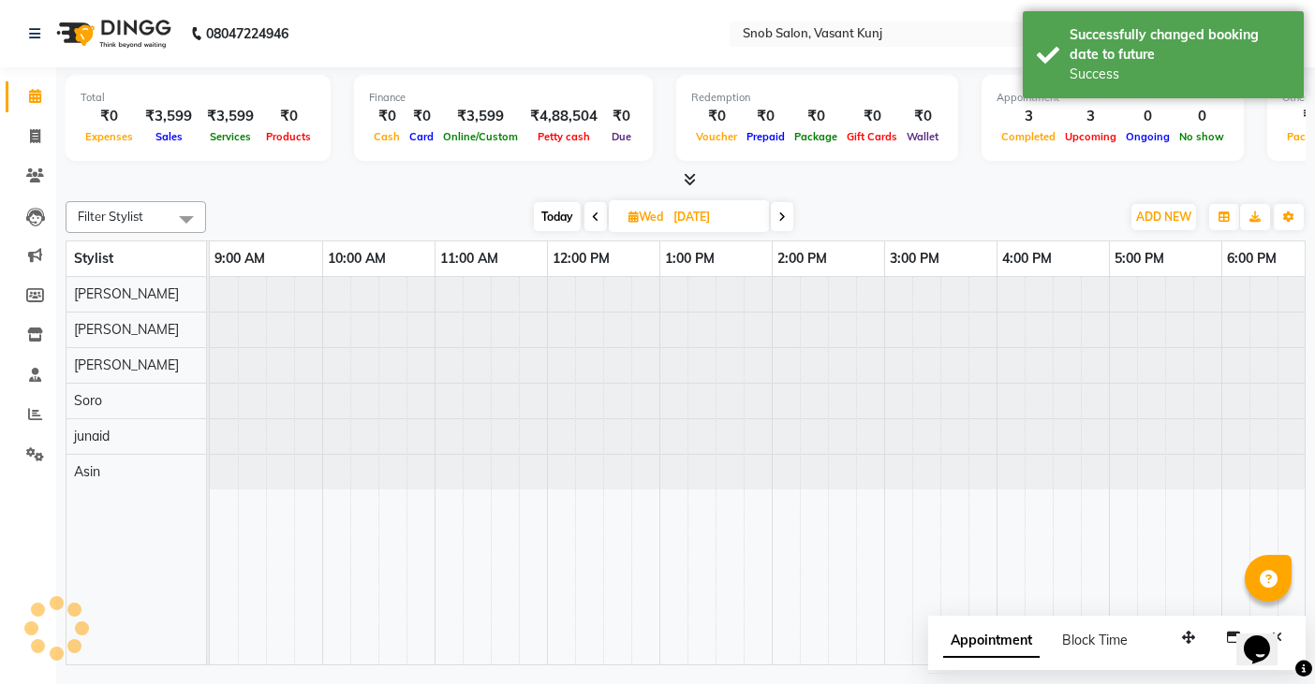
scroll to position [0, 366]
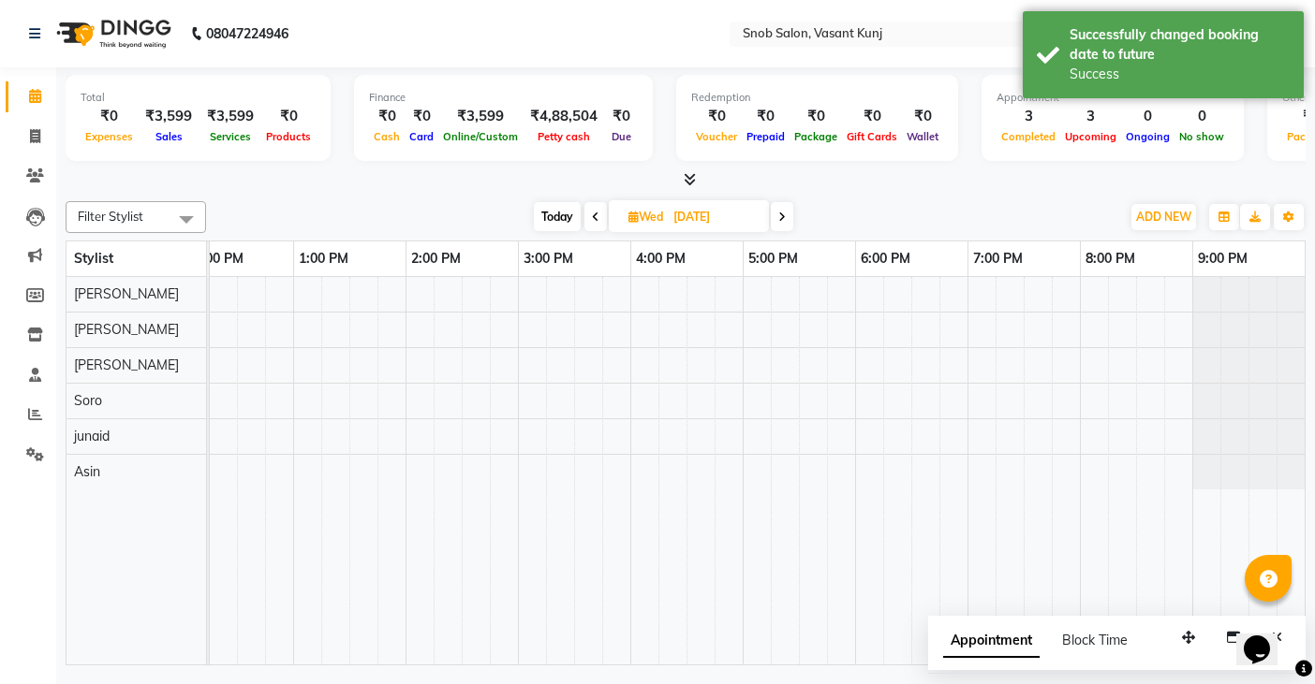
click at [592, 221] on icon at bounding box center [595, 217] width 7 height 11
click at [595, 221] on icon at bounding box center [598, 217] width 7 height 11
click at [593, 221] on icon at bounding box center [596, 217] width 7 height 11
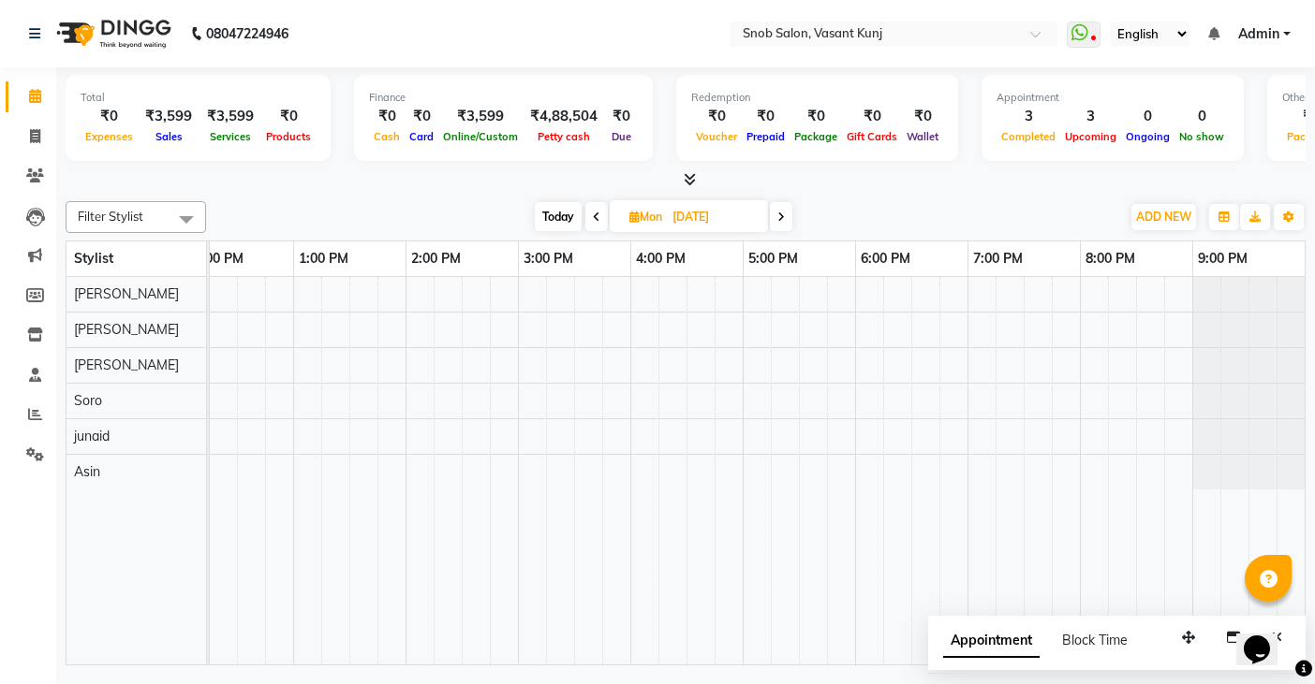
scroll to position [0, 0]
click at [594, 221] on icon at bounding box center [597, 217] width 7 height 11
click at [595, 221] on icon at bounding box center [598, 217] width 7 height 11
click at [596, 220] on icon at bounding box center [599, 217] width 7 height 11
type input "[DATE]"
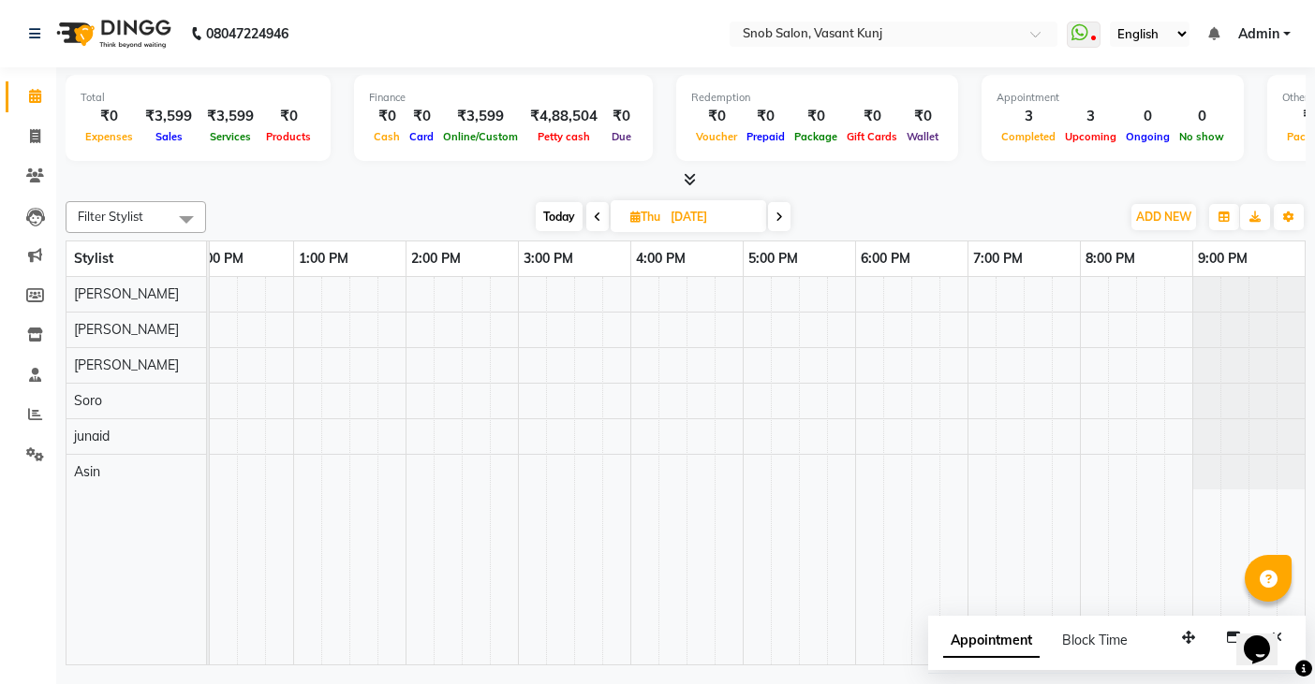
click at [696, 174] on div at bounding box center [686, 180] width 1240 height 20
click at [689, 182] on icon at bounding box center [690, 179] width 12 height 14
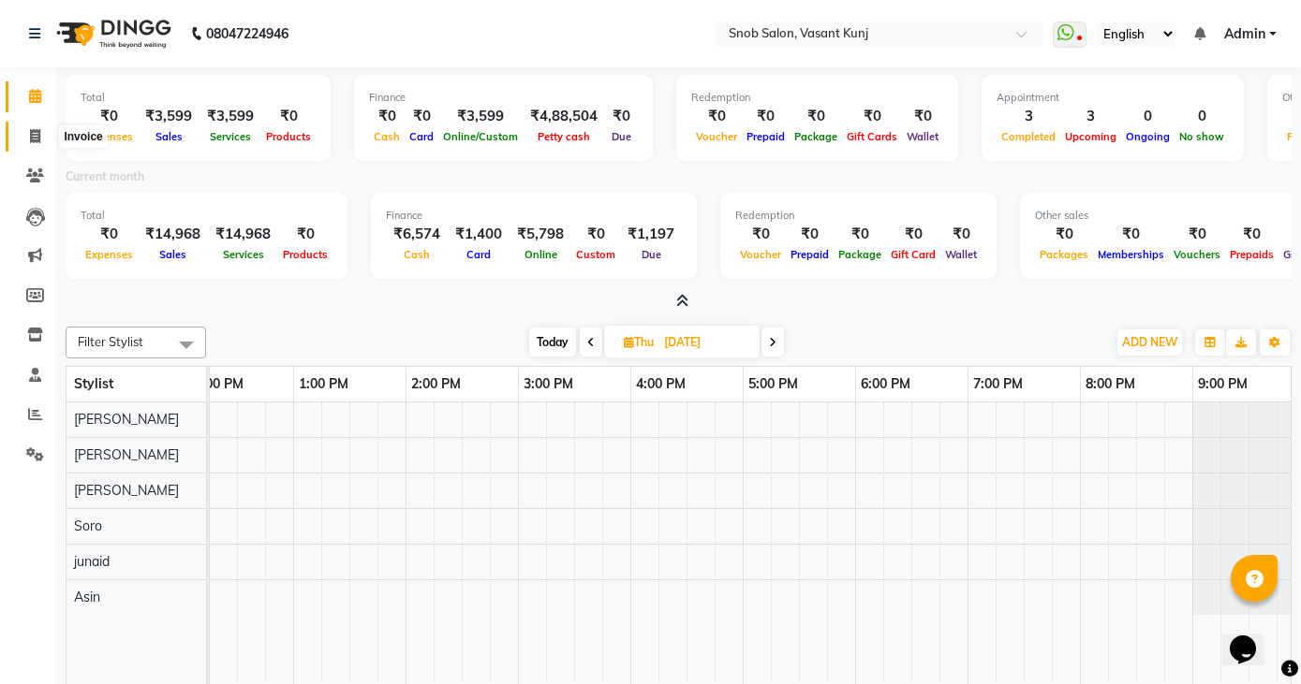
click at [37, 136] on icon at bounding box center [35, 136] width 10 height 14
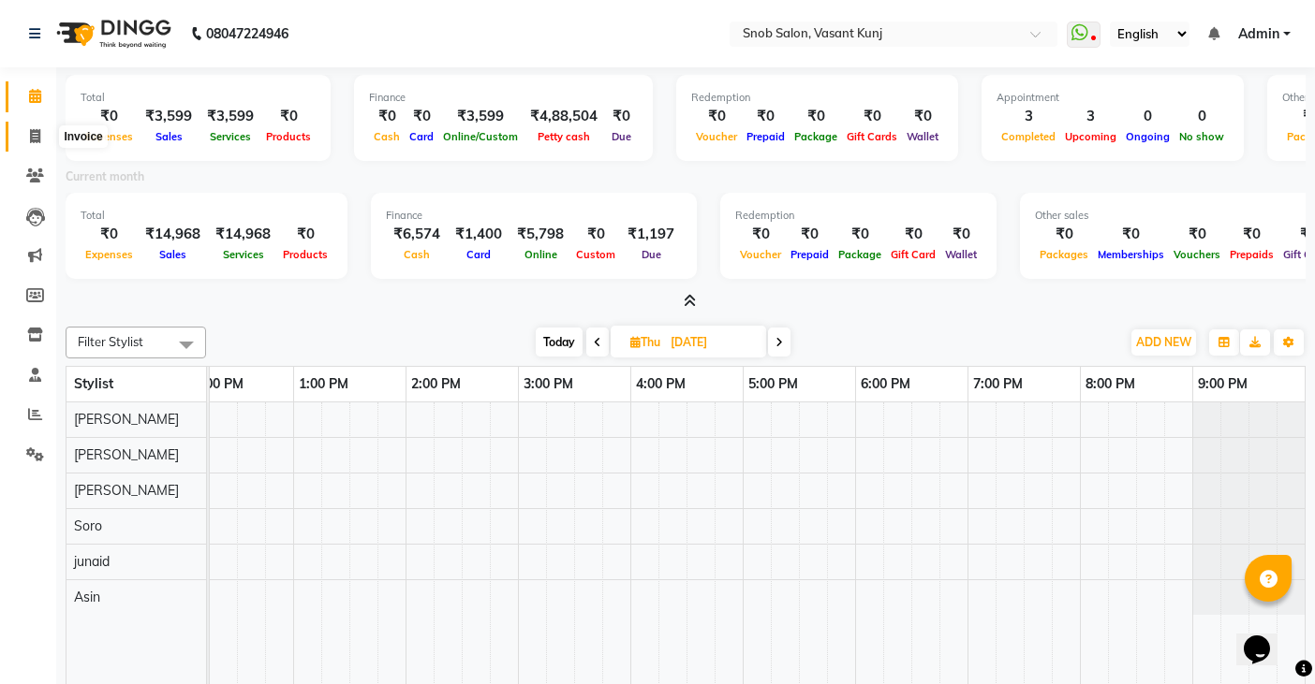
select select "7175"
select select "service"
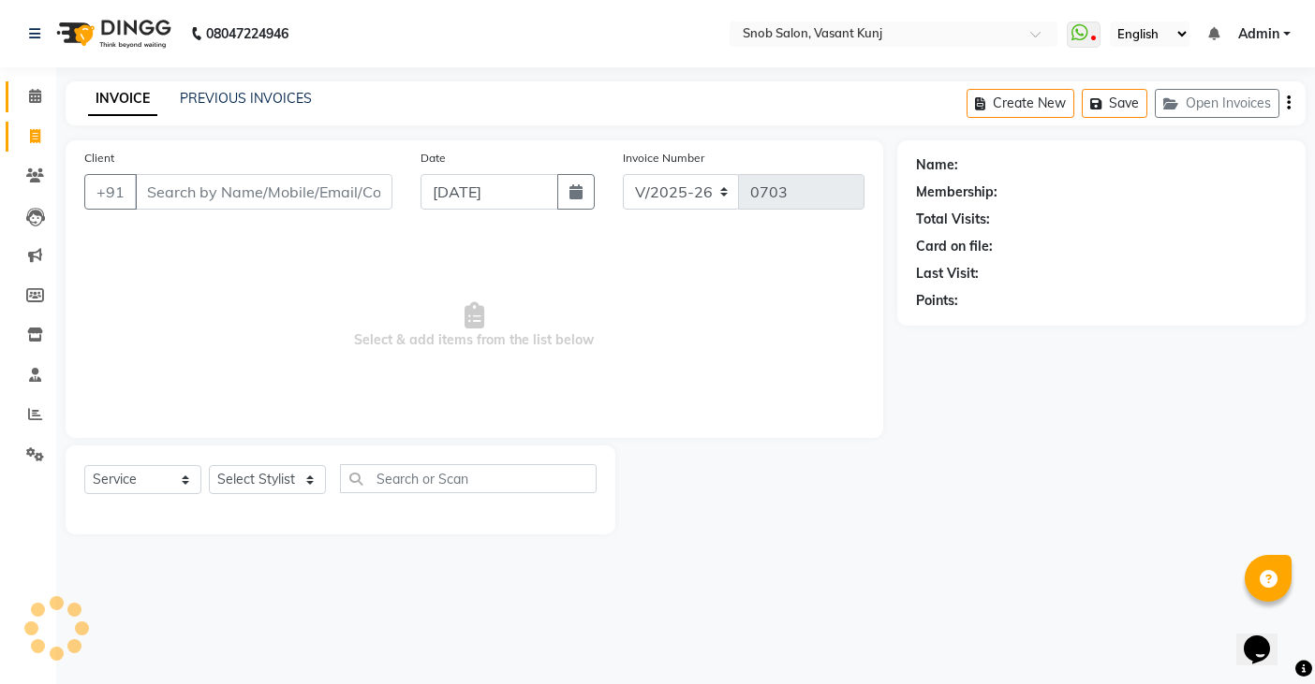
click at [37, 110] on link "Calendar" at bounding box center [28, 96] width 45 height 31
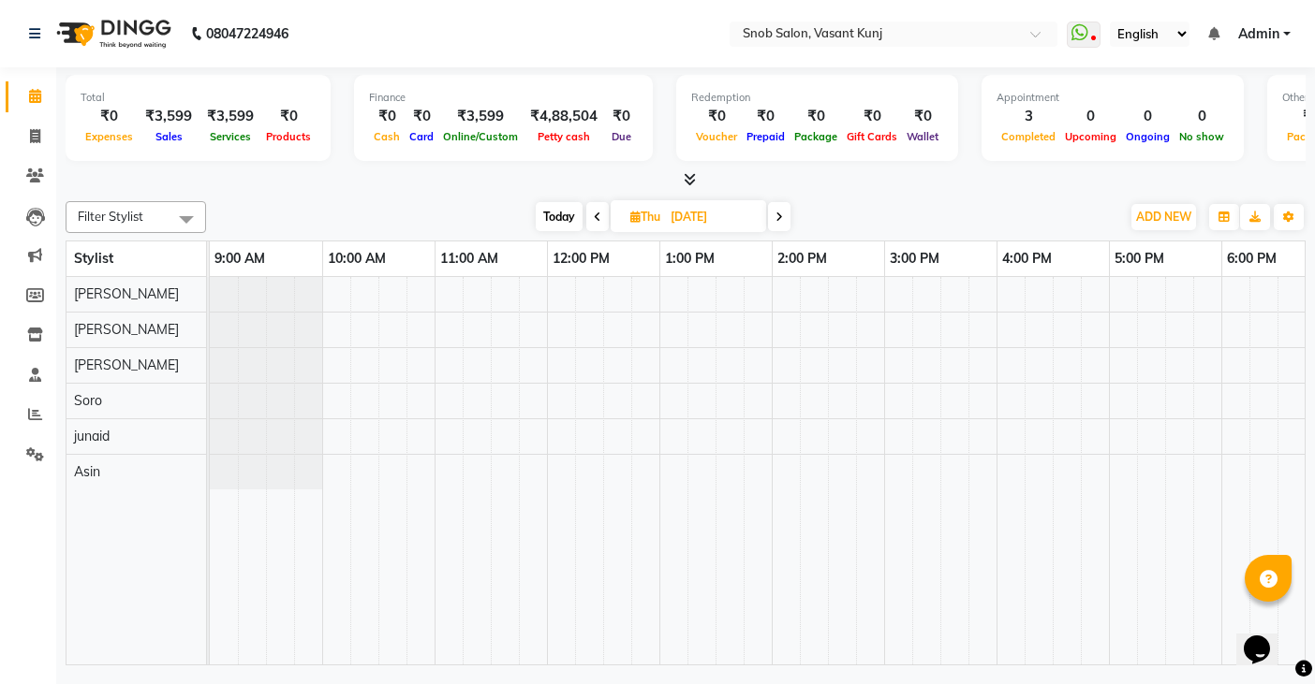
click at [681, 220] on input "[DATE]" at bounding box center [712, 217] width 94 height 28
select select "10"
select select "2025"
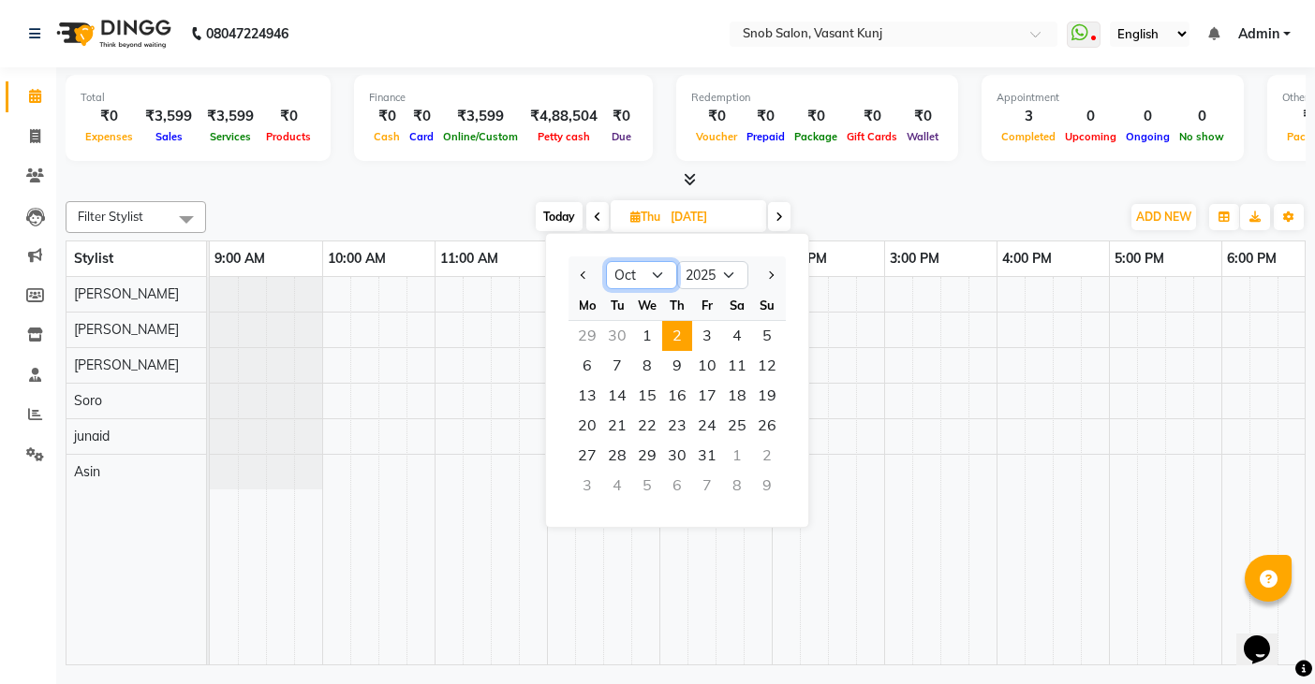
click at [652, 278] on select "Jan Feb Mar Apr May Jun [DATE] Aug Sep Oct Nov Dec" at bounding box center [641, 275] width 71 height 28
select select "9"
click at [606, 261] on select "Jan Feb Mar Apr May Jun [DATE] Aug Sep Oct Nov Dec" at bounding box center [641, 275] width 71 height 28
click at [686, 338] on span "4" at bounding box center [677, 336] width 30 height 30
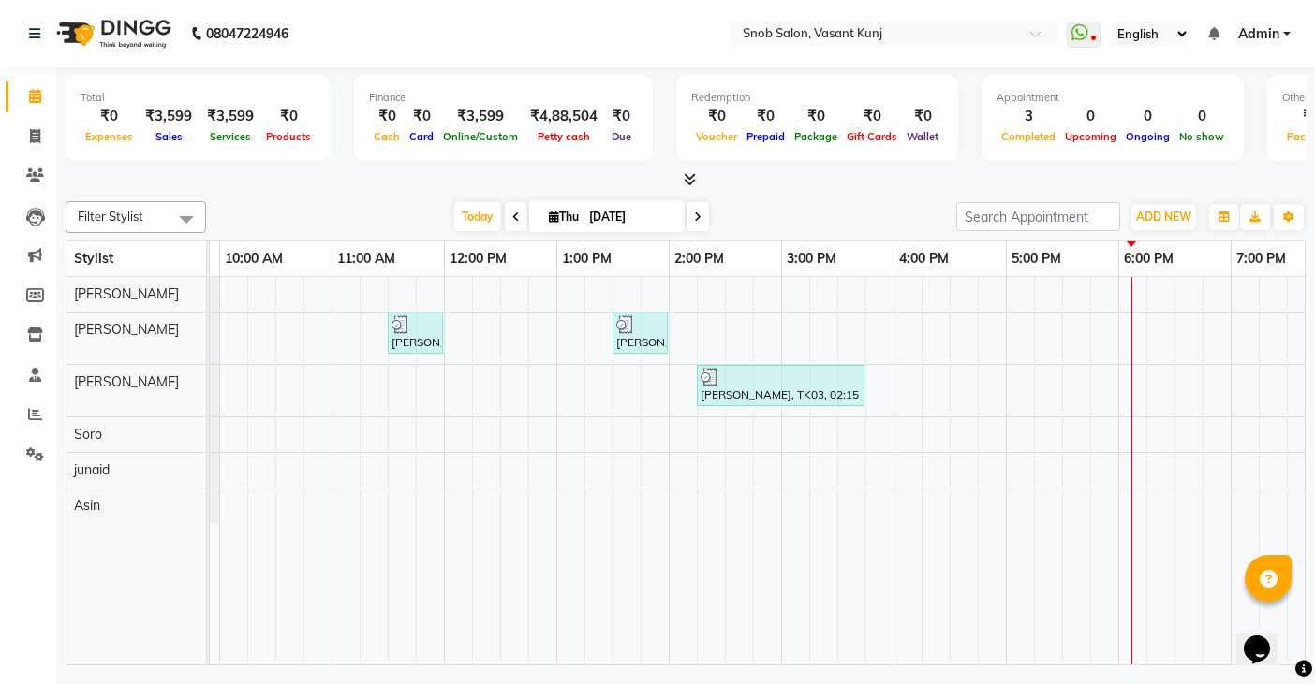
click at [694, 222] on icon at bounding box center [697, 217] width 7 height 11
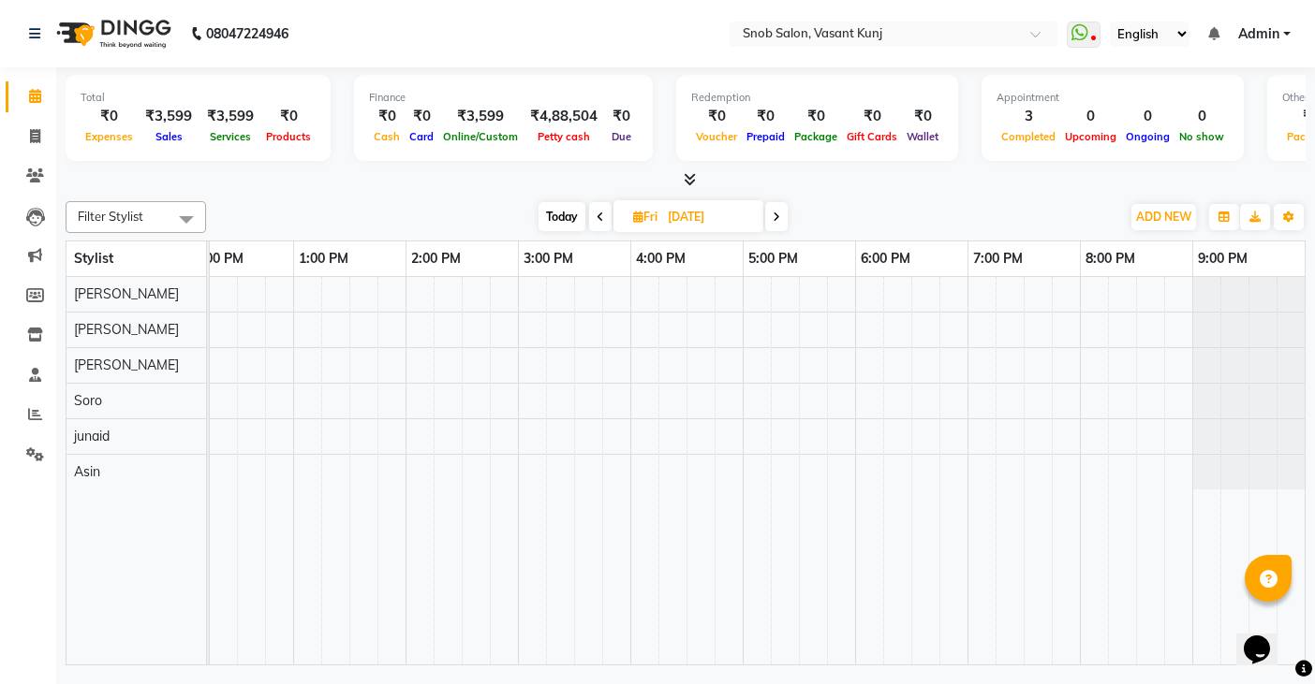
click at [772, 221] on span at bounding box center [776, 216] width 22 height 29
click at [599, 222] on icon at bounding box center [598, 217] width 7 height 11
click at [599, 224] on span at bounding box center [600, 216] width 22 height 29
type input "[DATE]"
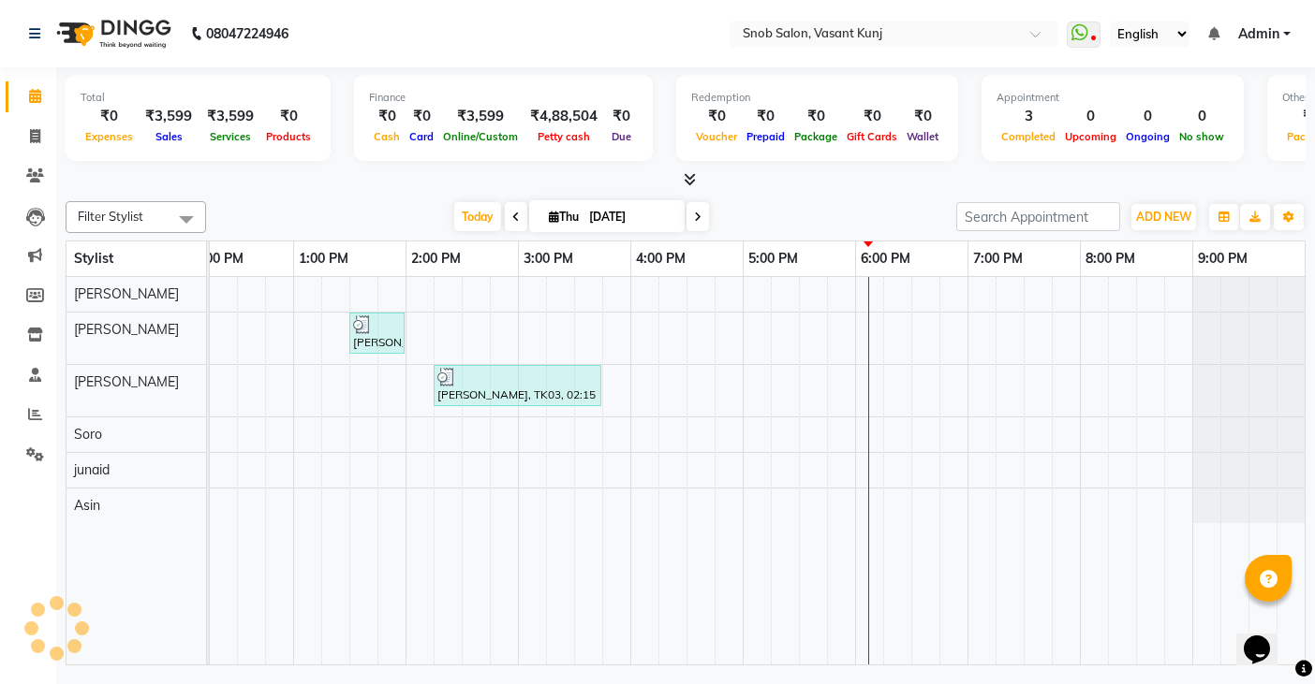
click at [599, 224] on input "[DATE]" at bounding box center [630, 217] width 94 height 28
select select "9"
select select "2025"
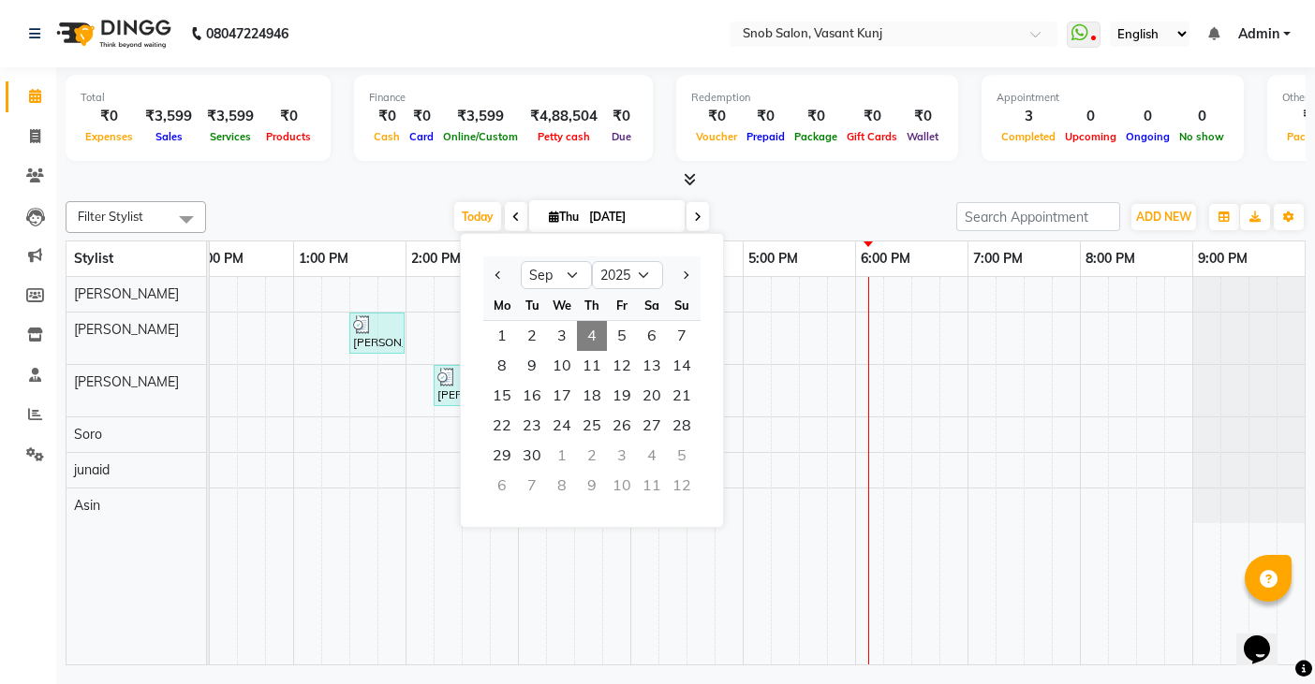
drag, startPoint x: 772, startPoint y: 540, endPoint x: 772, endPoint y: 517, distance: 23.4
click at [773, 532] on td at bounding box center [785, 471] width 28 height 388
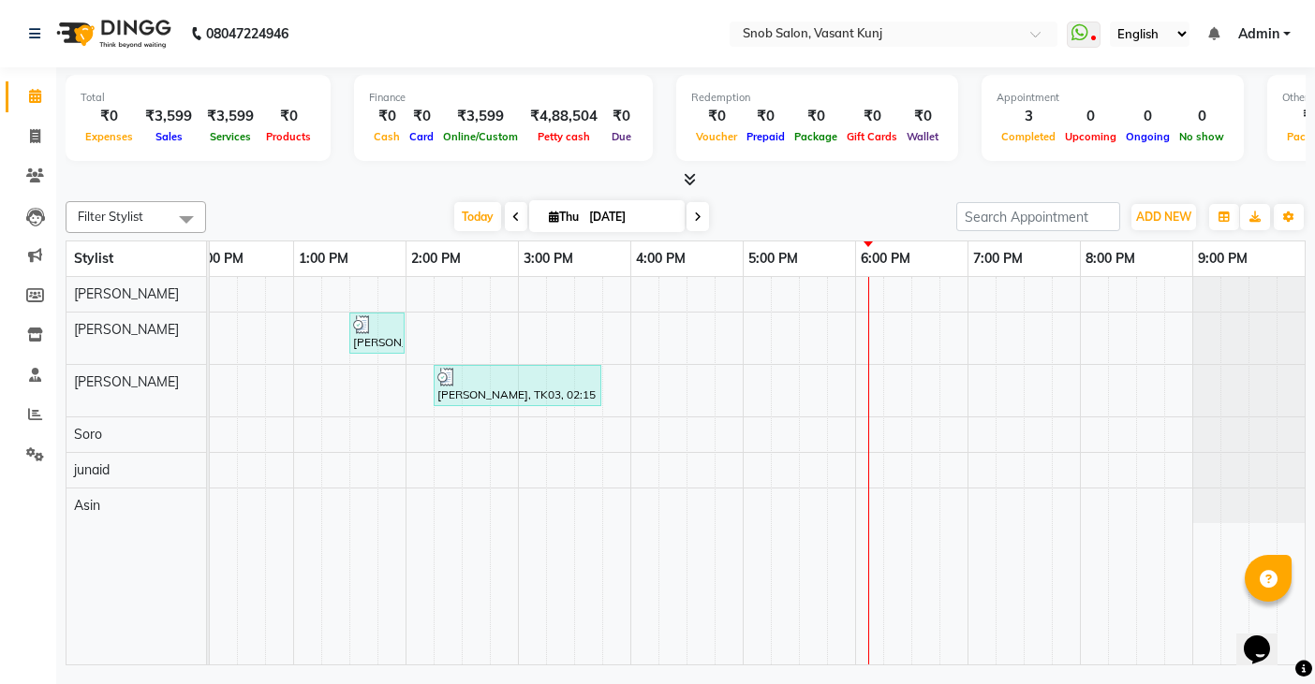
click at [694, 222] on icon at bounding box center [697, 217] width 7 height 11
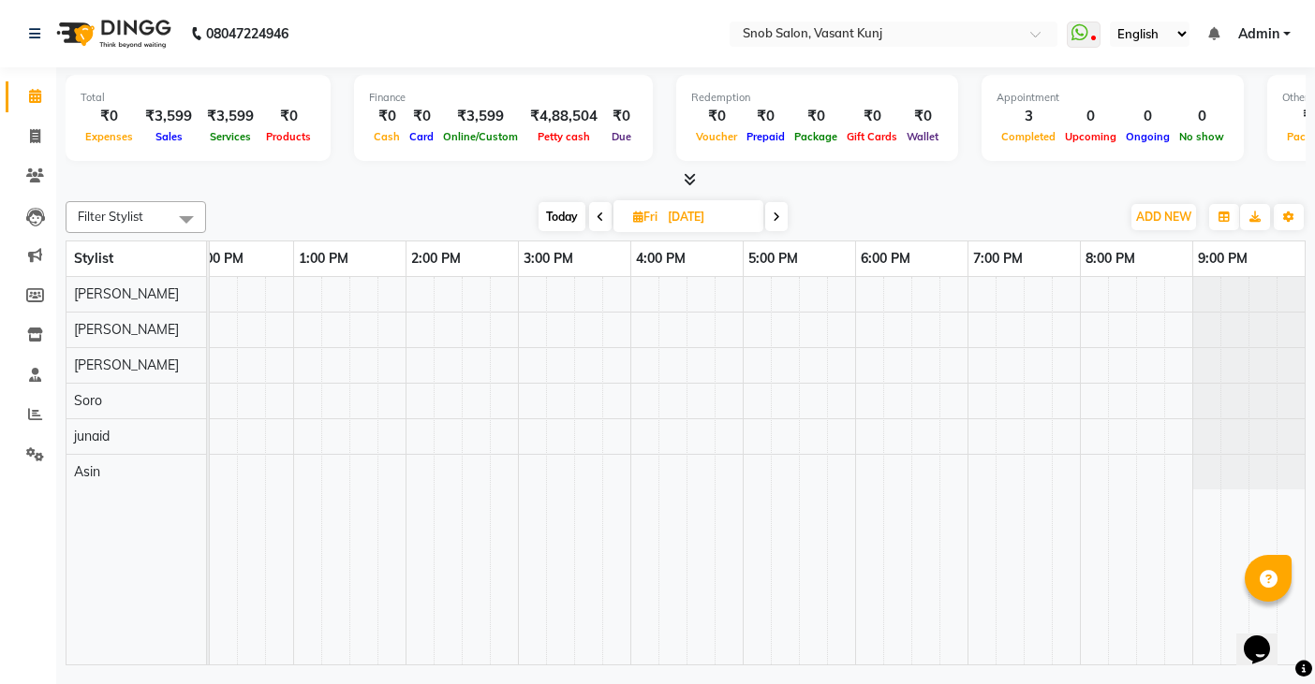
click at [771, 223] on span at bounding box center [776, 216] width 22 height 29
click at [771, 223] on span at bounding box center [779, 216] width 22 height 29
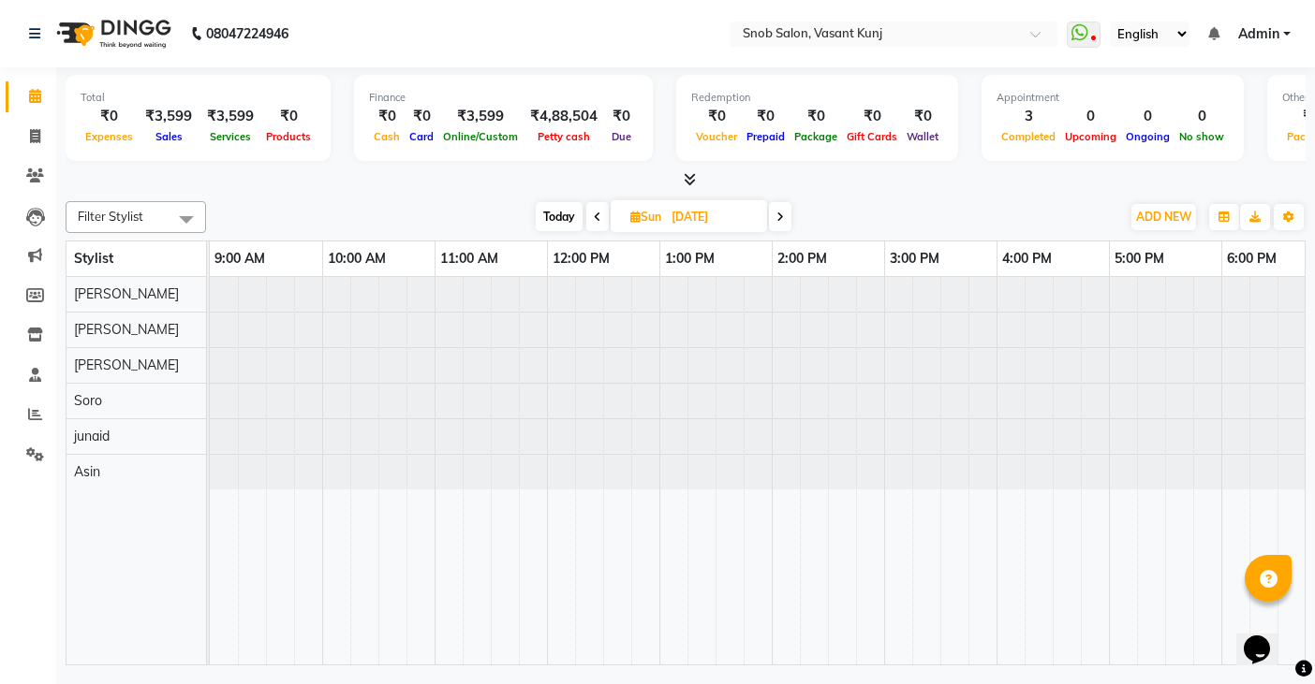
click at [771, 223] on span at bounding box center [780, 216] width 22 height 29
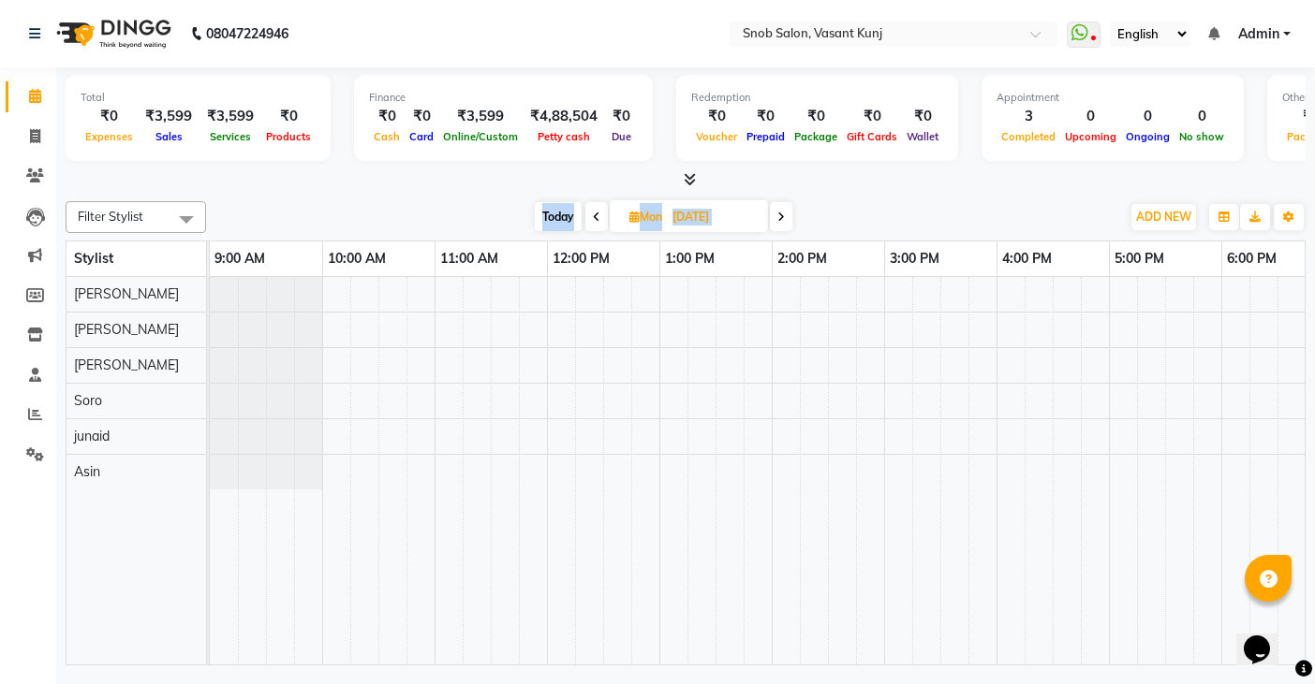
click at [771, 222] on span at bounding box center [781, 216] width 22 height 29
click at [771, 222] on span at bounding box center [779, 216] width 22 height 29
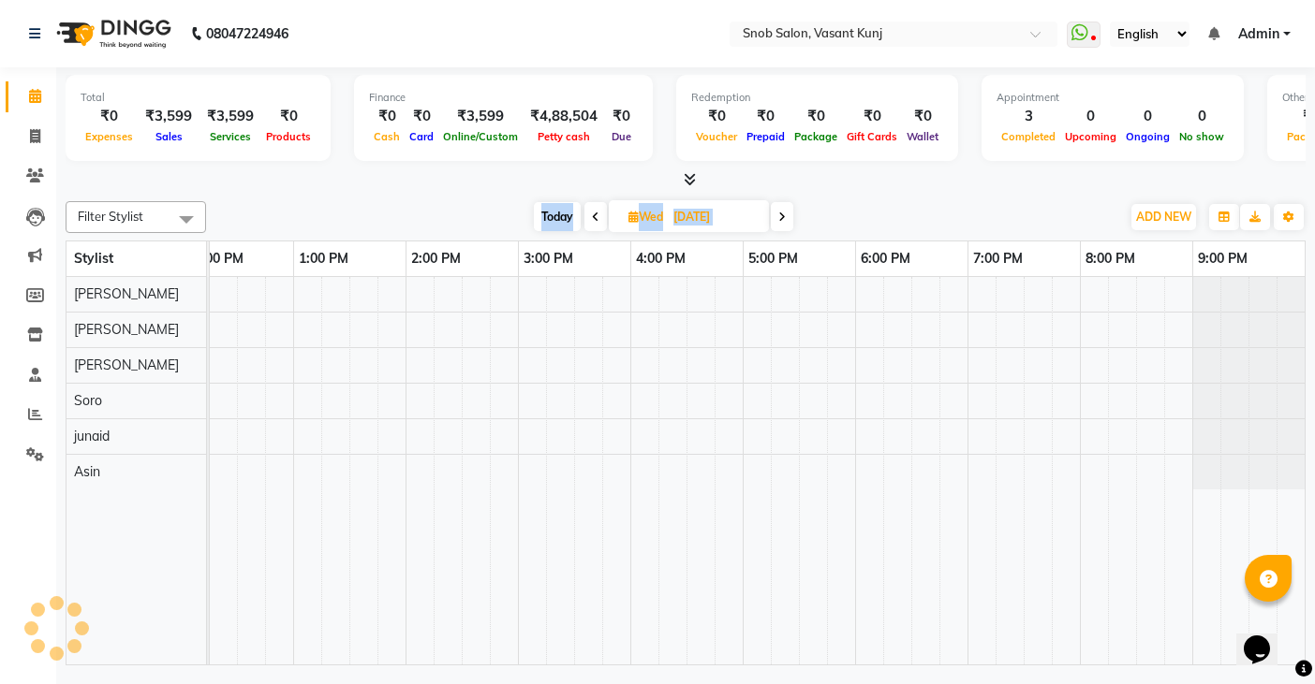
click at [771, 222] on div "[DATE] [DATE]" at bounding box center [663, 217] width 263 height 28
click at [778, 217] on span at bounding box center [782, 216] width 22 height 29
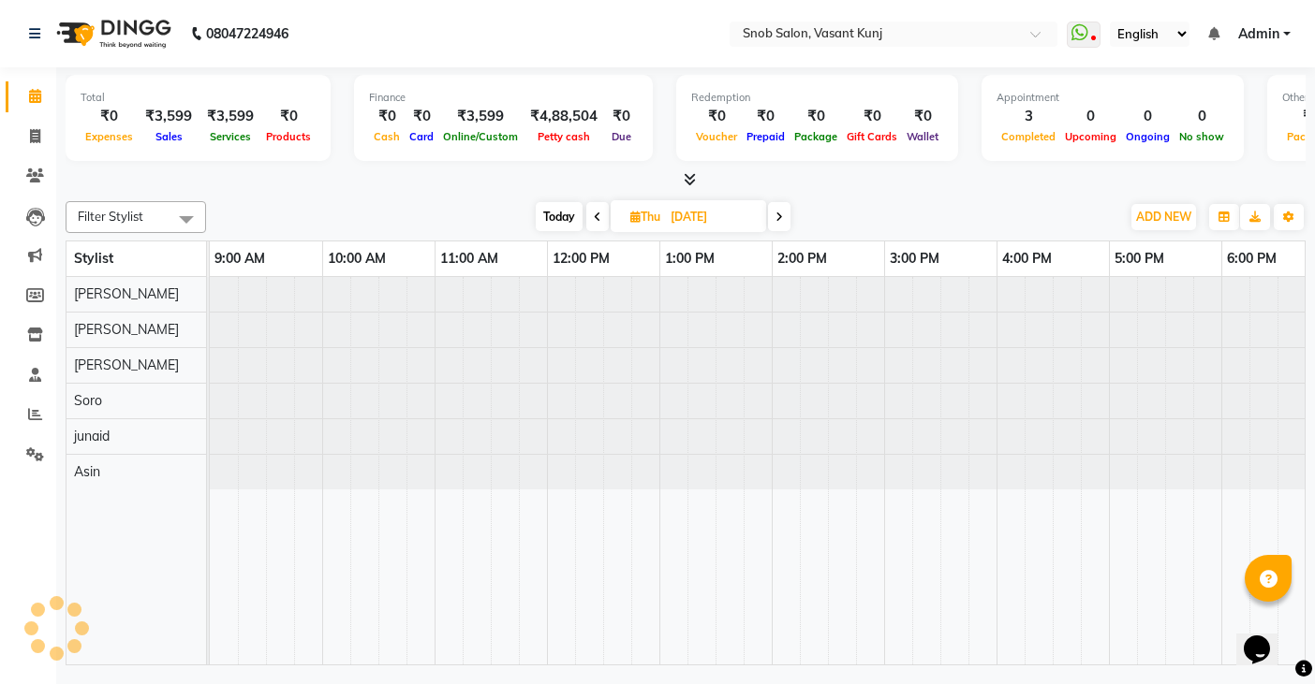
click at [778, 214] on icon at bounding box center [778, 217] width 7 height 11
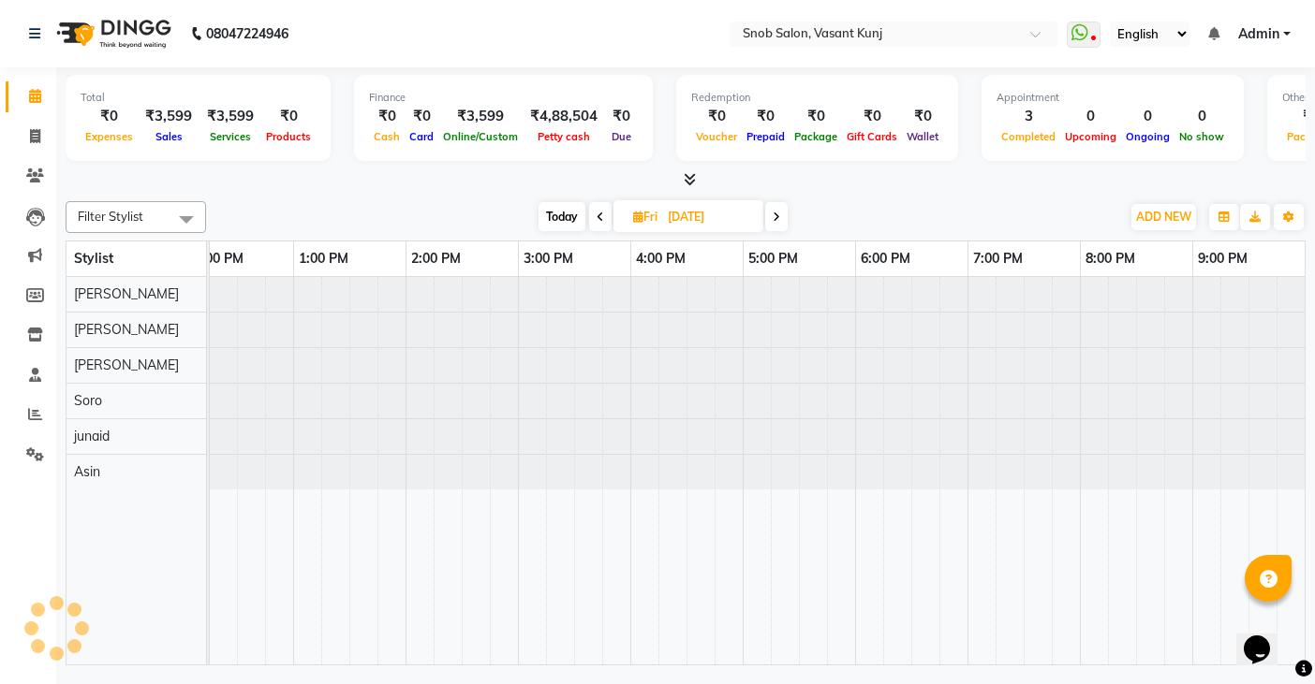
click at [780, 215] on icon at bounding box center [775, 217] width 7 height 11
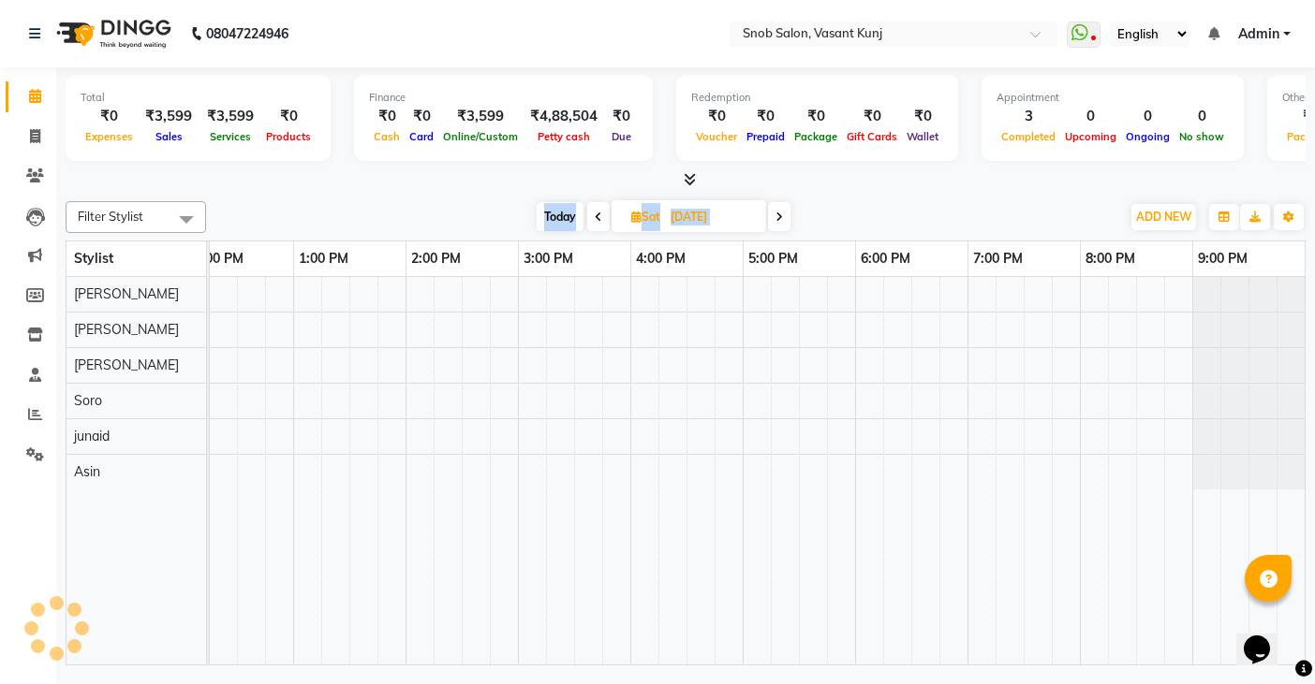
click at [780, 215] on icon at bounding box center [778, 217] width 7 height 11
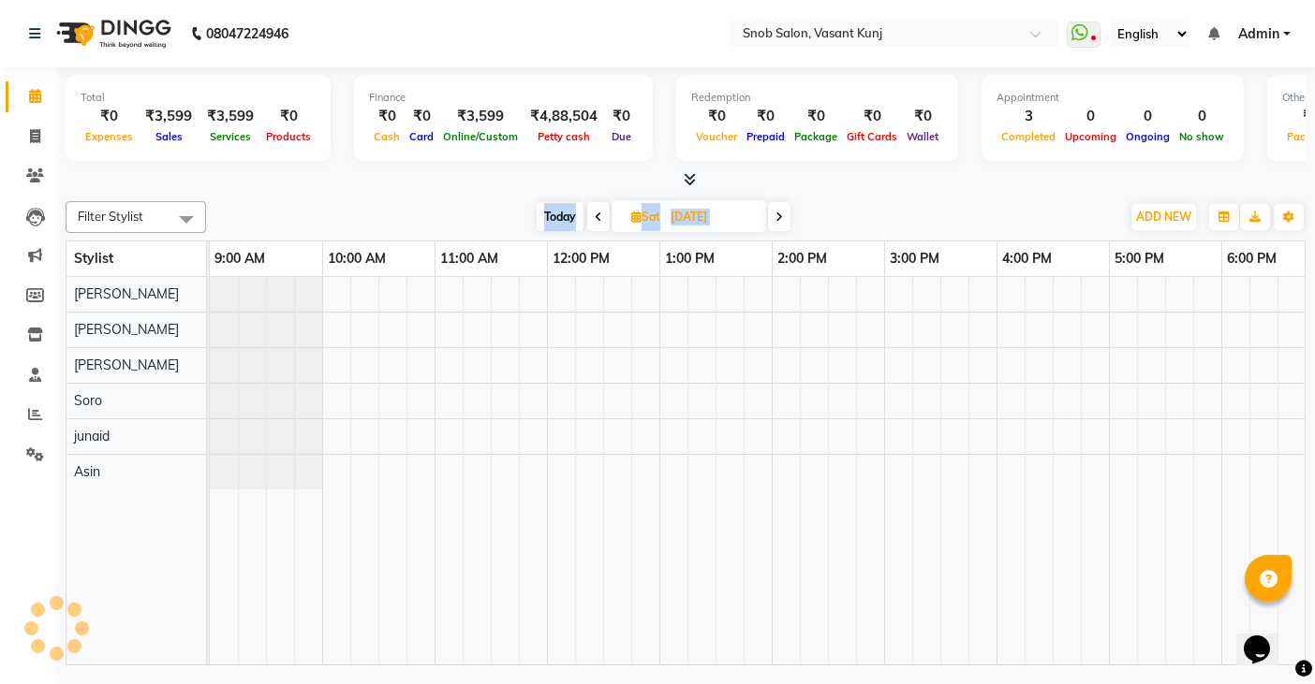
click at [780, 215] on icon at bounding box center [778, 217] width 7 height 11
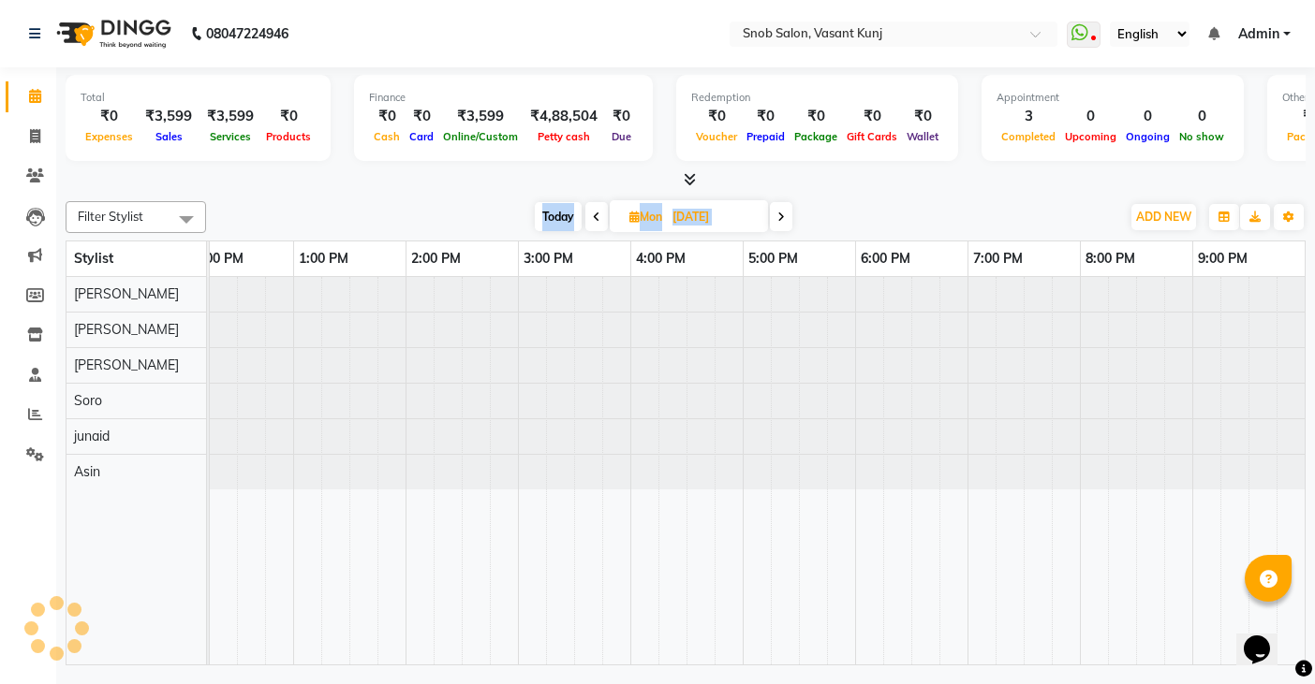
click at [781, 215] on icon at bounding box center [780, 217] width 7 height 11
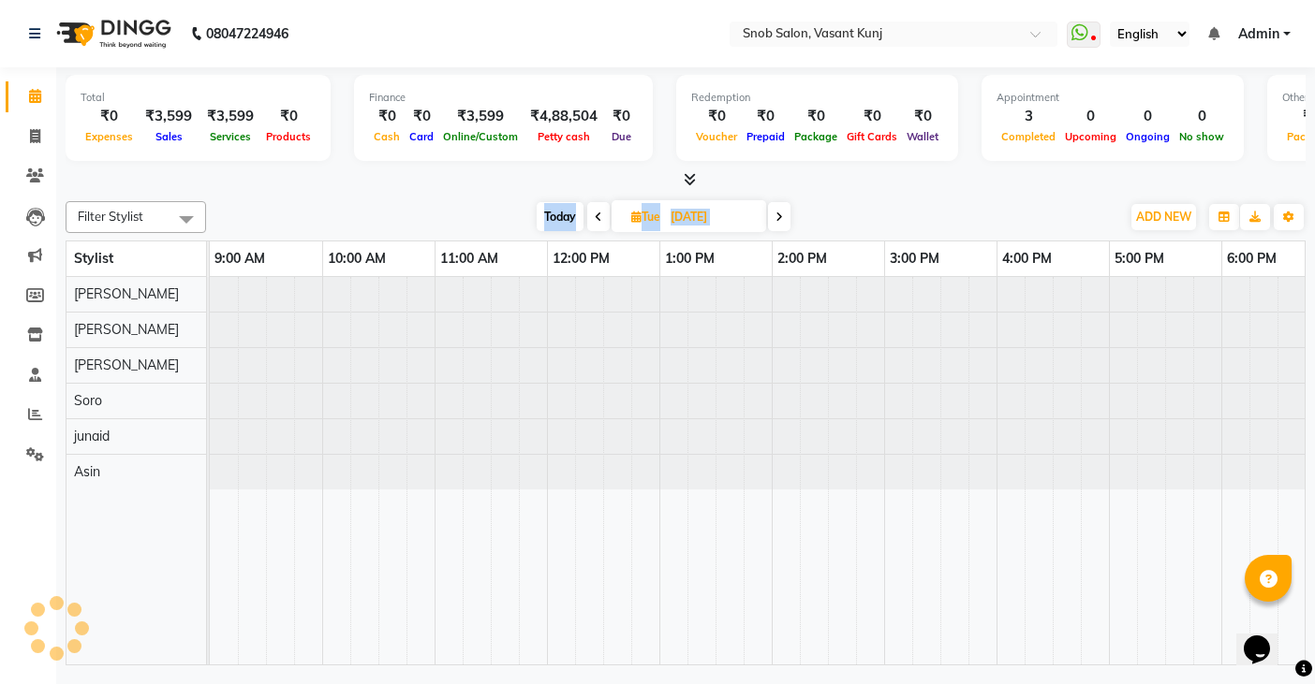
click at [781, 215] on icon at bounding box center [778, 217] width 7 height 11
click at [781, 215] on icon at bounding box center [781, 217] width 7 height 11
click at [781, 215] on icon at bounding box center [778, 217] width 7 height 11
click at [779, 221] on span at bounding box center [776, 216] width 22 height 29
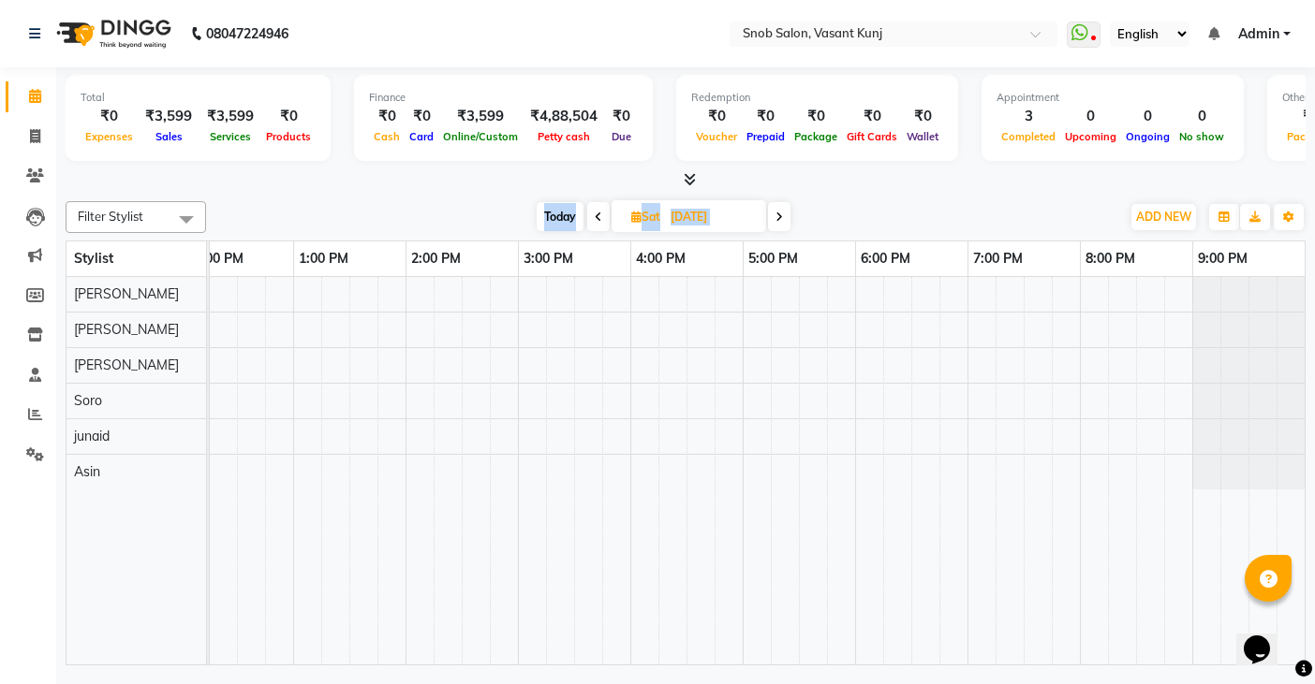
click at [778, 220] on icon at bounding box center [778, 217] width 7 height 11
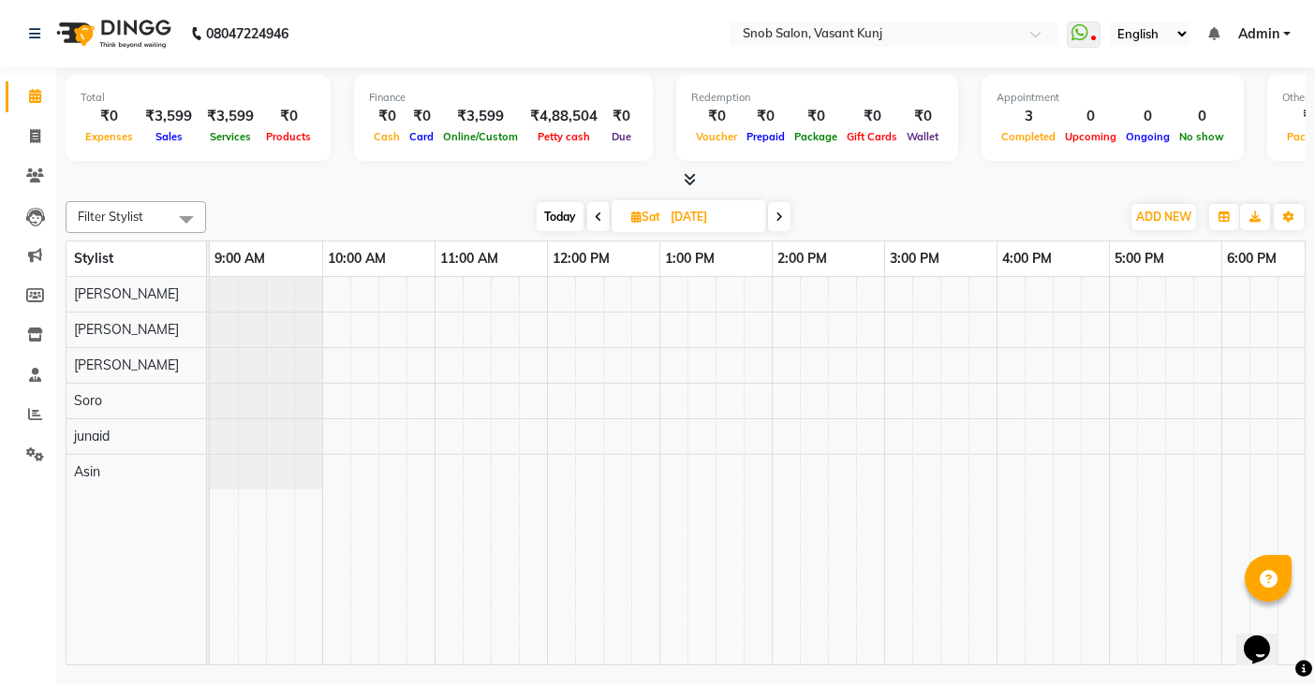
click at [778, 220] on icon at bounding box center [778, 217] width 7 height 11
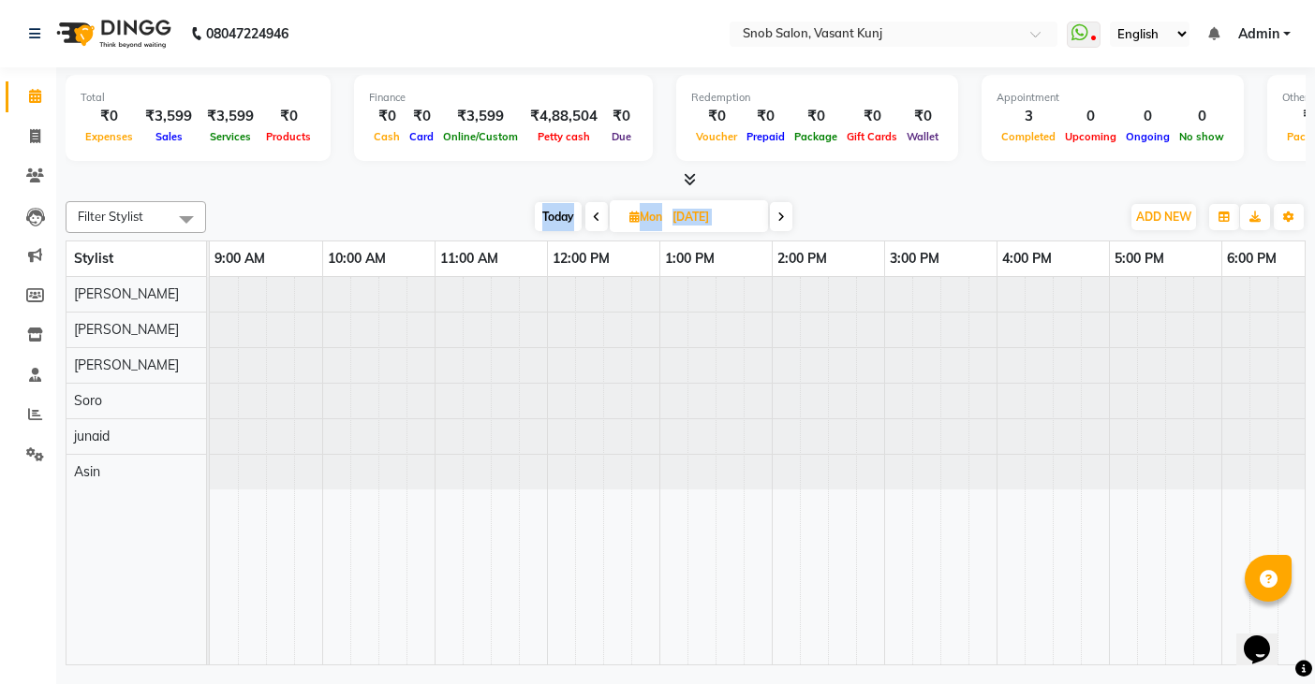
click at [778, 219] on icon at bounding box center [780, 217] width 7 height 11
type input "[DATE]"
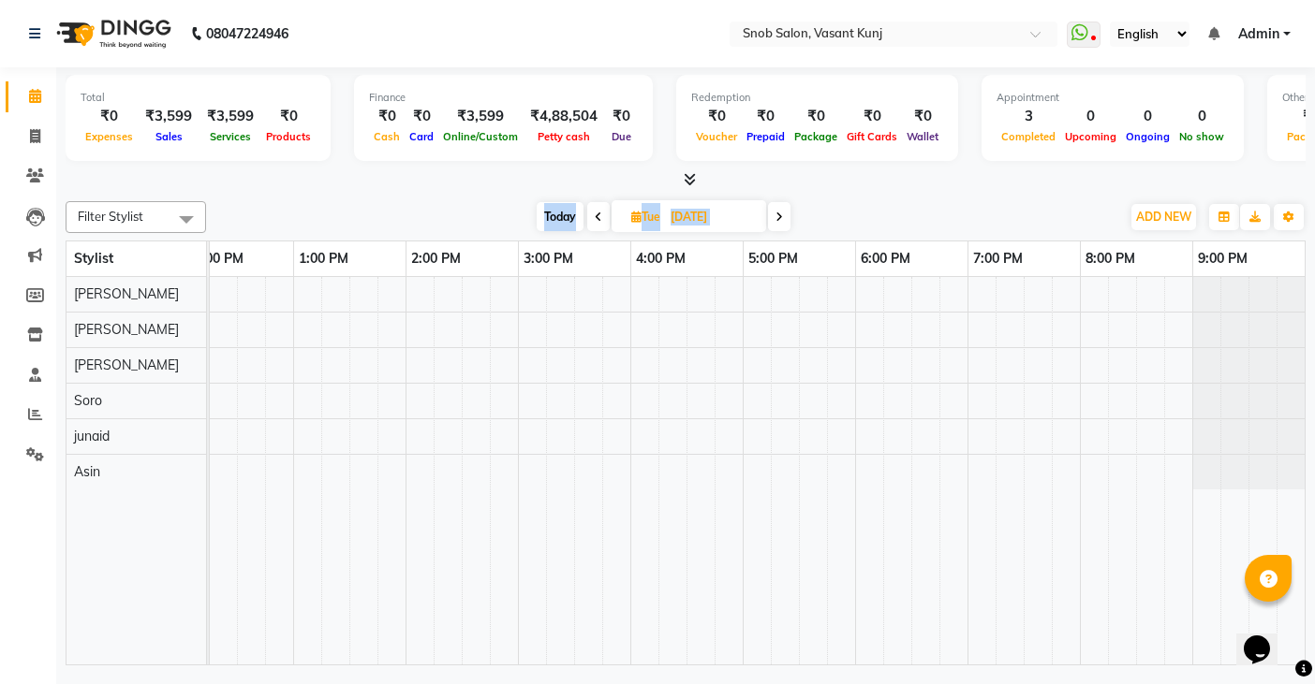
click at [681, 224] on input "[DATE]" at bounding box center [712, 217] width 94 height 28
select select "9"
select select "2025"
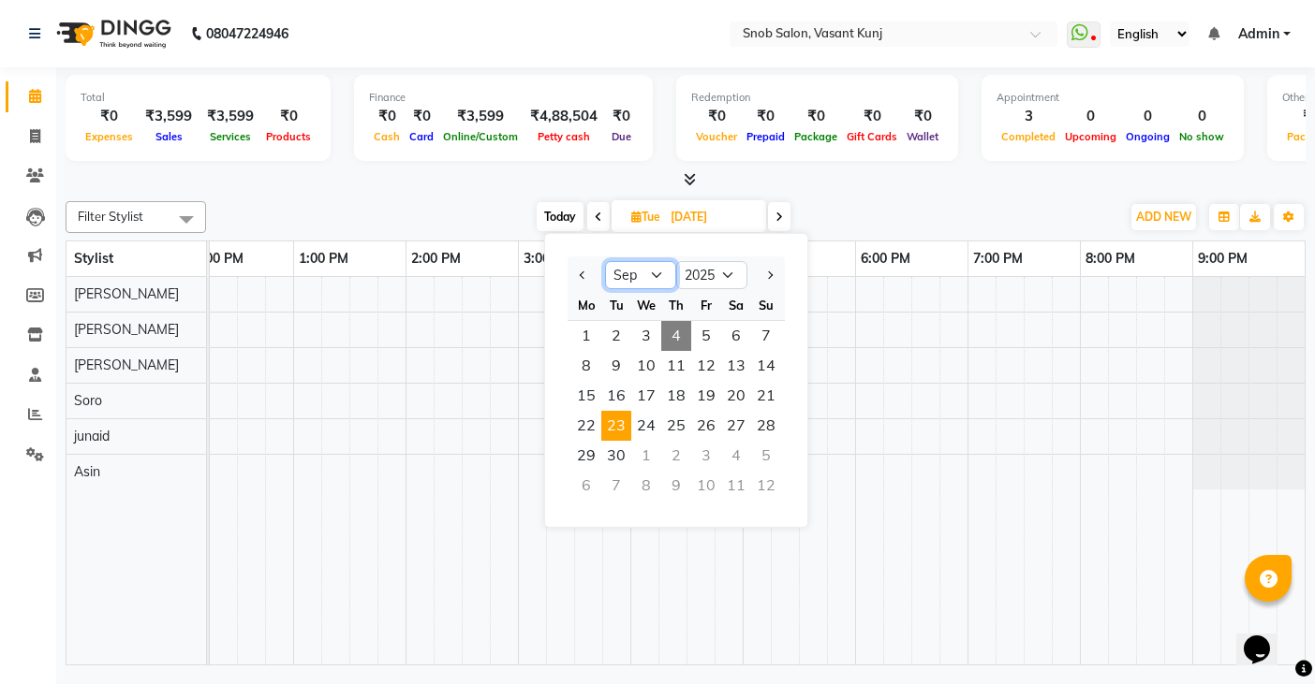
click at [654, 281] on select "Jan Feb Mar Apr May Jun [DATE] Aug Sep Oct Nov Dec" at bounding box center [640, 275] width 71 height 28
select select "10"
click at [605, 261] on select "Jan Feb Mar Apr May Jun [DATE] Aug Sep Oct Nov Dec" at bounding box center [640, 275] width 71 height 28
click at [683, 371] on span "9" at bounding box center [676, 366] width 30 height 30
type input "[DATE]"
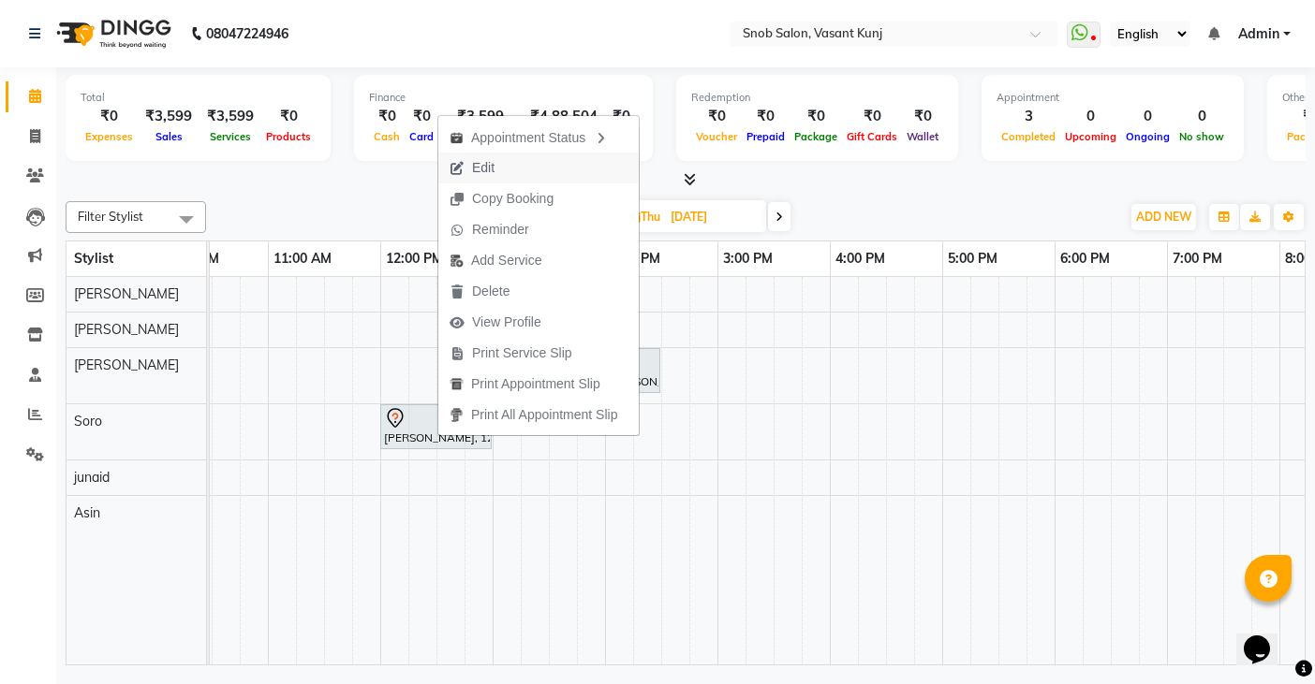
click at [488, 169] on span "Edit" at bounding box center [483, 168] width 22 height 20
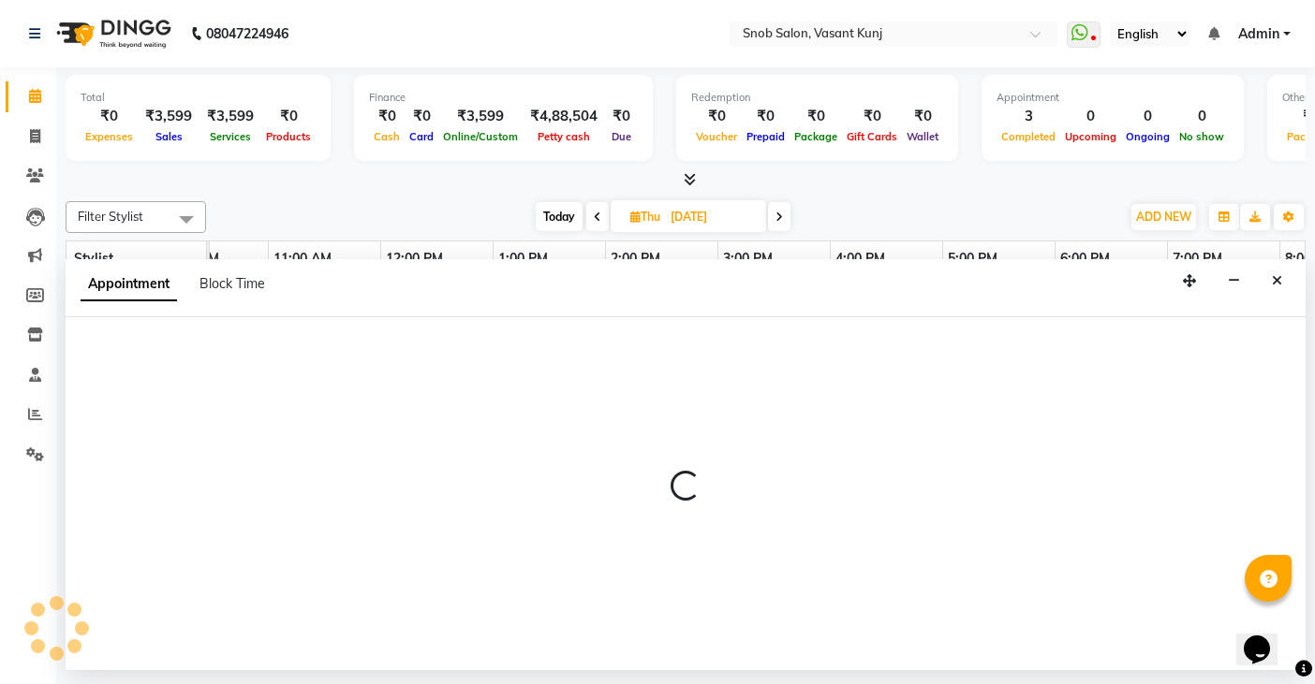
select select "720"
select select "tentative"
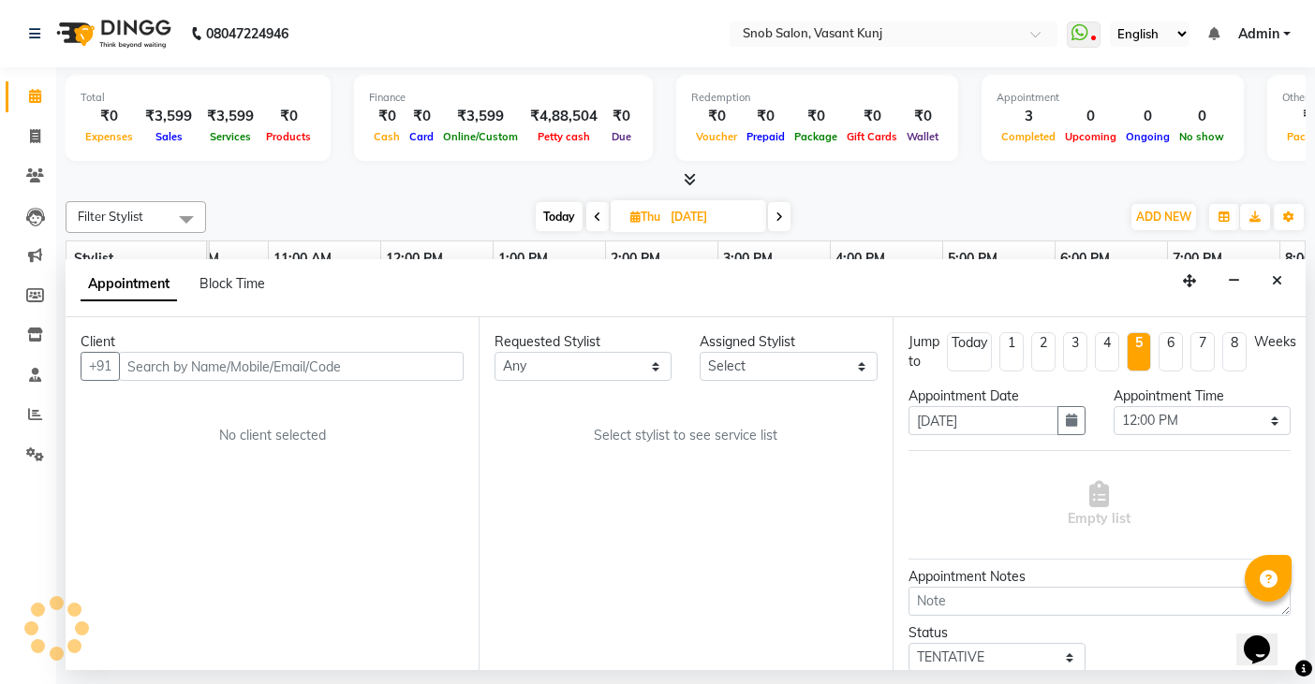
select select "62197"
select select "3600"
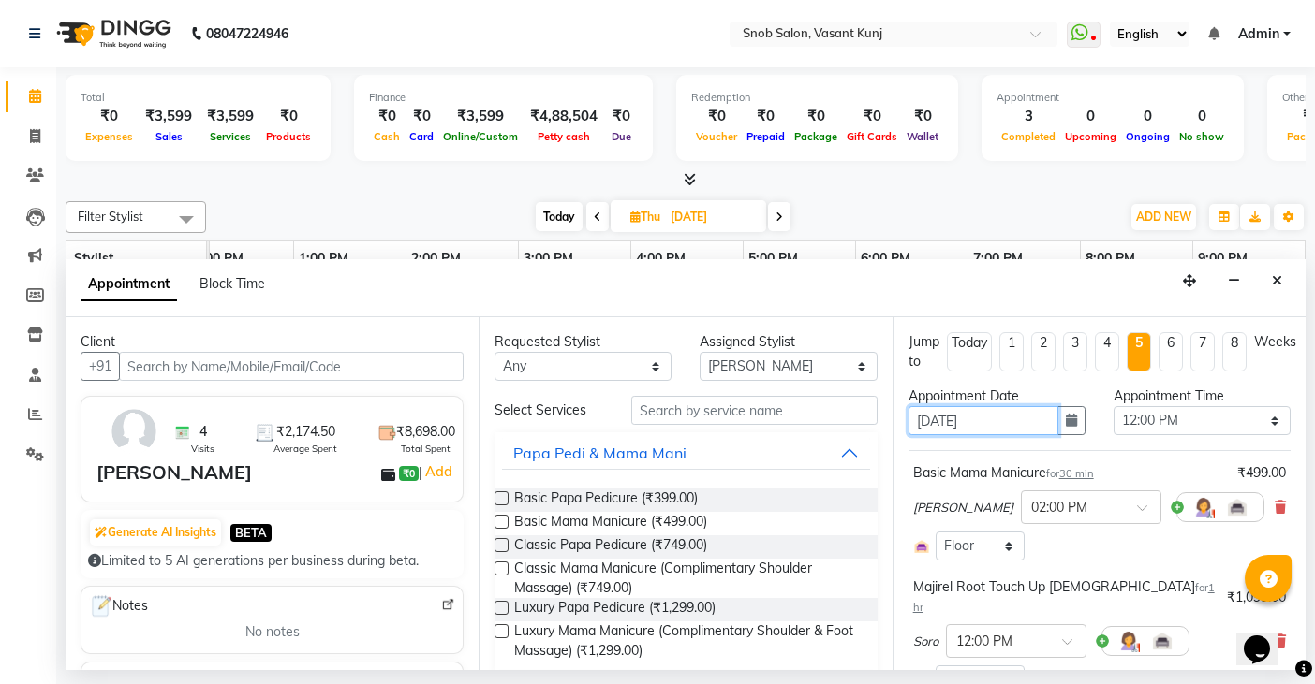
click at [1017, 421] on input "[DATE]" at bounding box center [983, 420] width 150 height 29
click at [951, 419] on input "[DATE]" at bounding box center [983, 420] width 150 height 29
click at [952, 420] on input "[DATE]" at bounding box center [983, 420] width 150 height 29
type input "[DATE]"
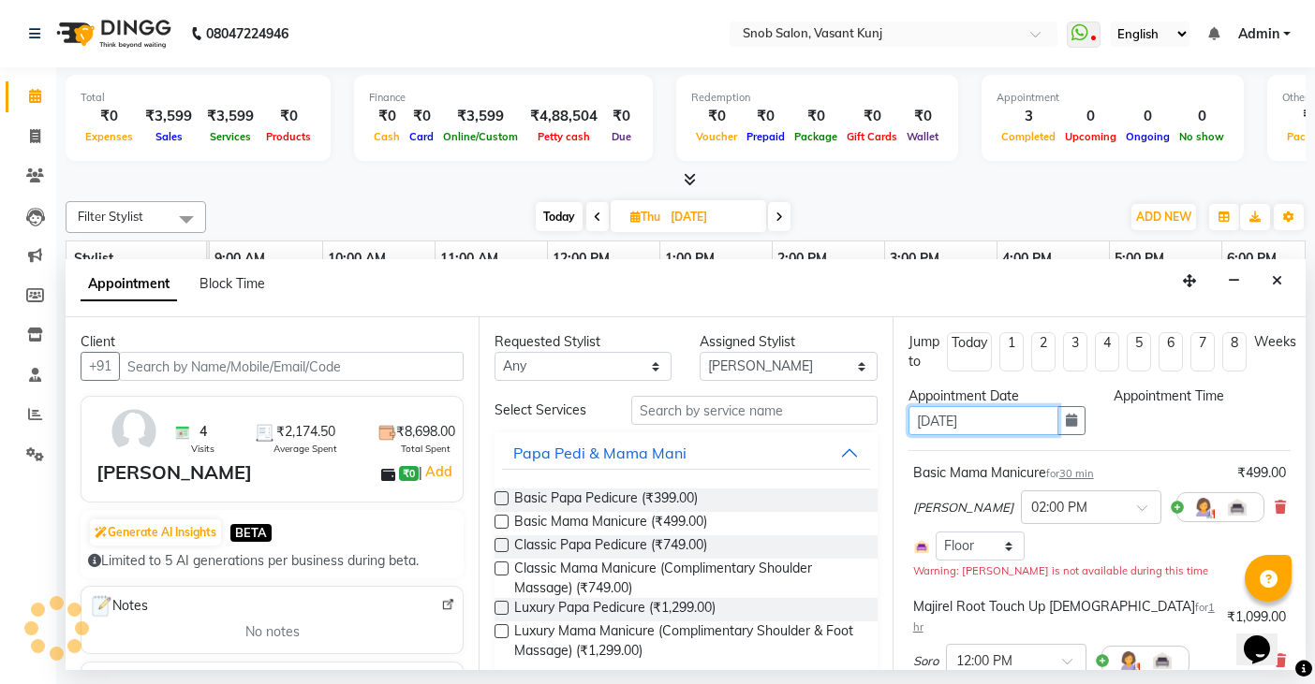
select select "720"
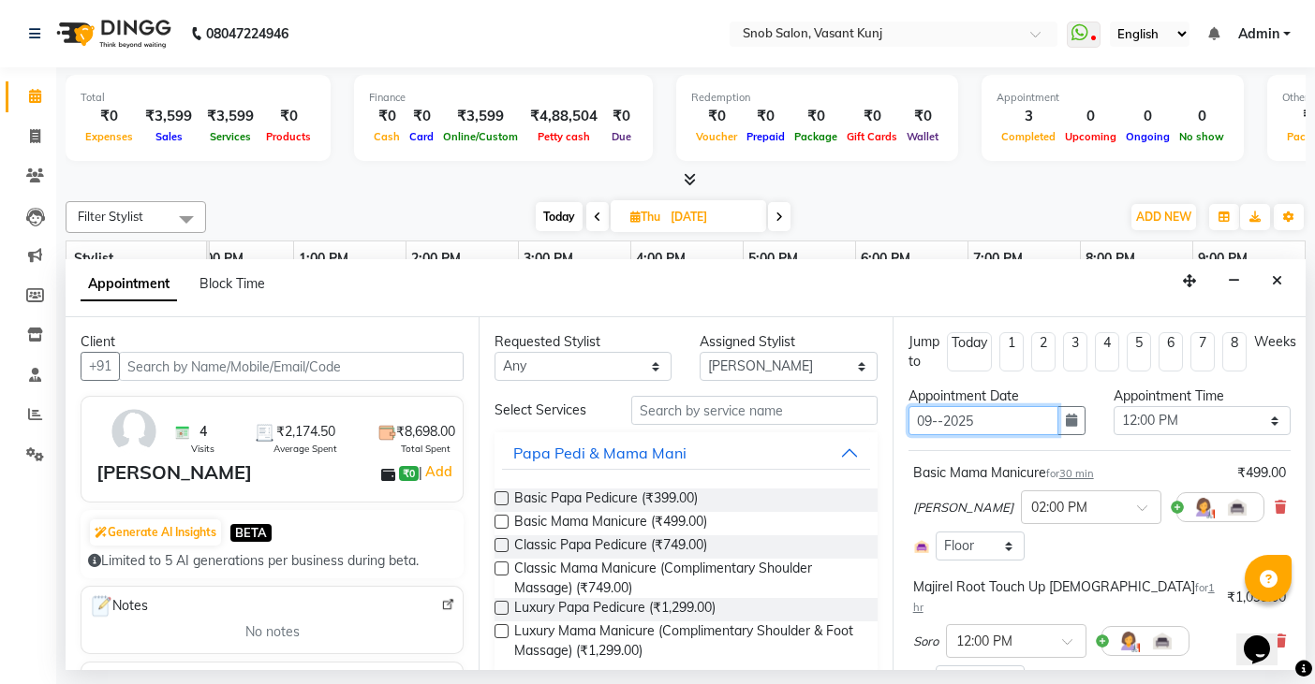
type input "09-0-2025"
type input "[DATE]"
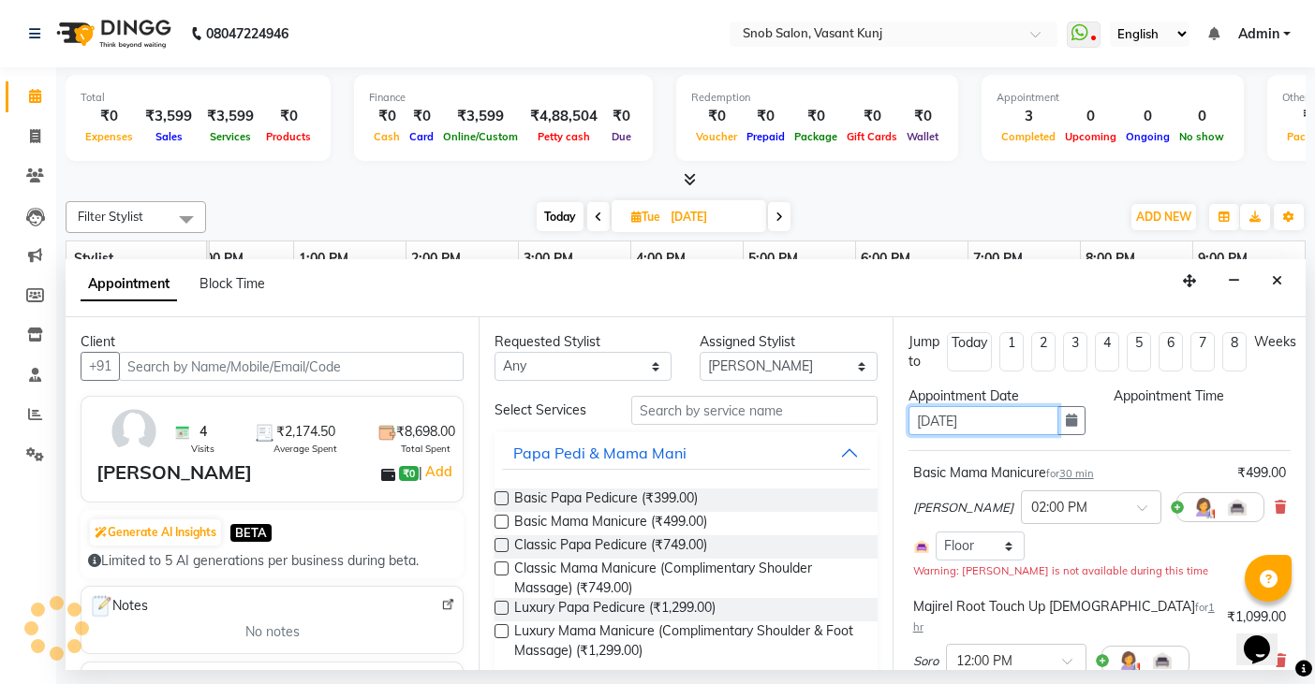
select select "720"
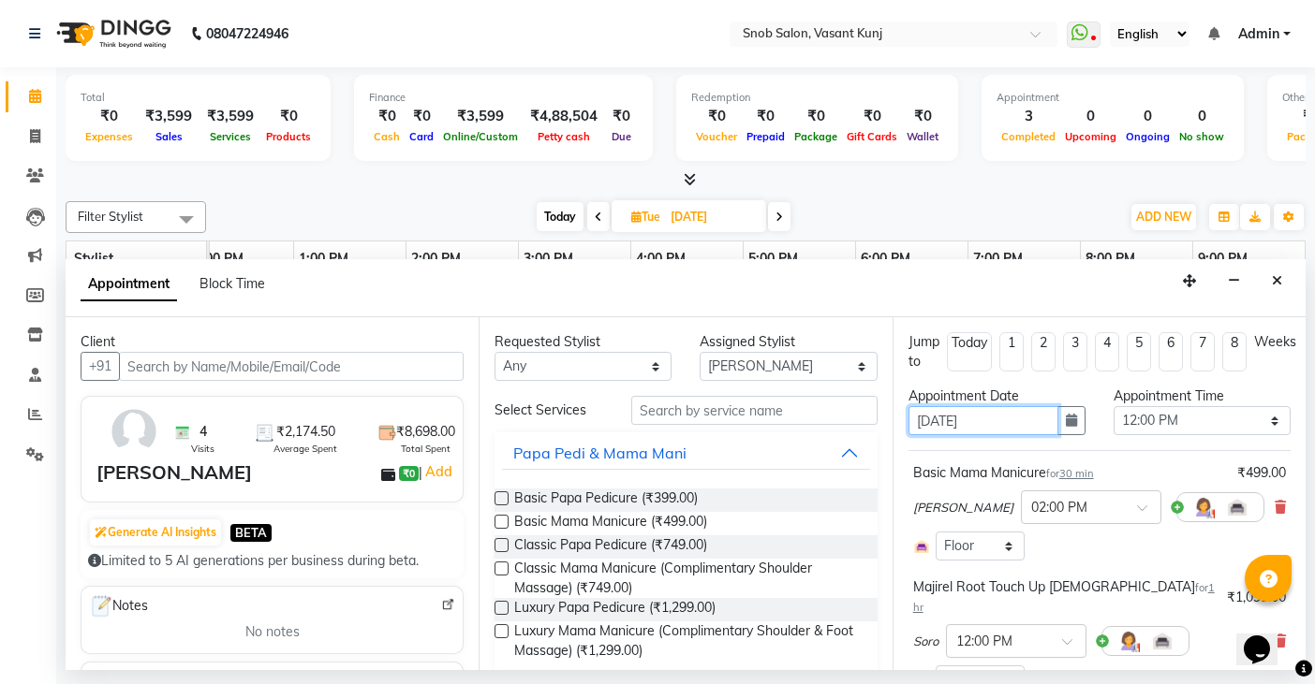
click at [932, 420] on input "[DATE]" at bounding box center [983, 420] width 150 height 29
type input "0-09-2025"
type input "[DATE]"
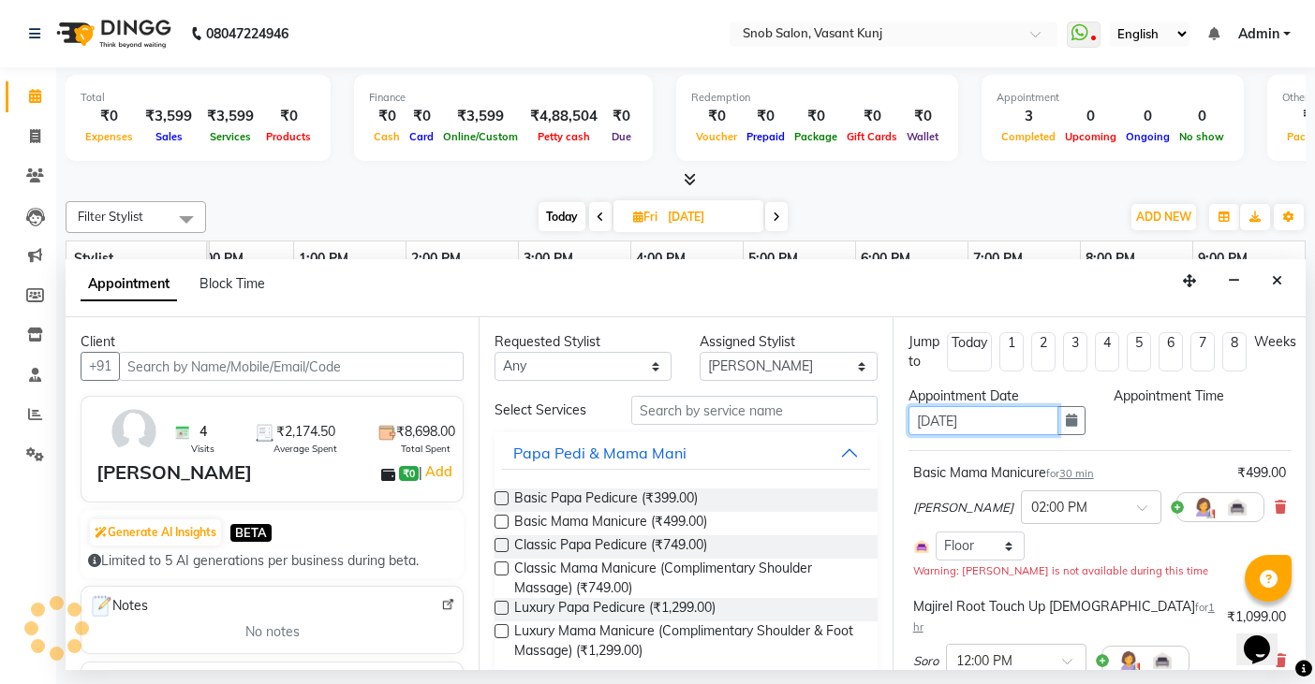
select select "720"
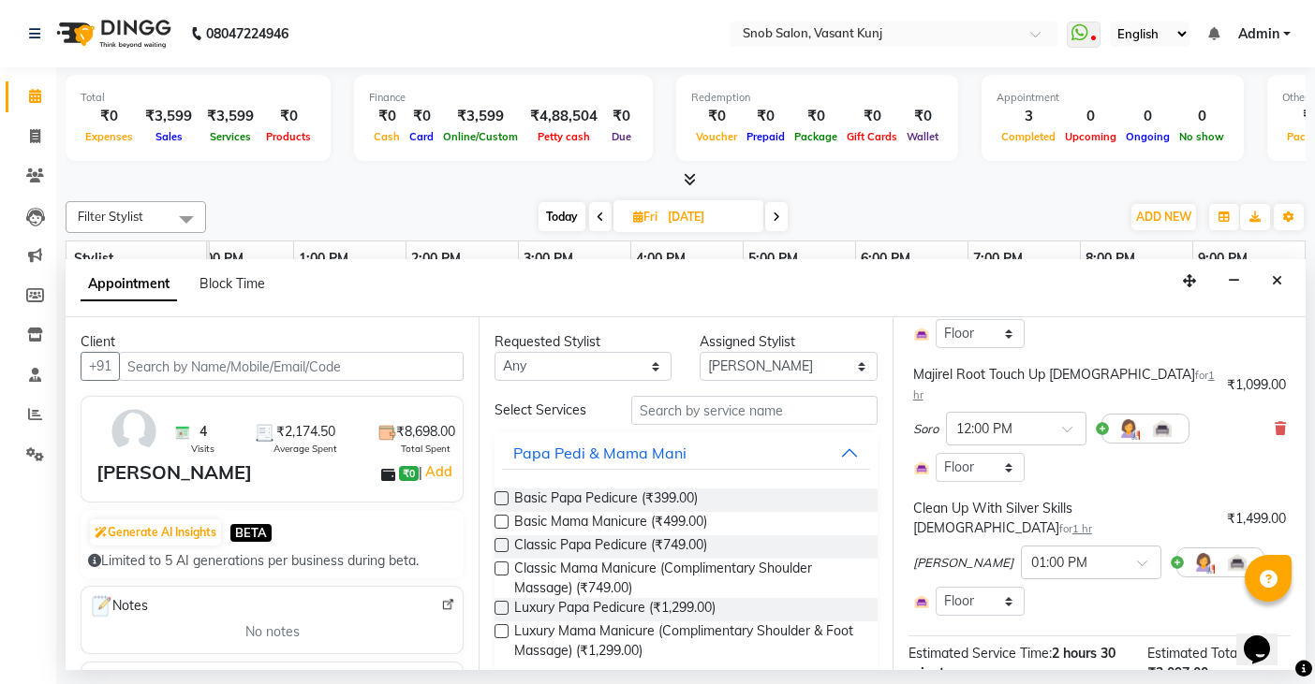
scroll to position [362, 0]
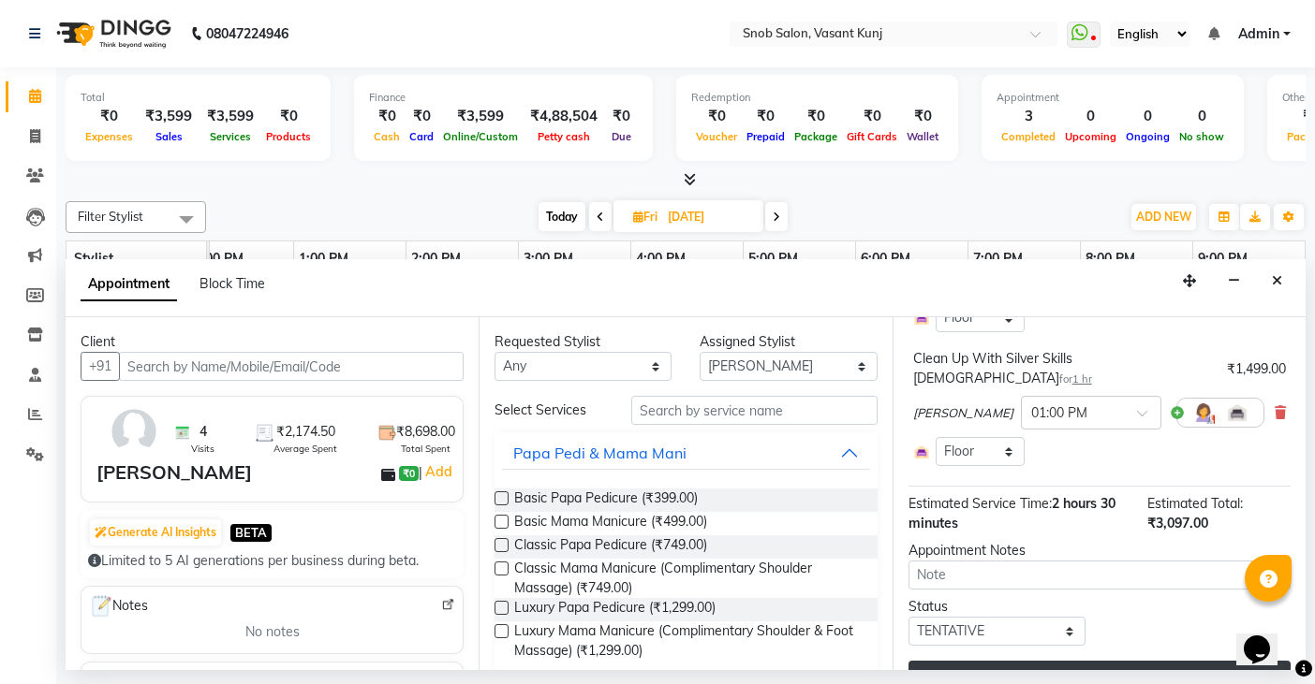
type input "[DATE]"
click at [1070, 661] on button "Update" at bounding box center [1099, 678] width 382 height 34
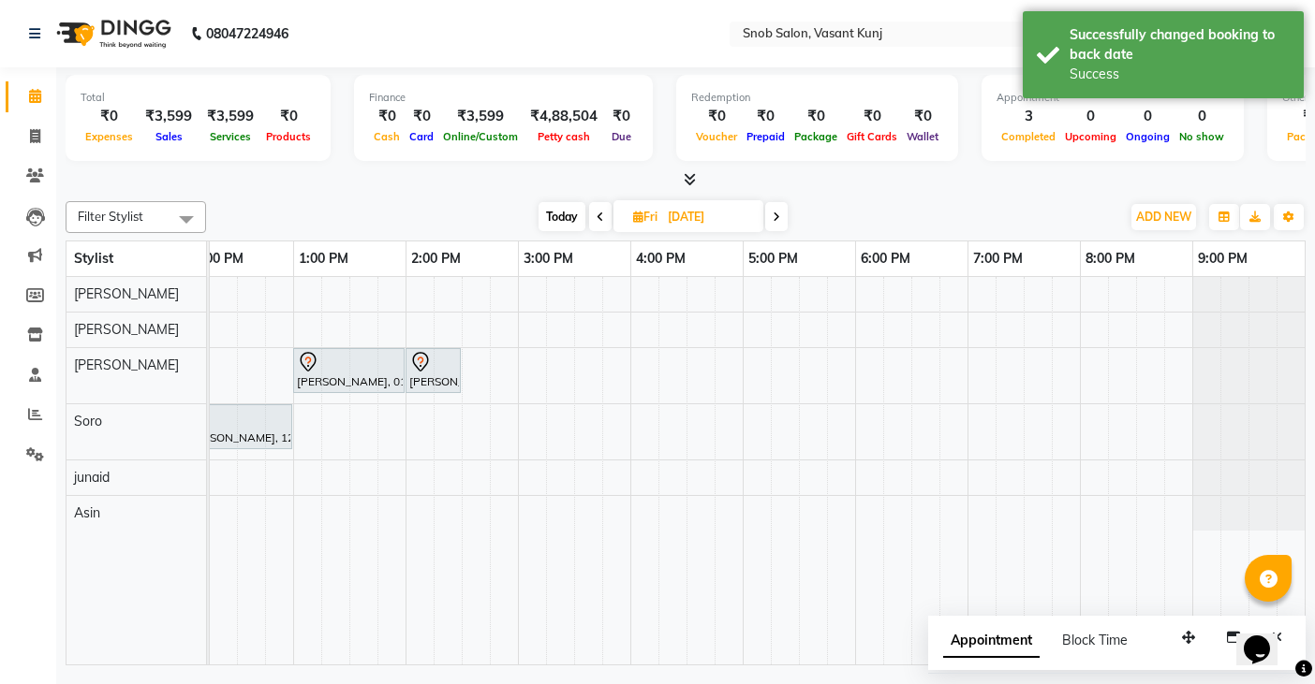
click at [603, 221] on span at bounding box center [600, 216] width 22 height 29
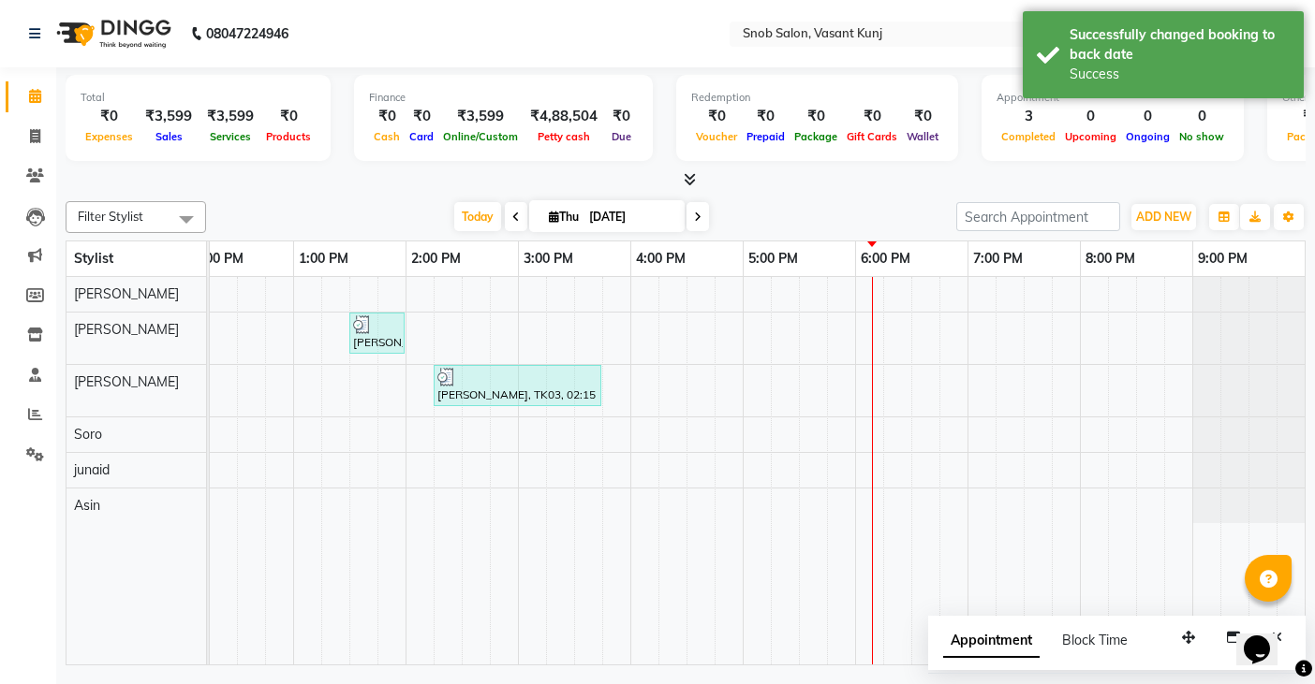
click at [690, 217] on span at bounding box center [697, 216] width 22 height 29
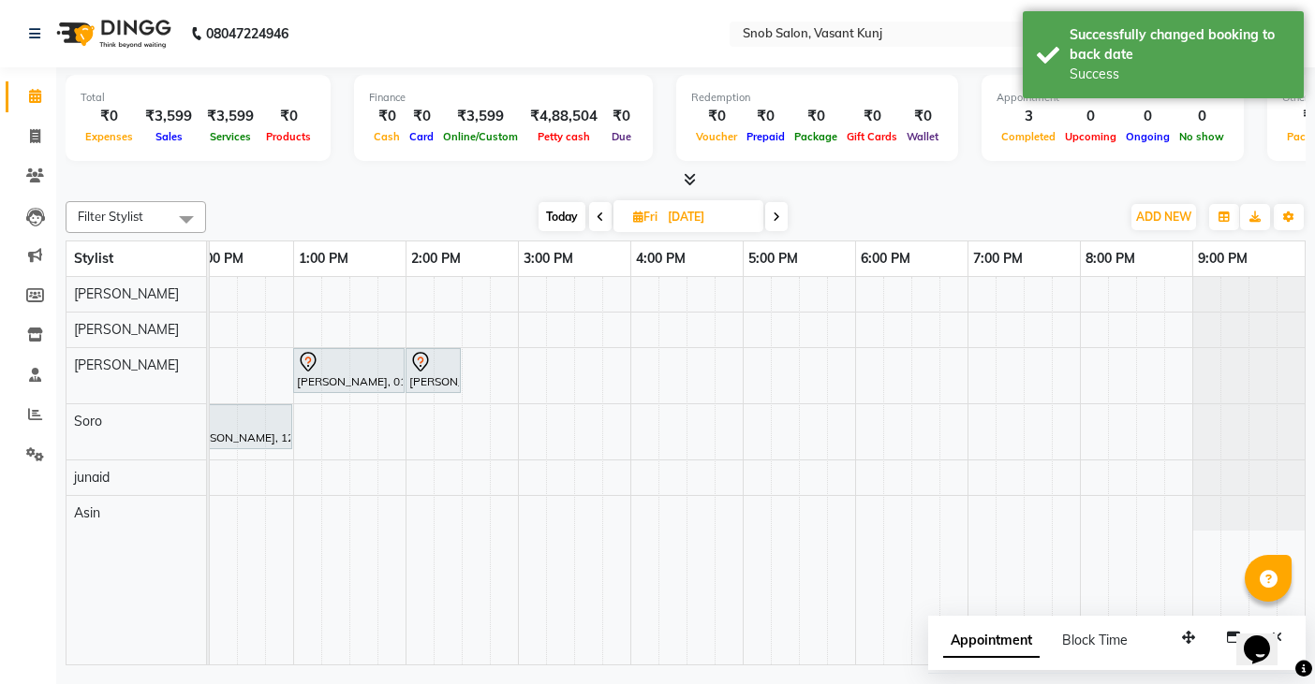
click at [604, 213] on span at bounding box center [600, 216] width 22 height 29
type input "[DATE]"
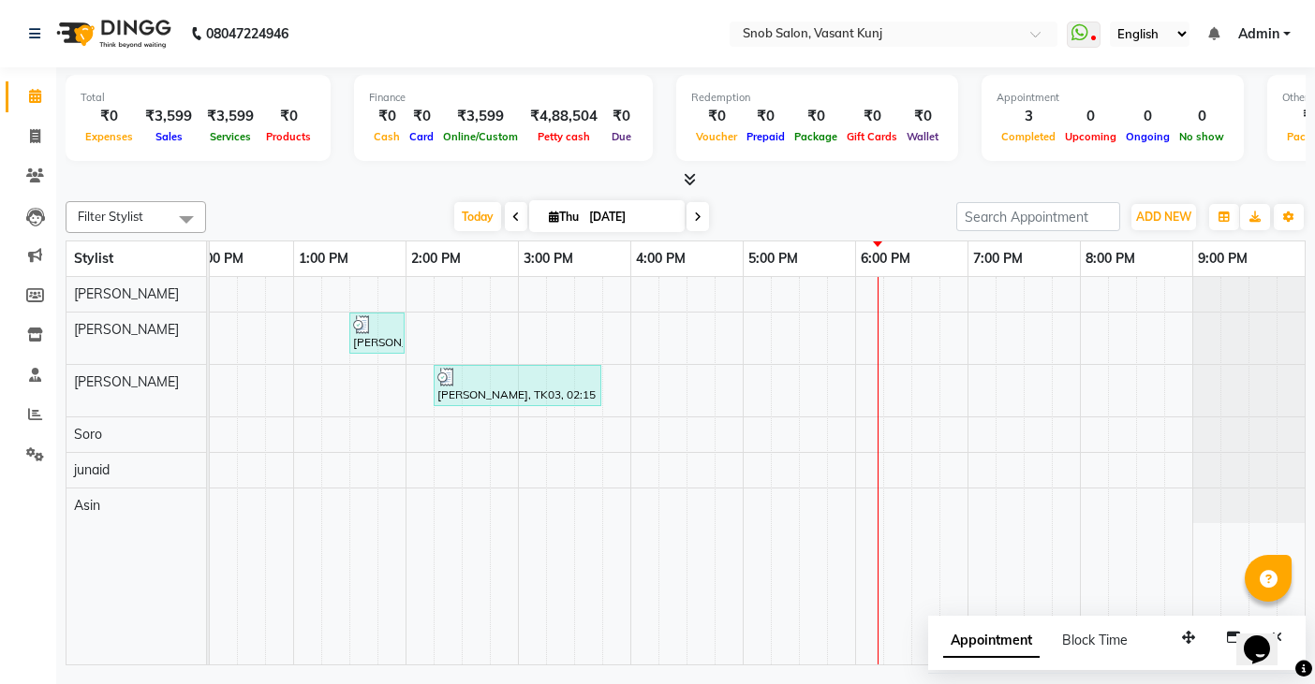
click at [866, 350] on div "[PERSON_NAME], TK02, 11:30 AM-12:00 PM, Basic Papa Pedicure [PERSON_NAME], TK04…" at bounding box center [574, 471] width 1461 height 388
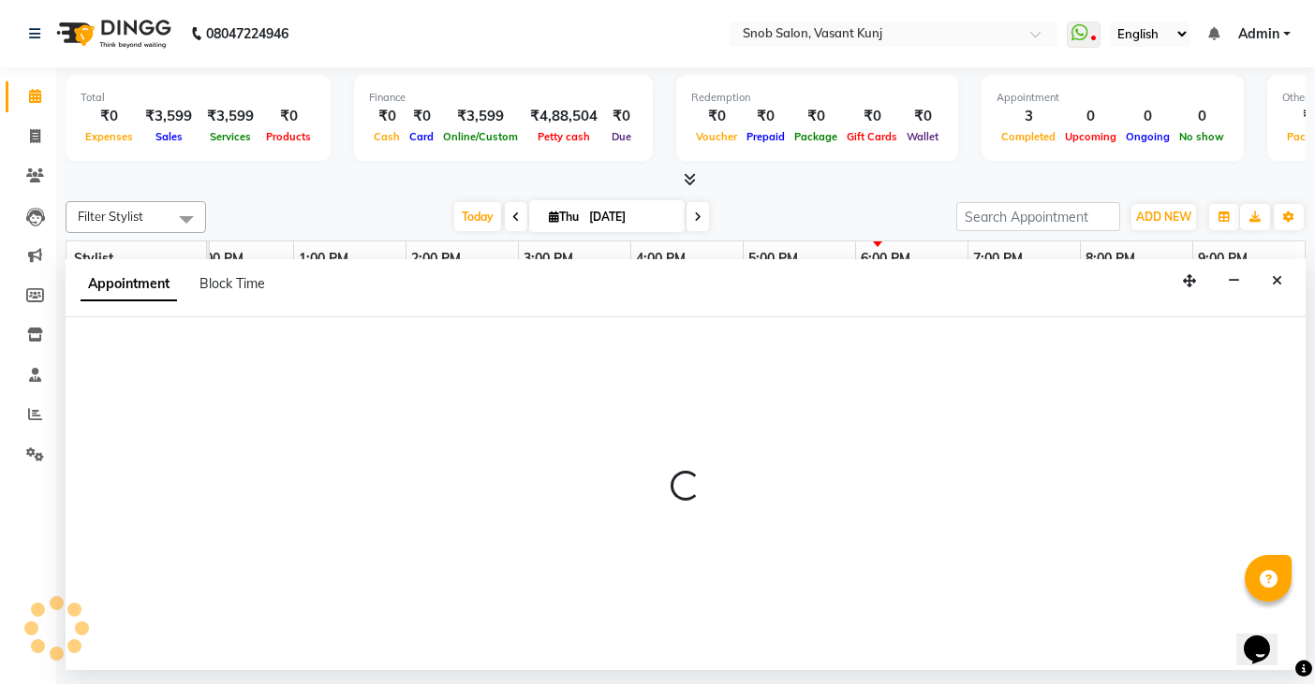
select select "60451"
select select "1080"
select select "tentative"
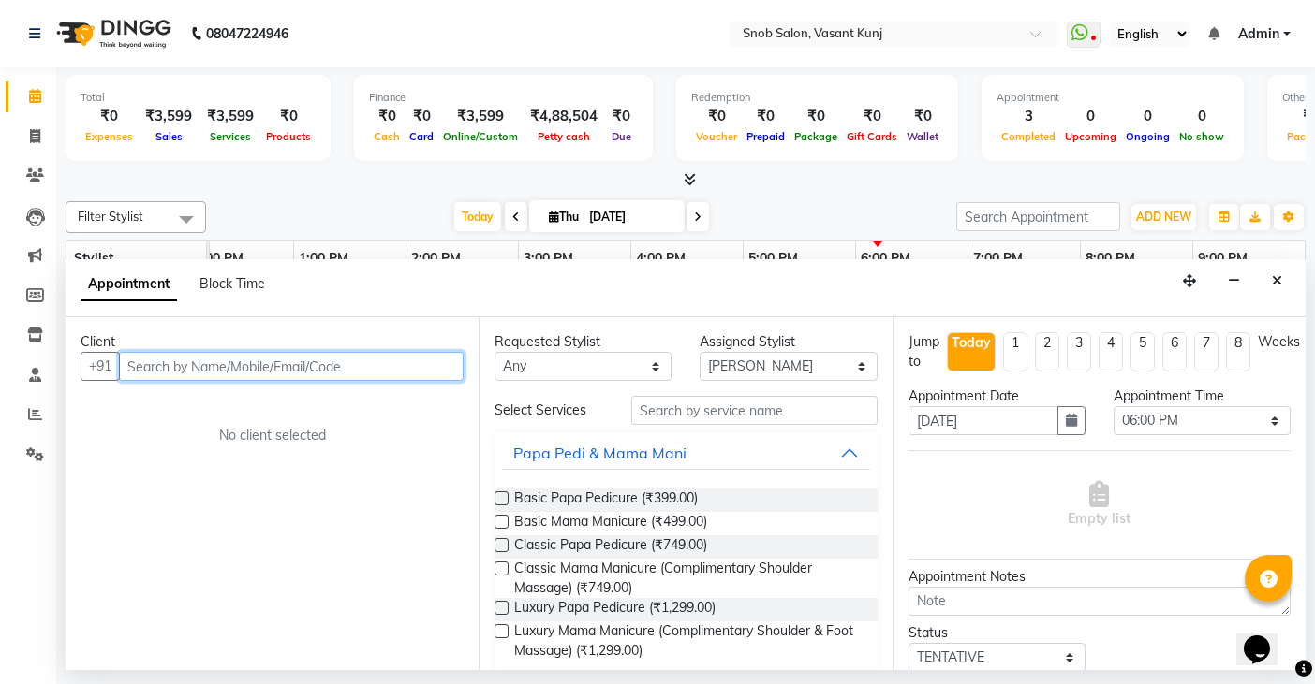
click at [331, 367] on input "text" at bounding box center [291, 366] width 345 height 29
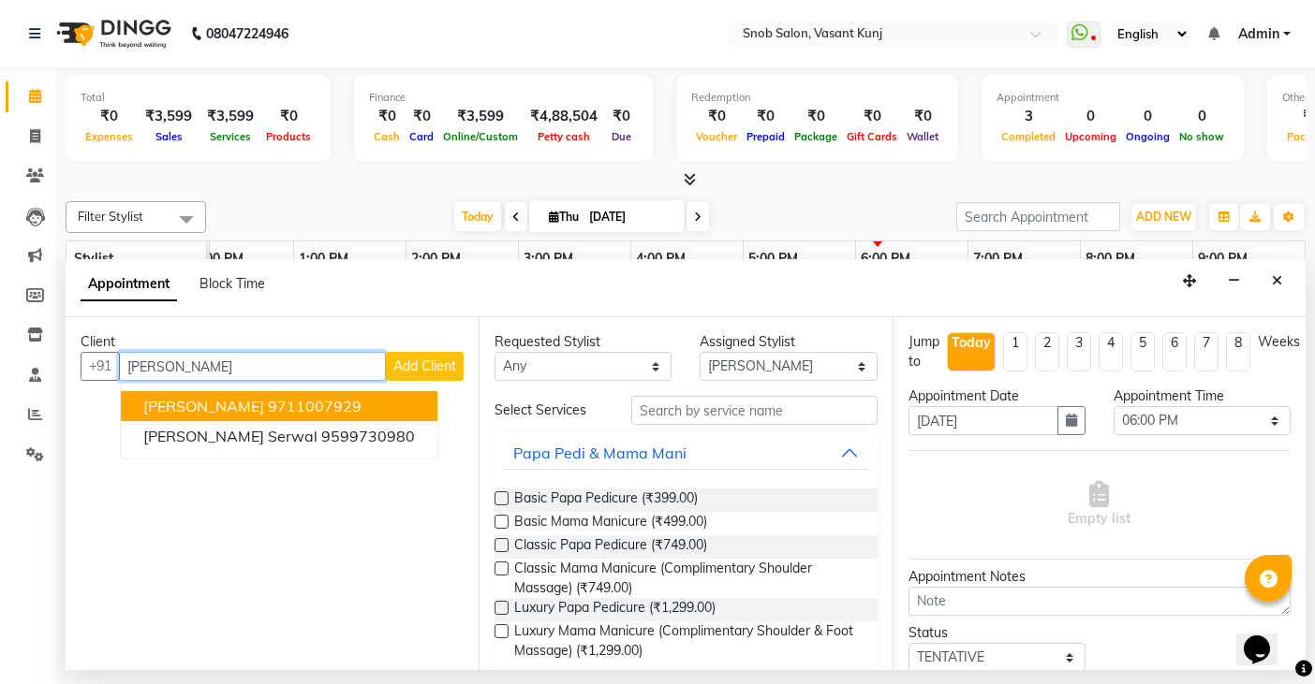
click at [203, 412] on span "[PERSON_NAME]" at bounding box center [203, 406] width 121 height 19
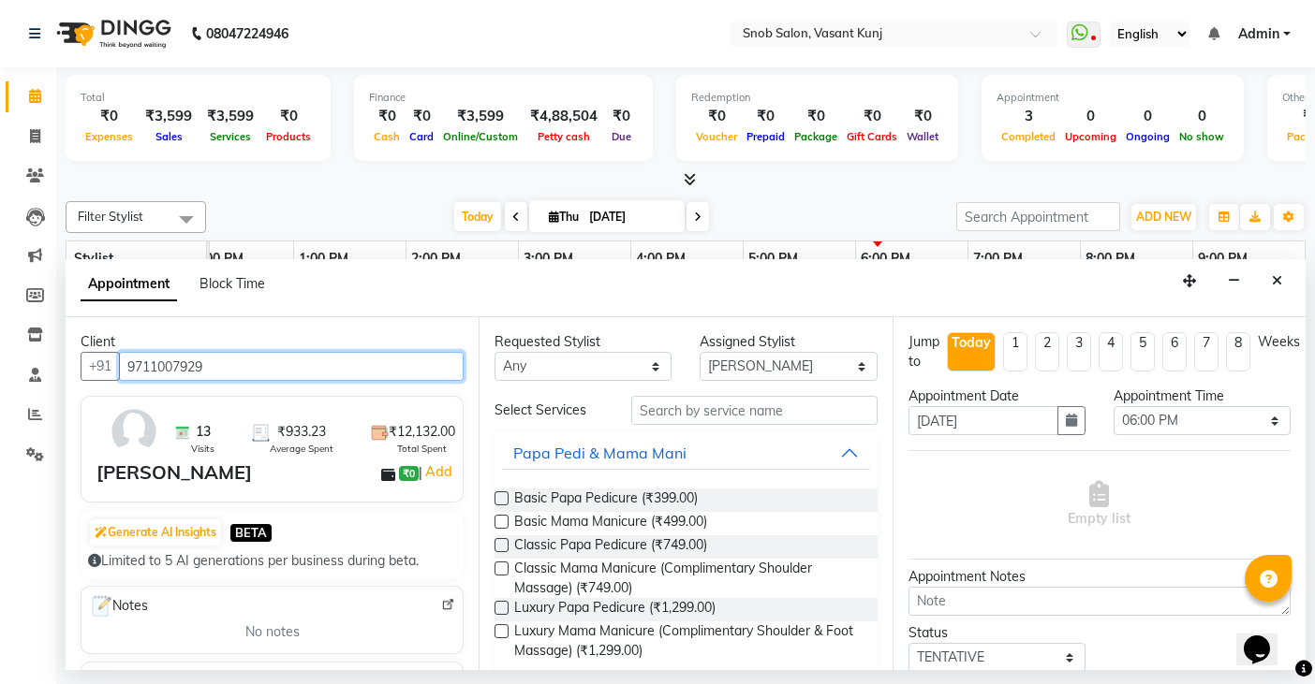
type input "9711007929"
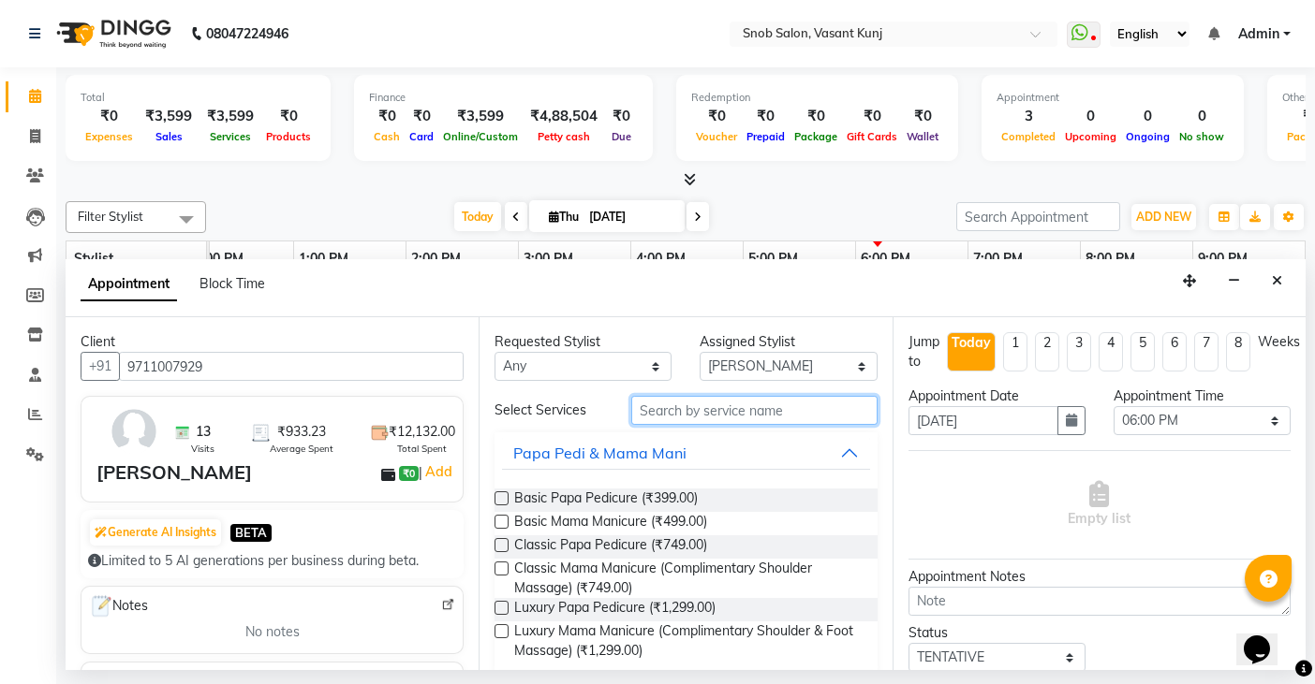
click at [822, 411] on input "text" at bounding box center [753, 410] width 245 height 29
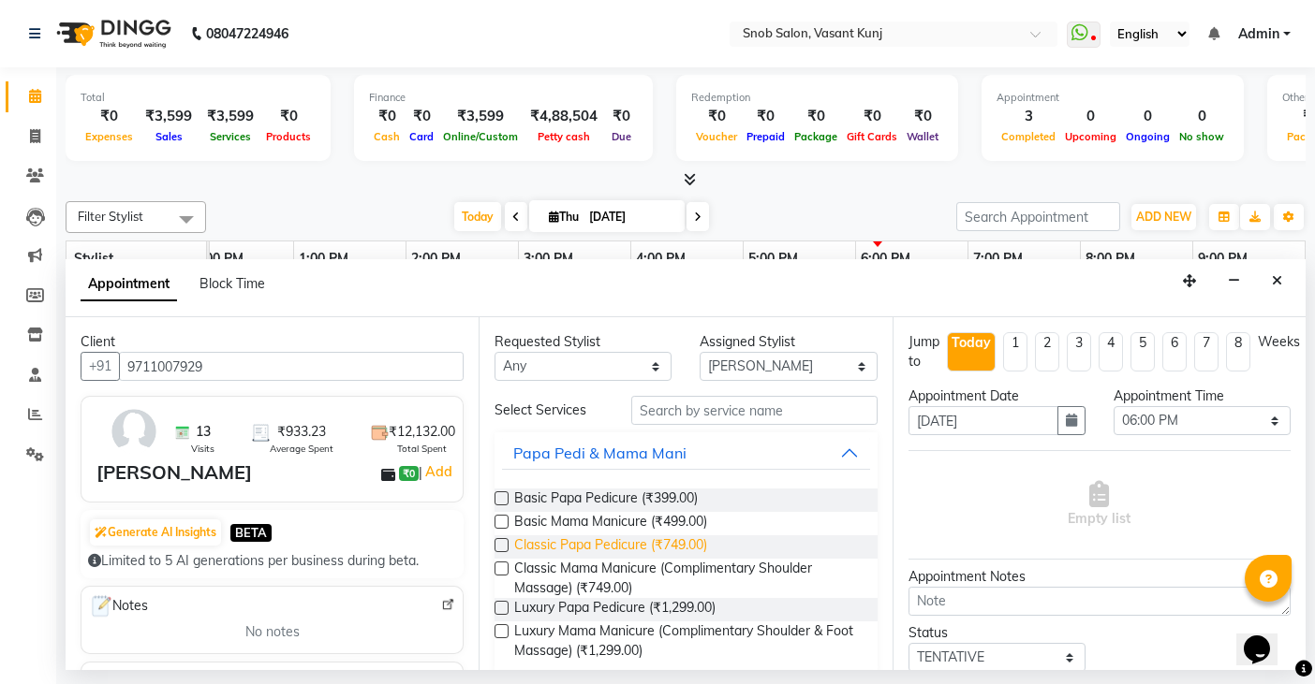
click at [625, 549] on span "Classic Papa Pedicure (₹749.00)" at bounding box center [610, 547] width 193 height 23
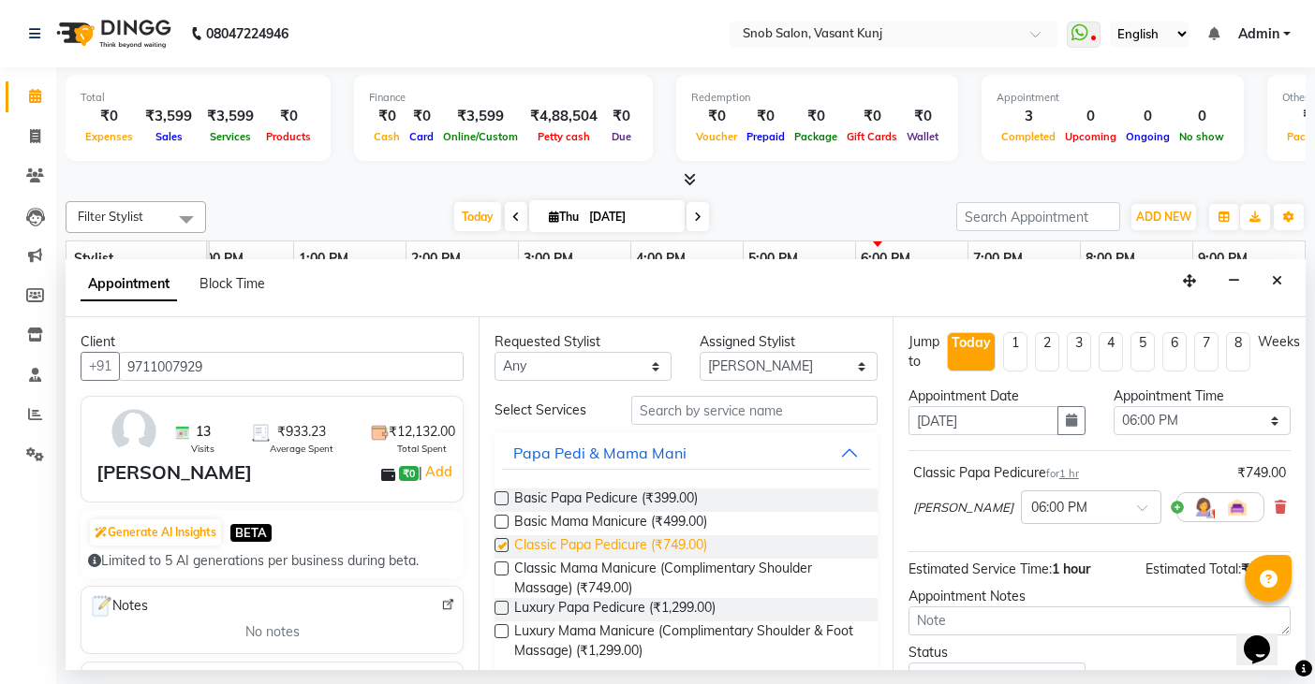
checkbox input "false"
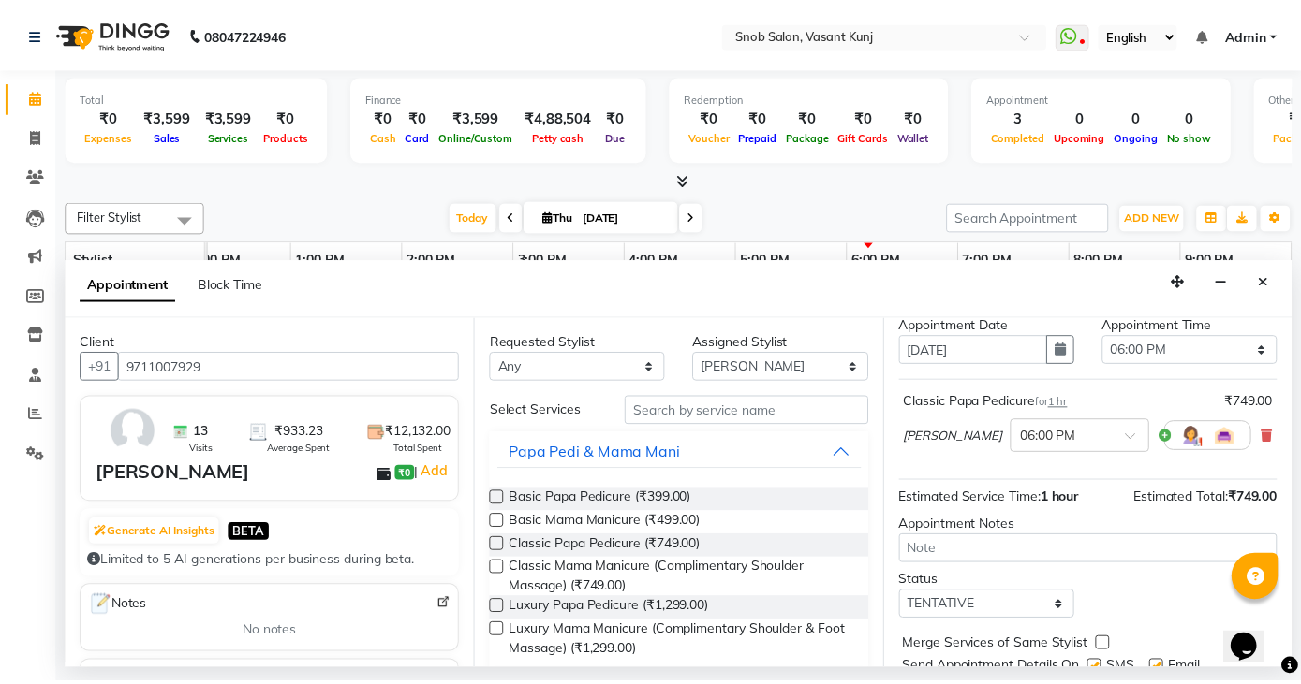
scroll to position [142, 0]
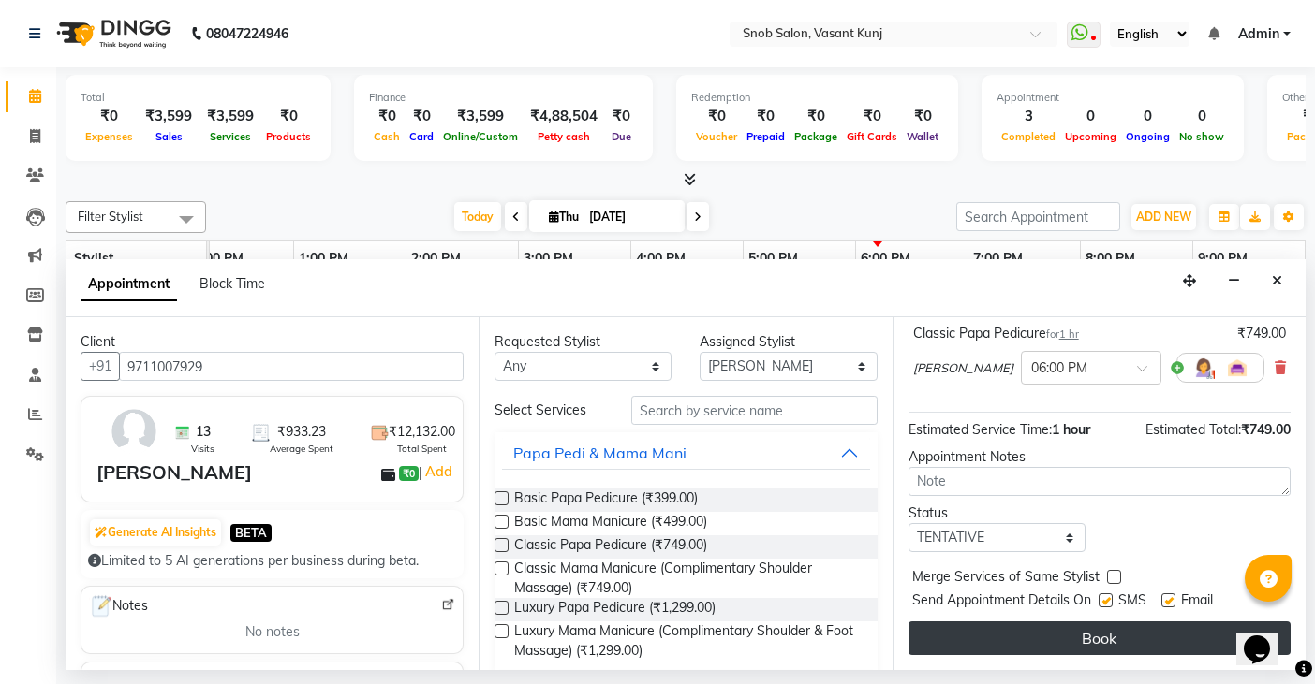
click at [1013, 622] on button "Book" at bounding box center [1099, 639] width 382 height 34
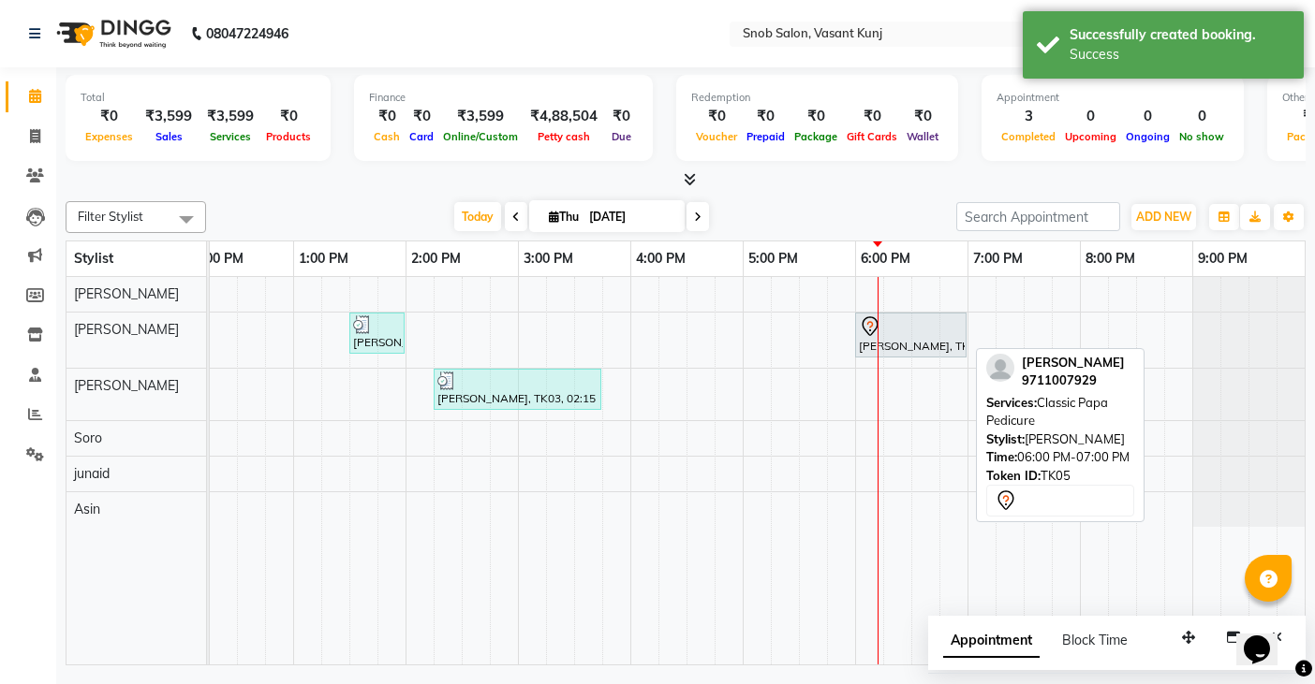
click at [894, 344] on div "[PERSON_NAME], TK05, 06:00 PM-07:00 PM, Classic Papa Pedicure" at bounding box center [911, 335] width 108 height 39
select select "7"
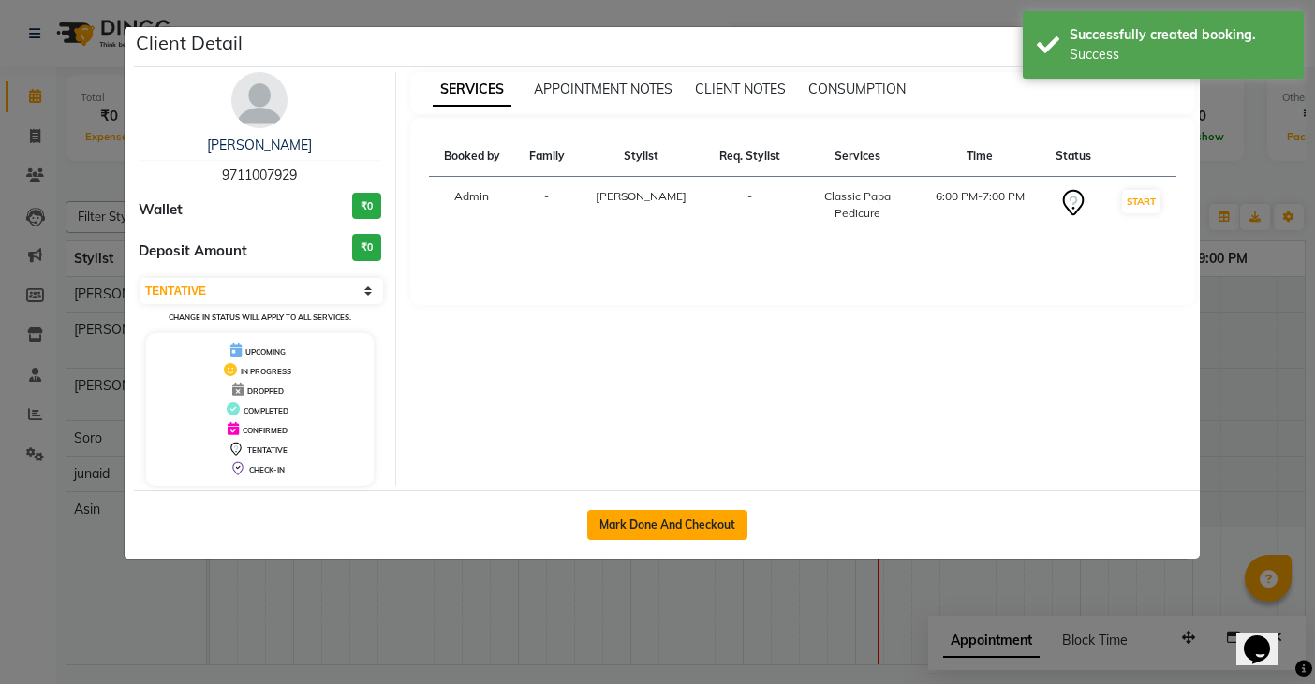
click at [715, 527] on button "Mark Done And Checkout" at bounding box center [667, 525] width 160 height 30
select select "7175"
select select "service"
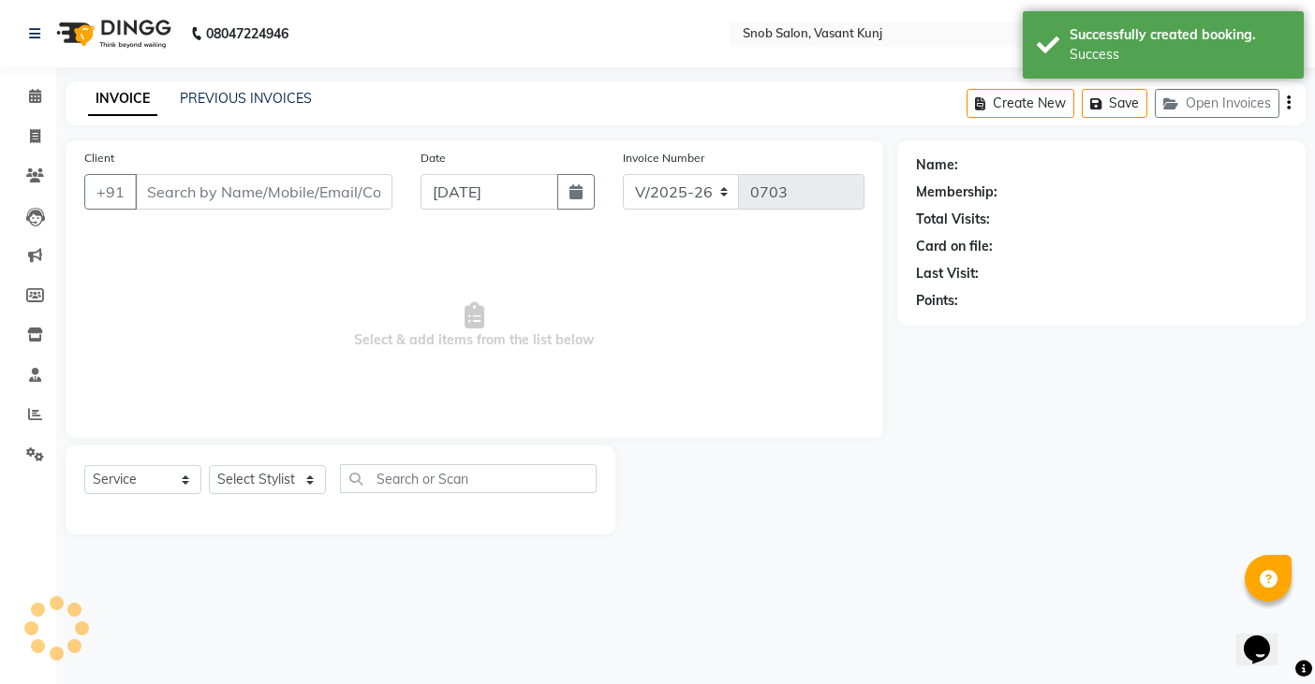
type input "9711007929"
select select "60451"
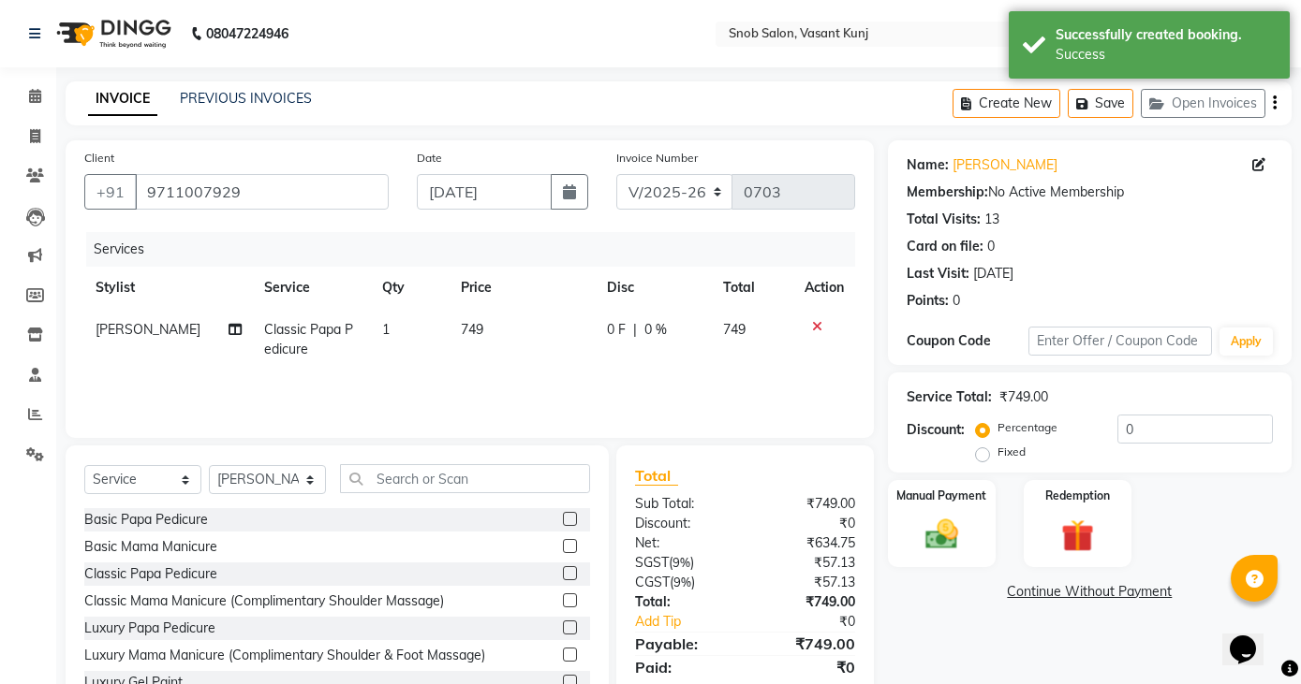
click at [491, 327] on td "749" at bounding box center [522, 340] width 146 height 62
select select "60451"
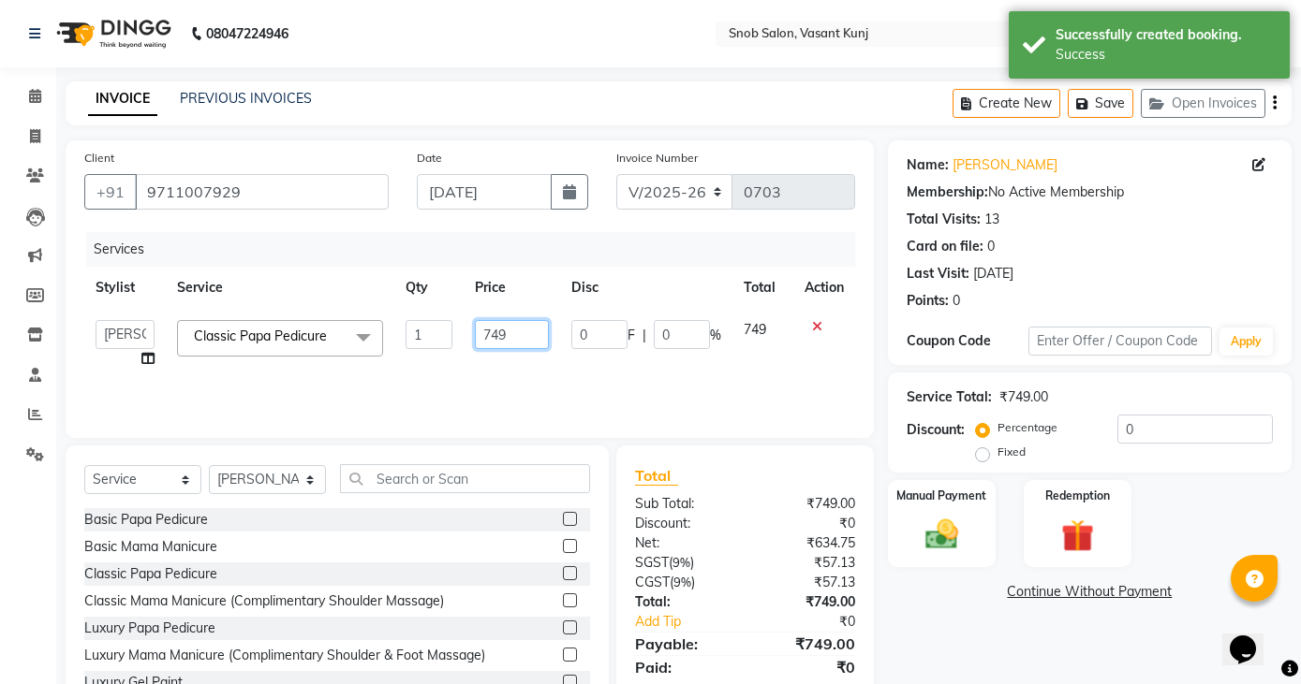
click at [508, 334] on input "749" at bounding box center [512, 334] width 74 height 29
type input "7"
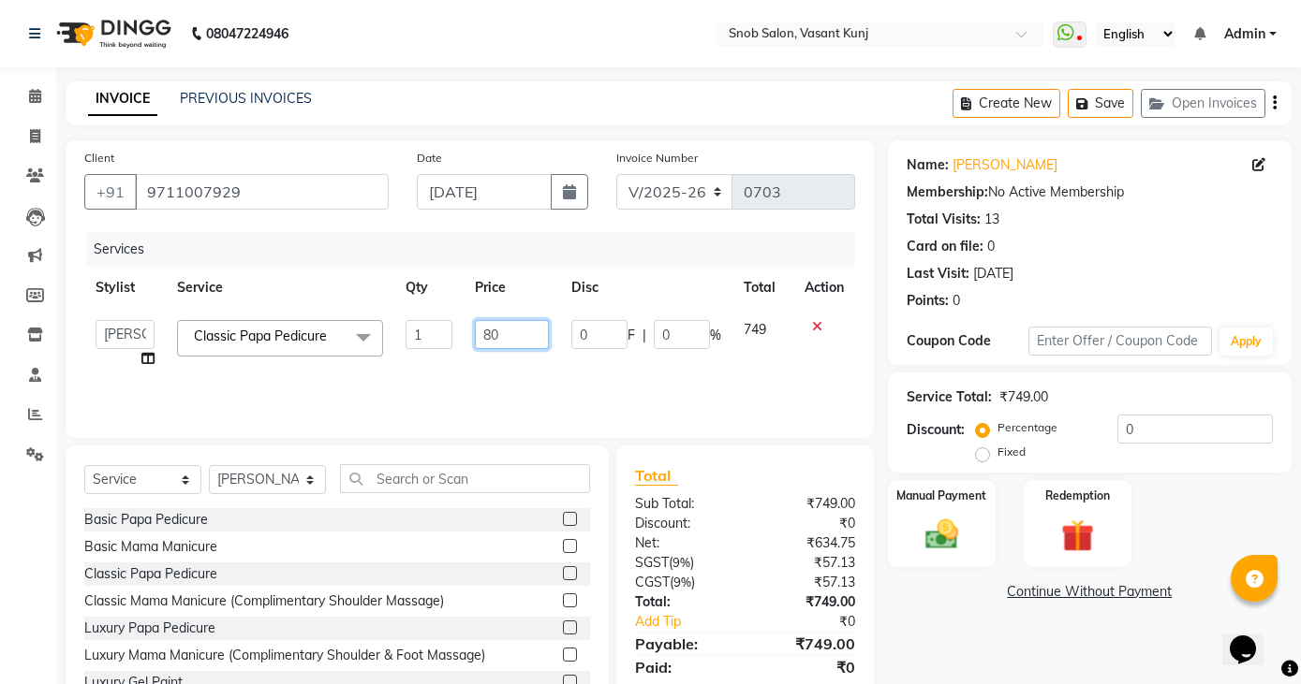
type input "800"
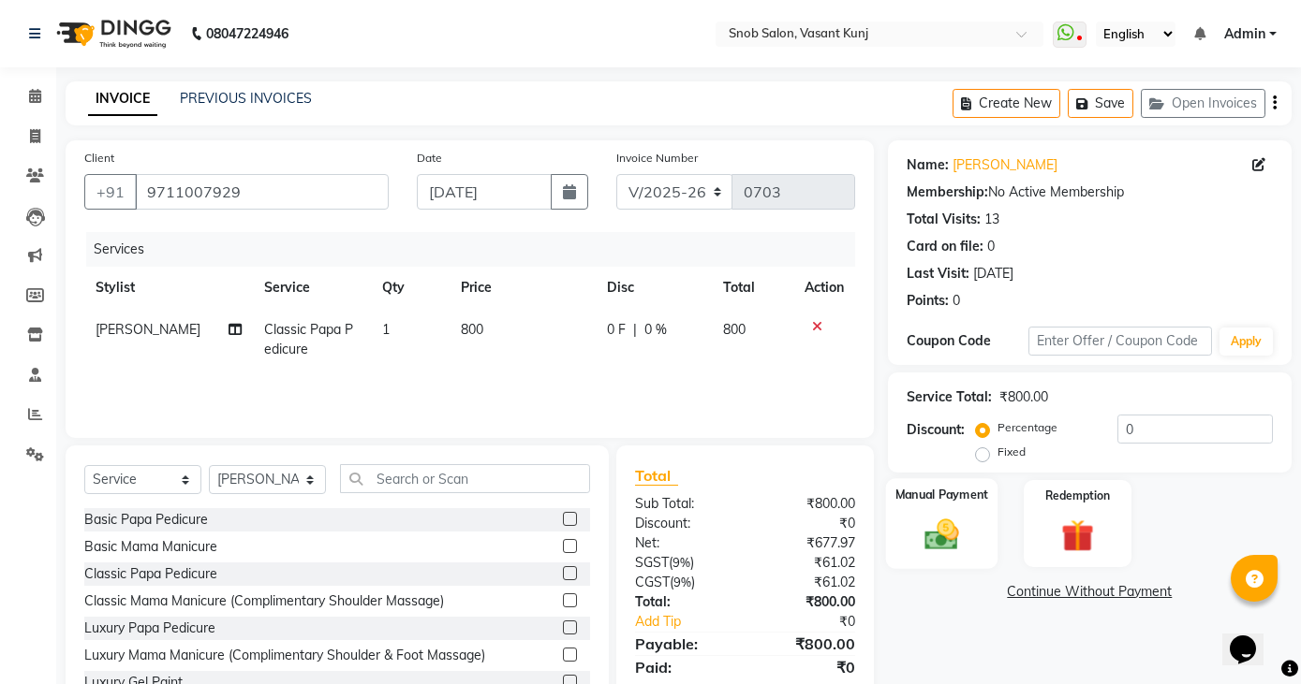
drag, startPoint x: 941, startPoint y: 530, endPoint x: 939, endPoint y: 511, distance: 18.8
click at [941, 529] on img at bounding box center [941, 534] width 55 height 39
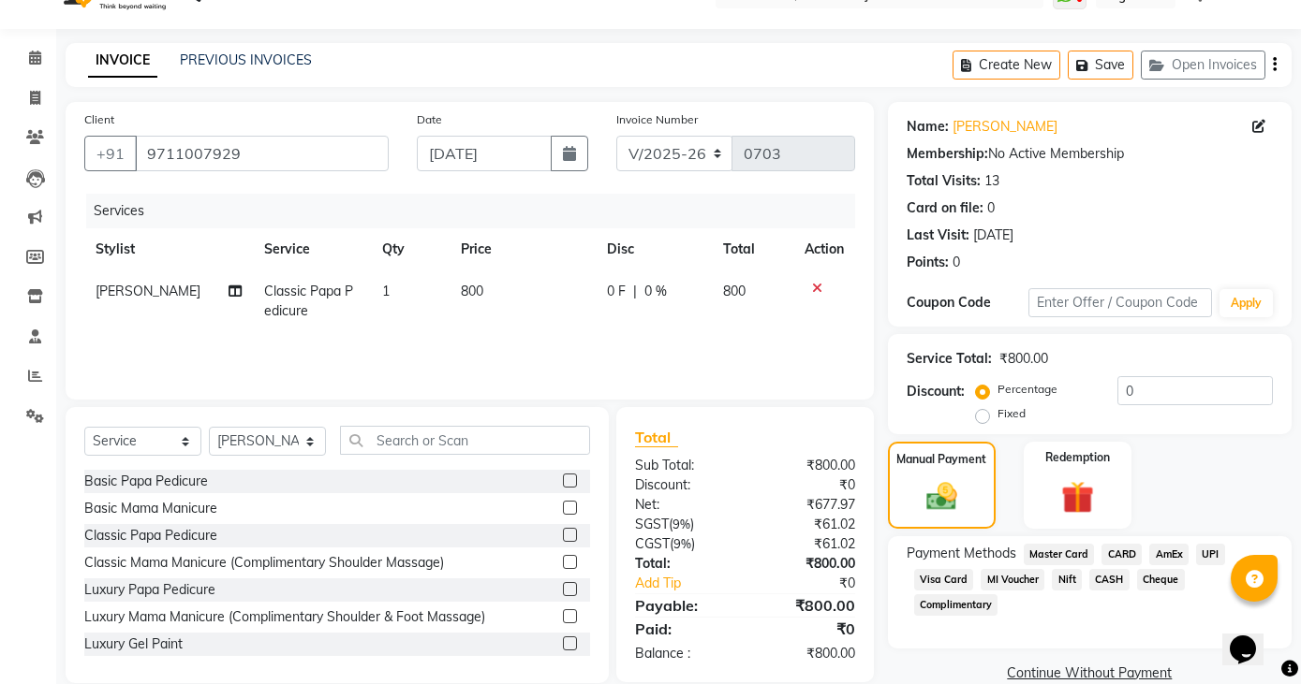
scroll to position [69, 0]
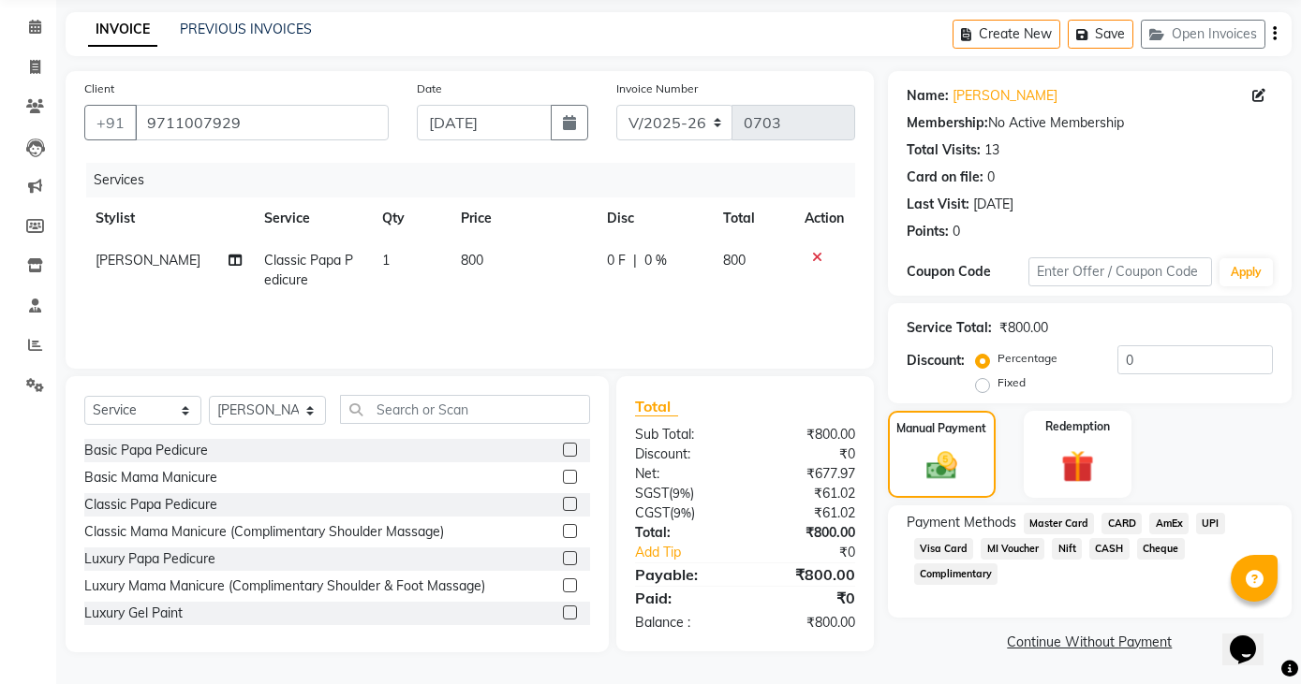
click at [1211, 530] on span "UPI" at bounding box center [1210, 524] width 29 height 22
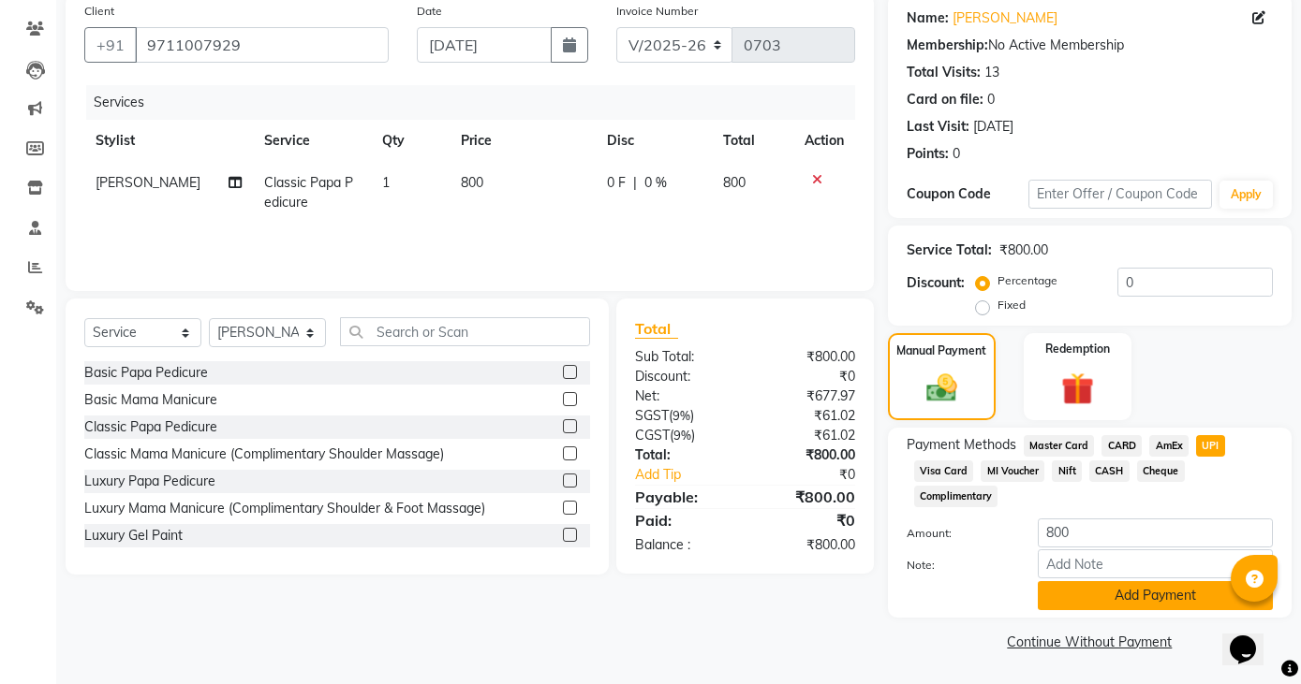
click at [1175, 596] on button "Add Payment" at bounding box center [1154, 595] width 235 height 29
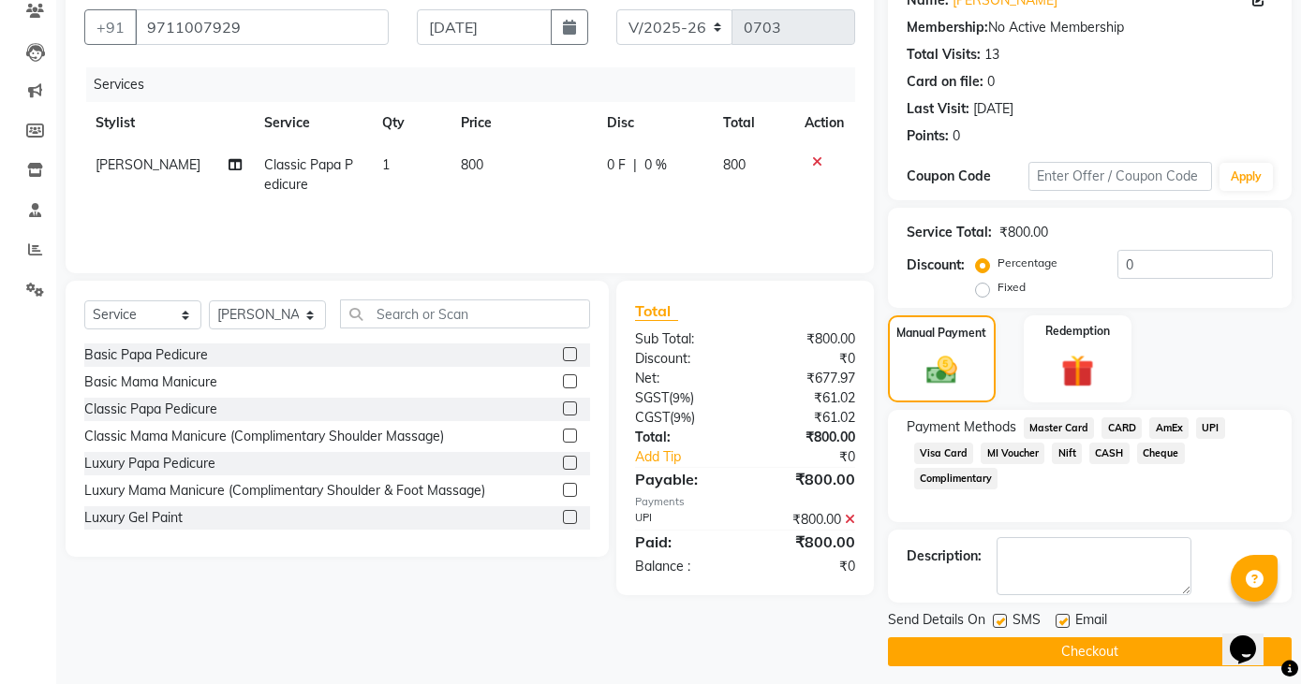
scroll to position [175, 0]
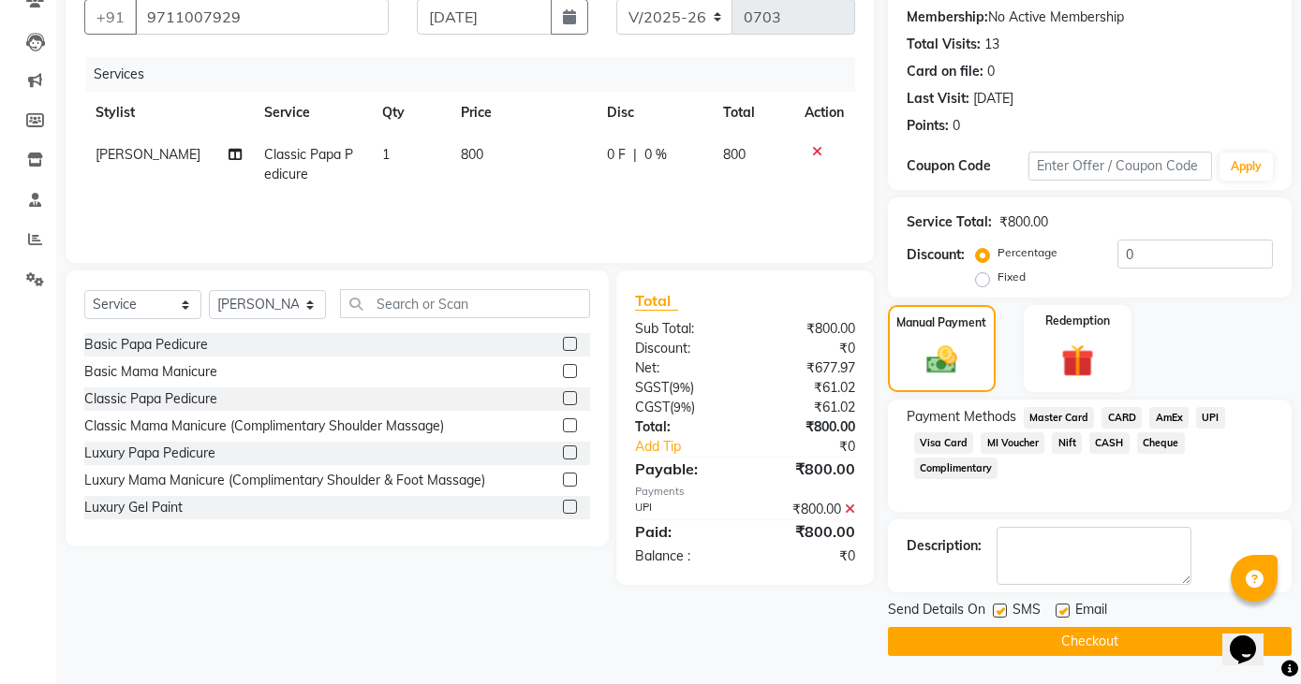
click at [1097, 640] on button "Checkout" at bounding box center [1090, 641] width 404 height 29
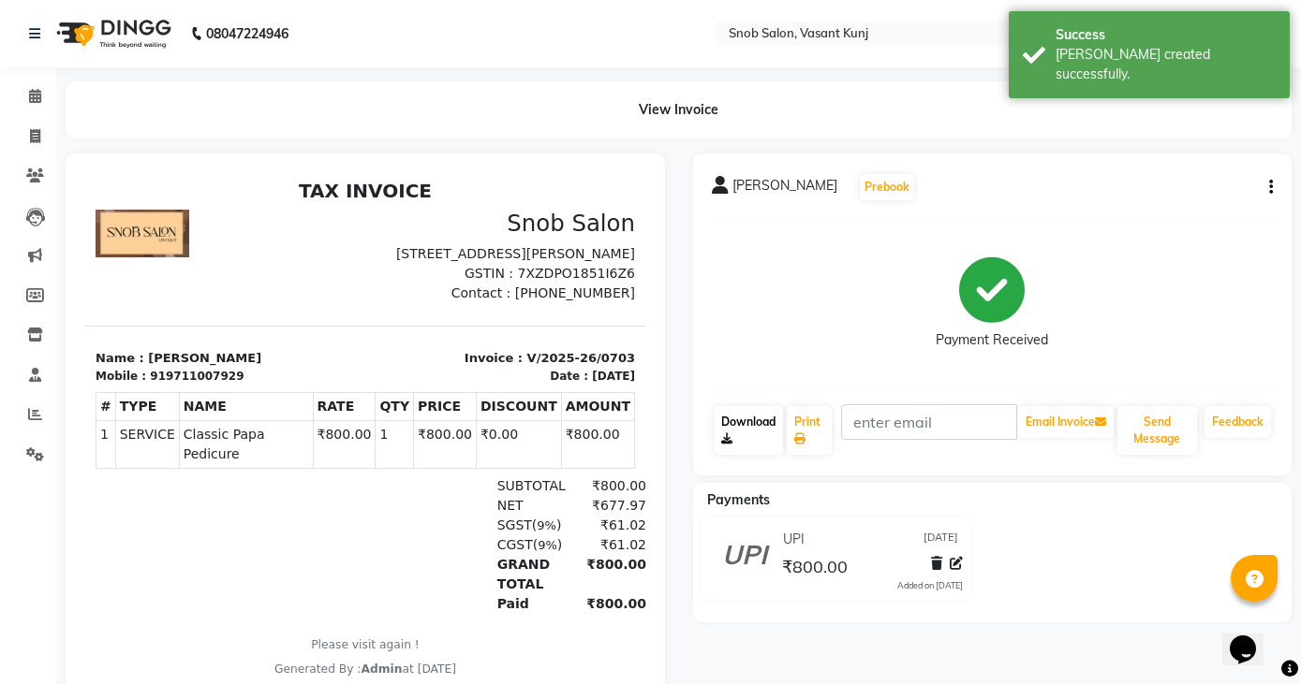
click at [752, 420] on link "Download" at bounding box center [748, 430] width 70 height 49
click at [34, 100] on icon at bounding box center [35, 96] width 12 height 14
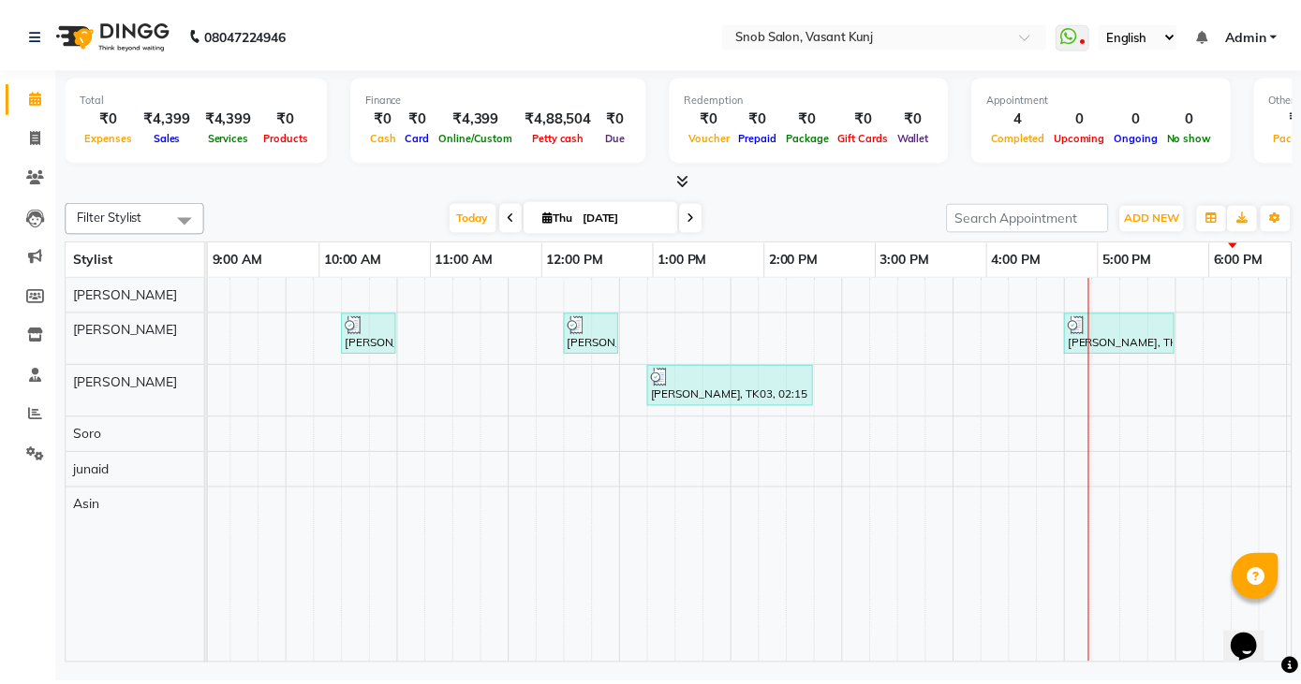
scroll to position [0, 366]
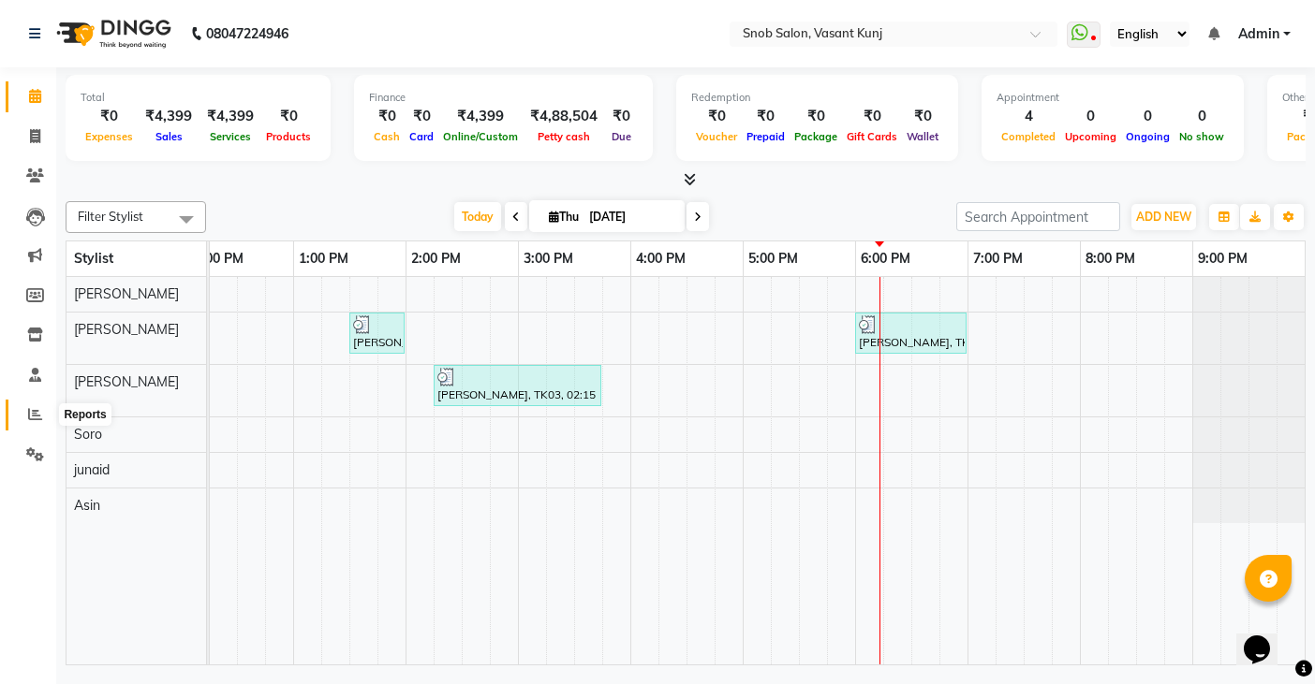
click at [36, 418] on icon at bounding box center [35, 414] width 14 height 14
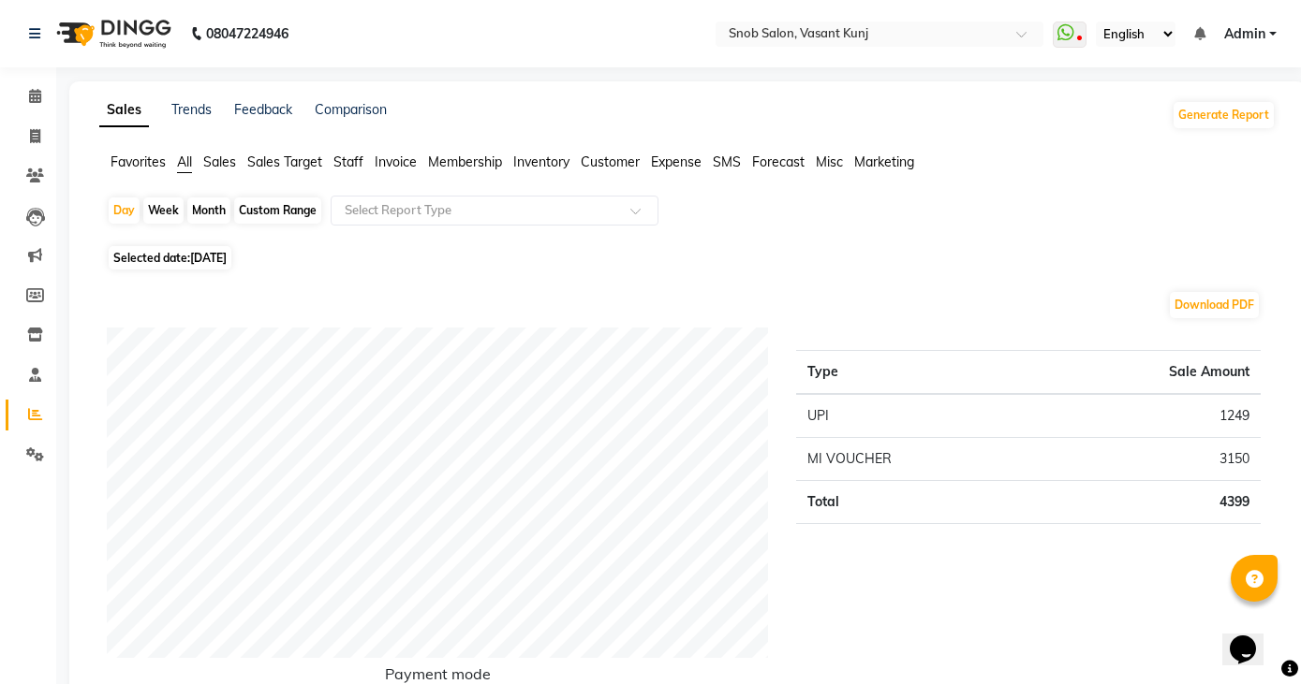
click at [203, 212] on div "Month" at bounding box center [208, 211] width 43 height 26
select select "9"
select select "2025"
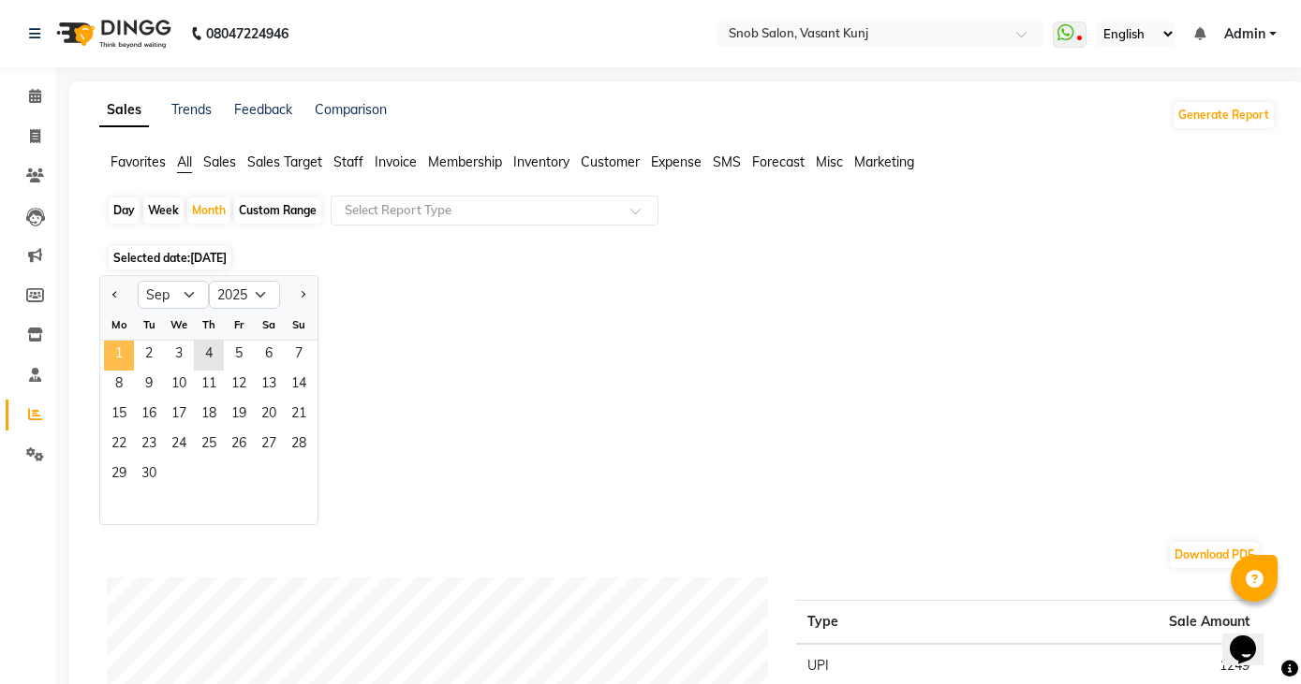
click at [111, 364] on span "1" at bounding box center [119, 356] width 30 height 30
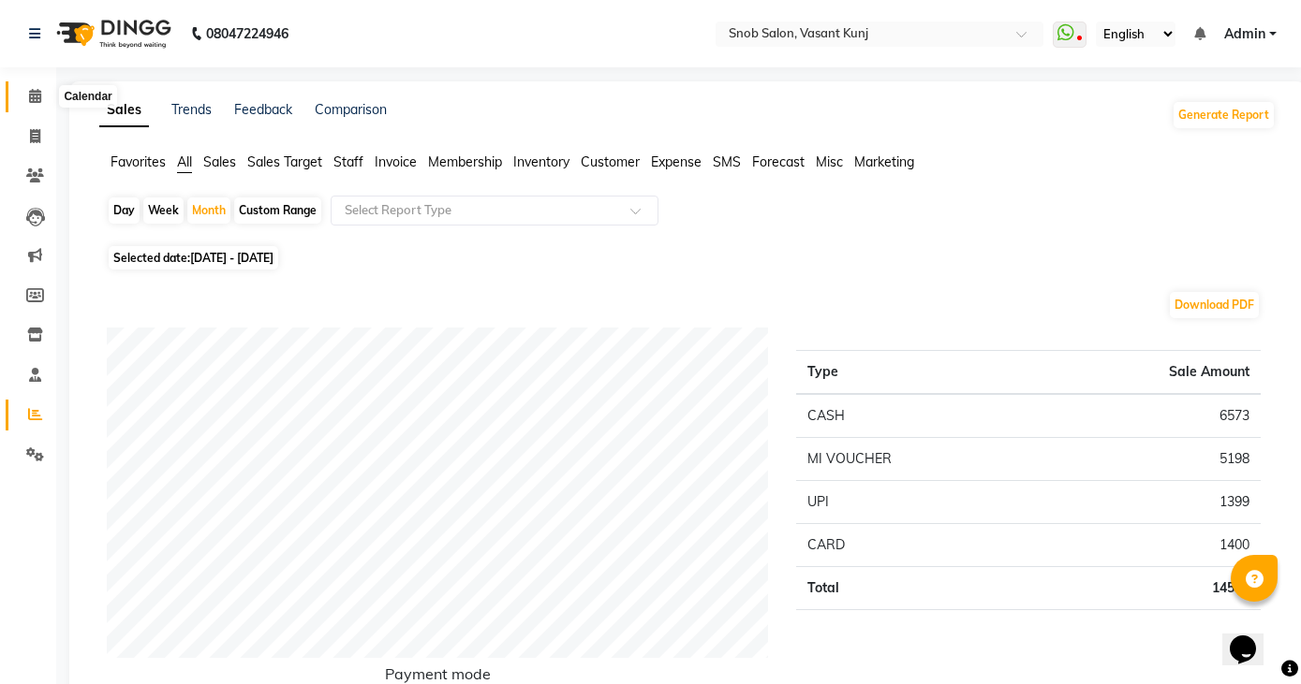
click at [31, 101] on icon at bounding box center [35, 96] width 12 height 14
